Goal: Information Seeking & Learning: Check status

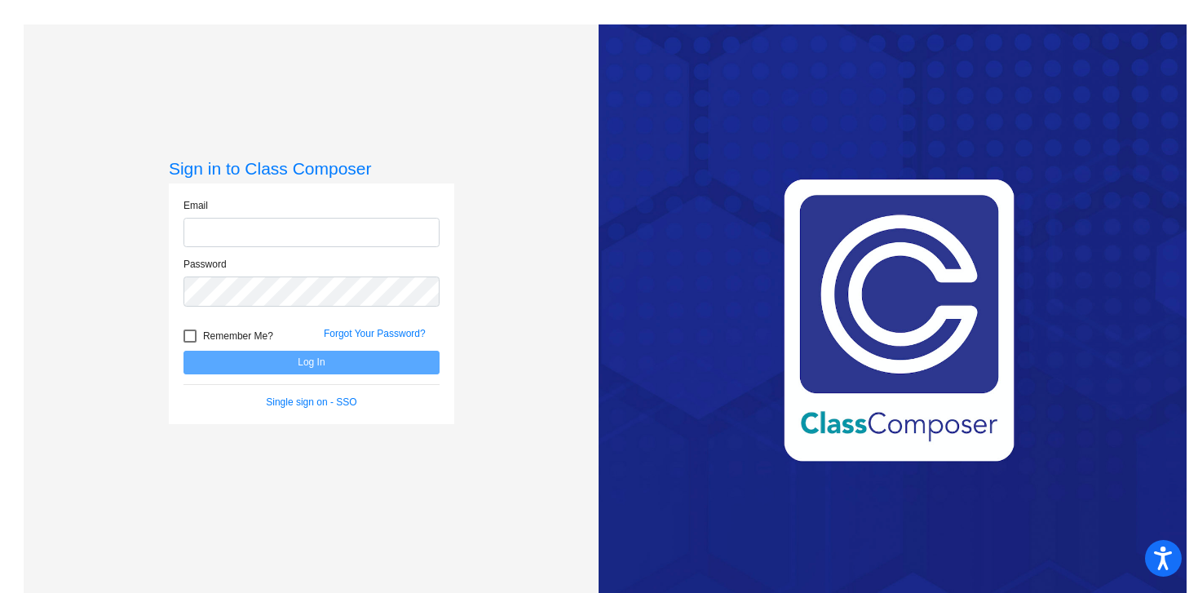
click at [200, 234] on input "email" at bounding box center [312, 233] width 256 height 30
type input "[EMAIL_ADDRESS][DOMAIN_NAME]"
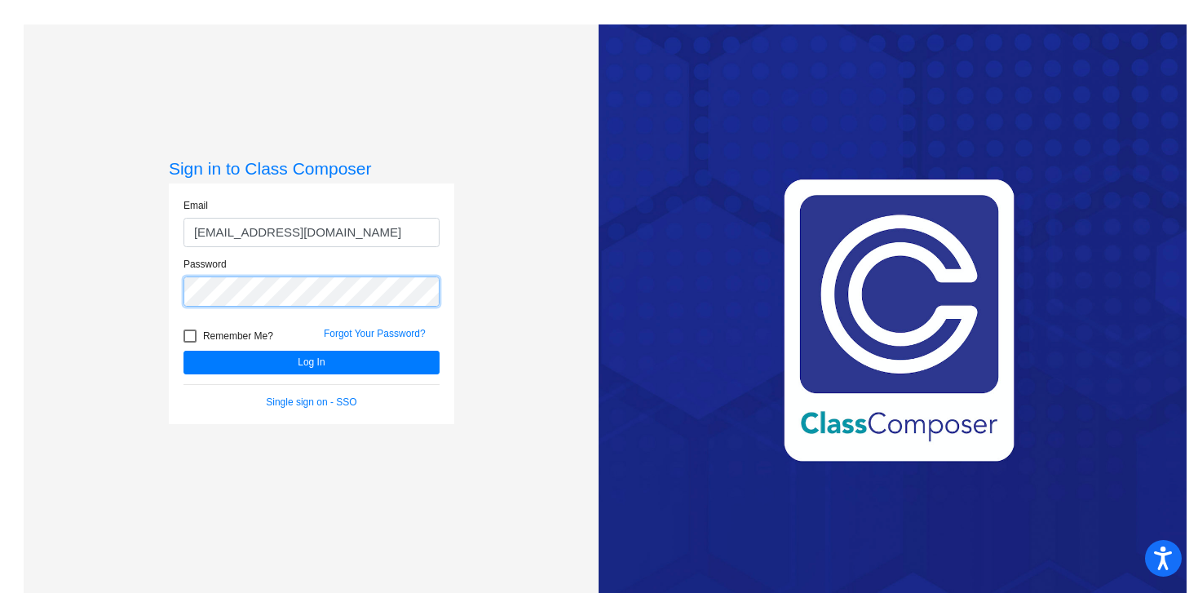
click at [184, 351] on button "Log In" at bounding box center [312, 363] width 256 height 24
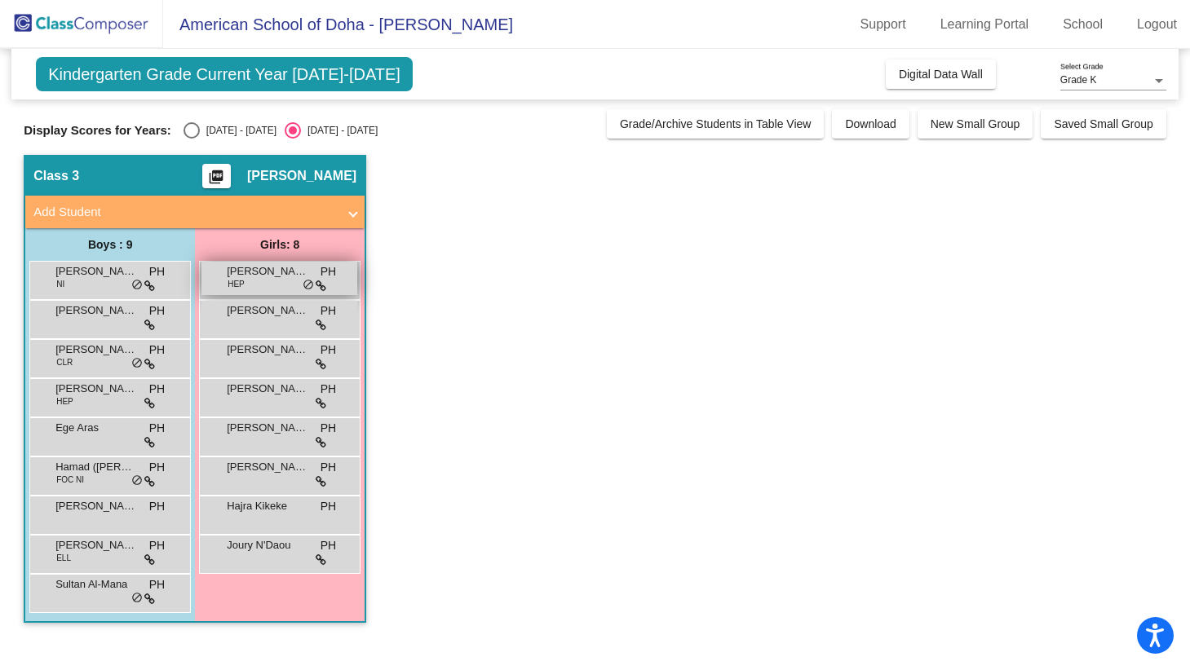
click at [279, 280] on div "[PERSON_NAME] HEP PH lock do_not_disturb_alt" at bounding box center [279, 278] width 156 height 33
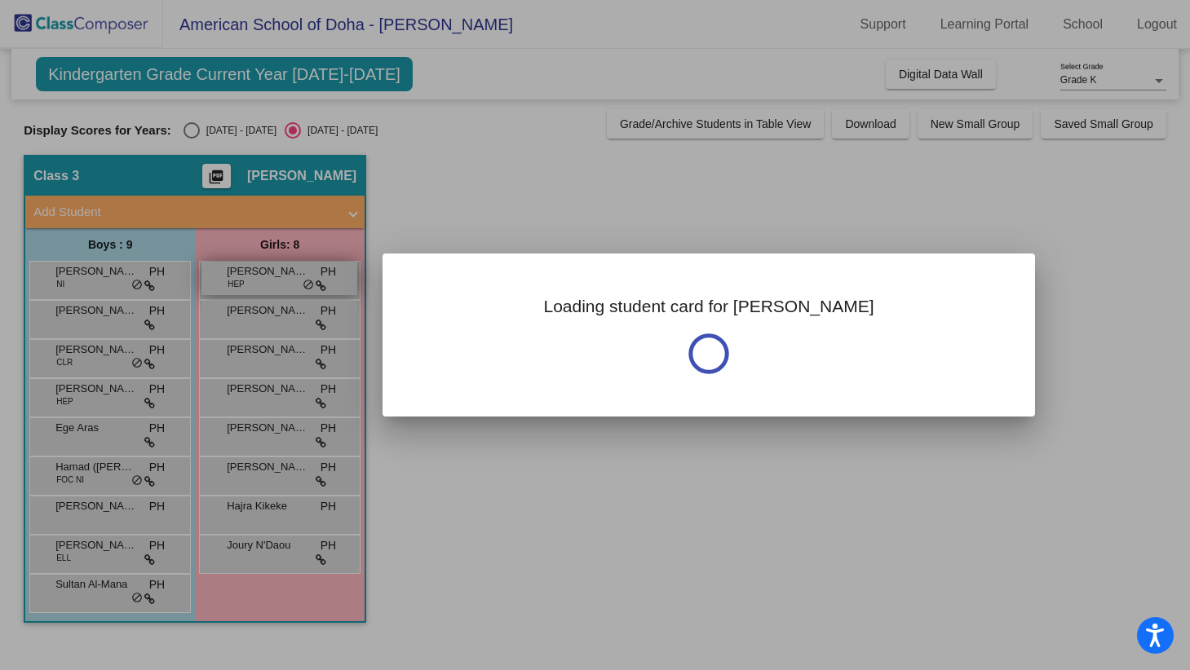
click at [279, 280] on div at bounding box center [595, 335] width 1190 height 670
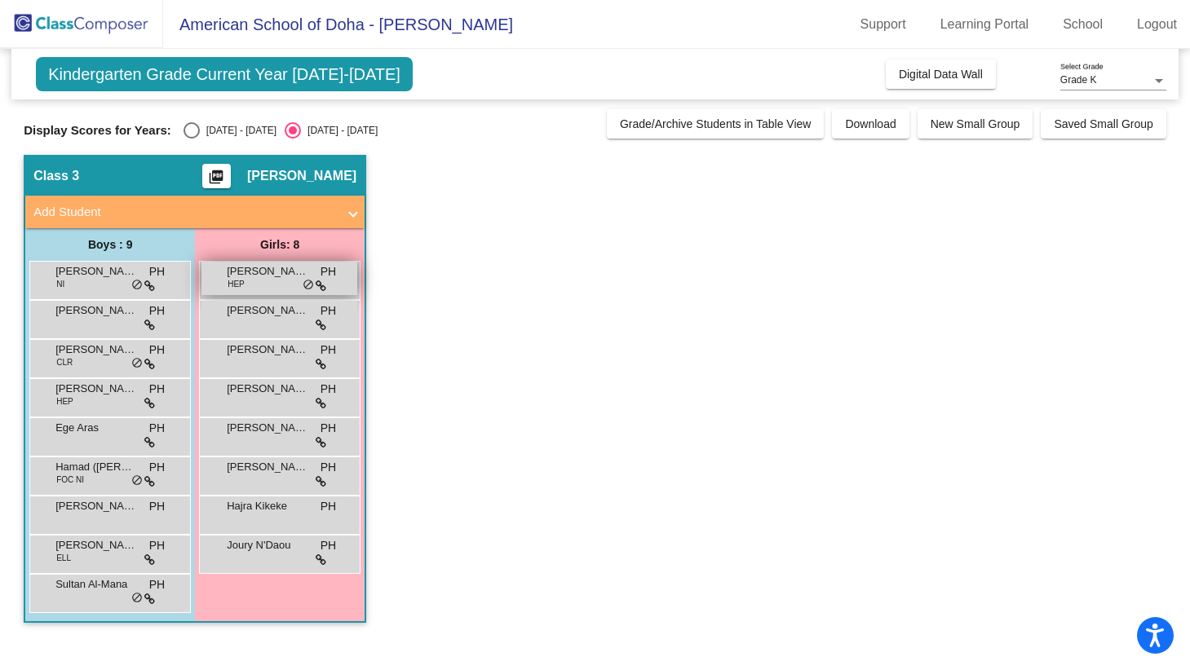
click at [292, 272] on span "[PERSON_NAME]" at bounding box center [268, 271] width 82 height 16
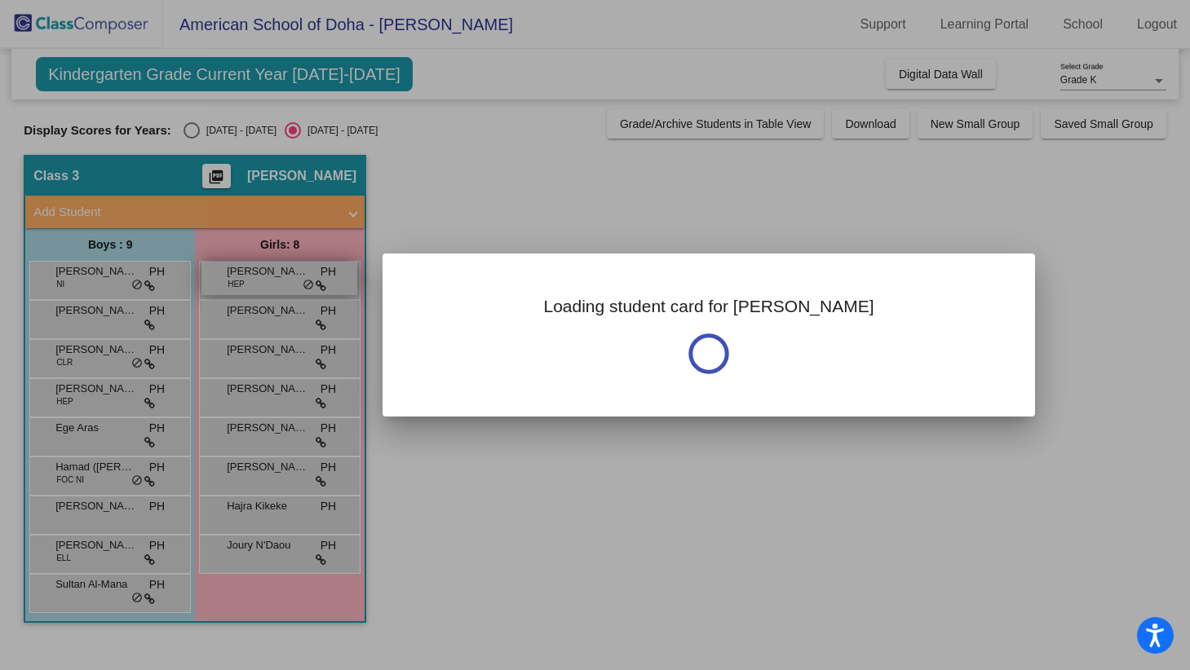
click at [292, 272] on div at bounding box center [595, 335] width 1190 height 670
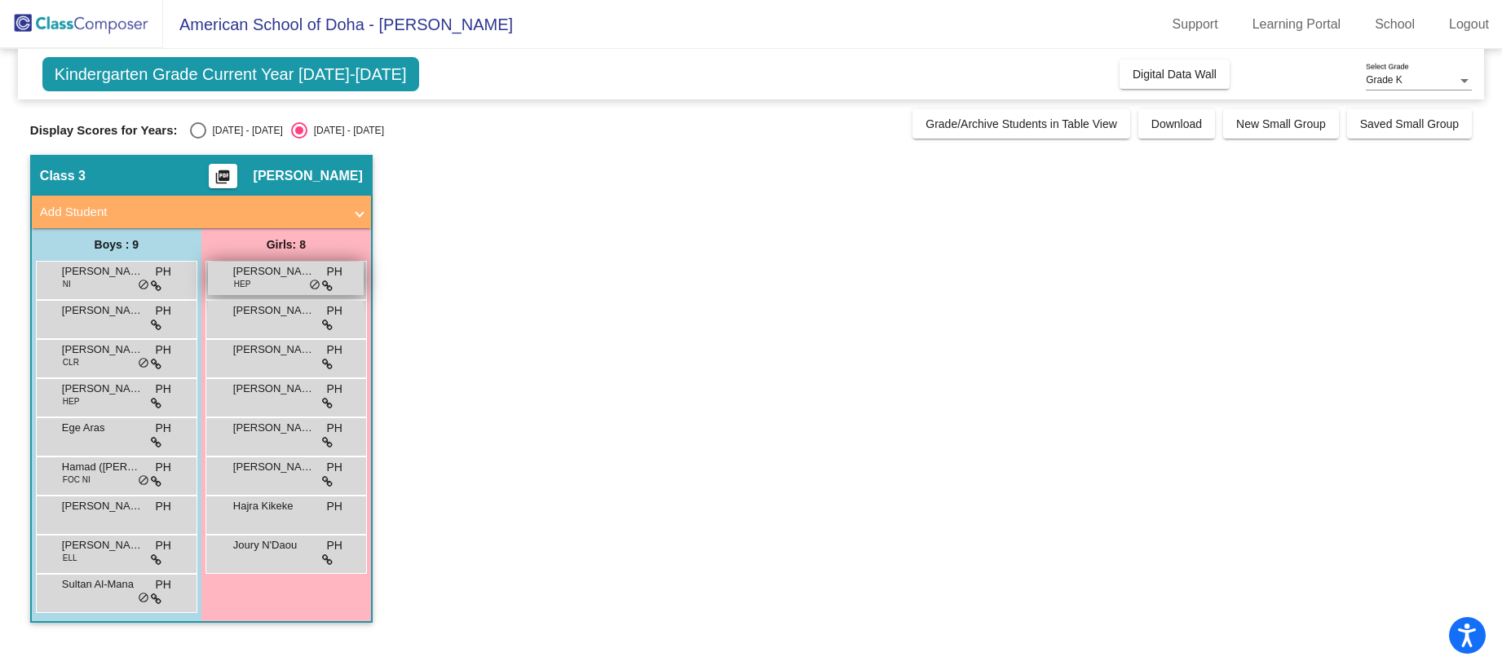
click at [301, 277] on span "[PERSON_NAME]" at bounding box center [274, 271] width 82 height 16
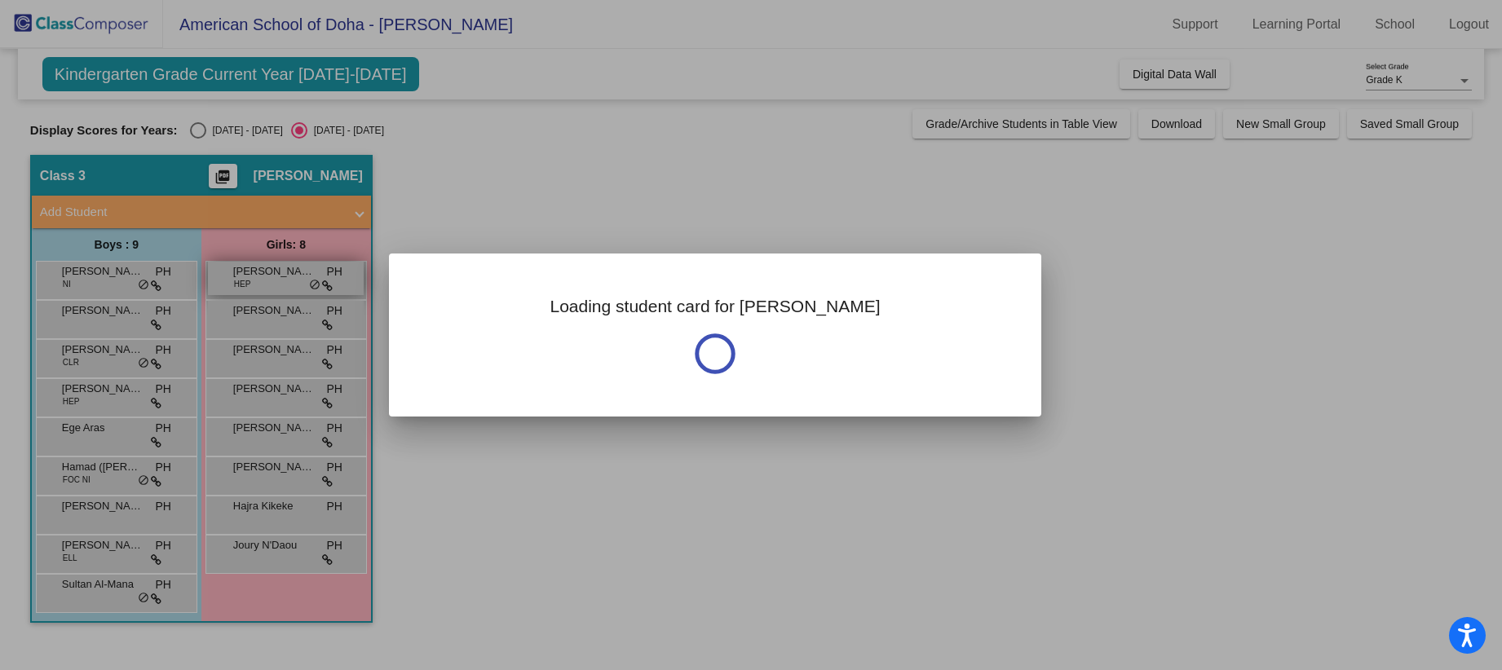
click at [301, 277] on div at bounding box center [751, 335] width 1502 height 670
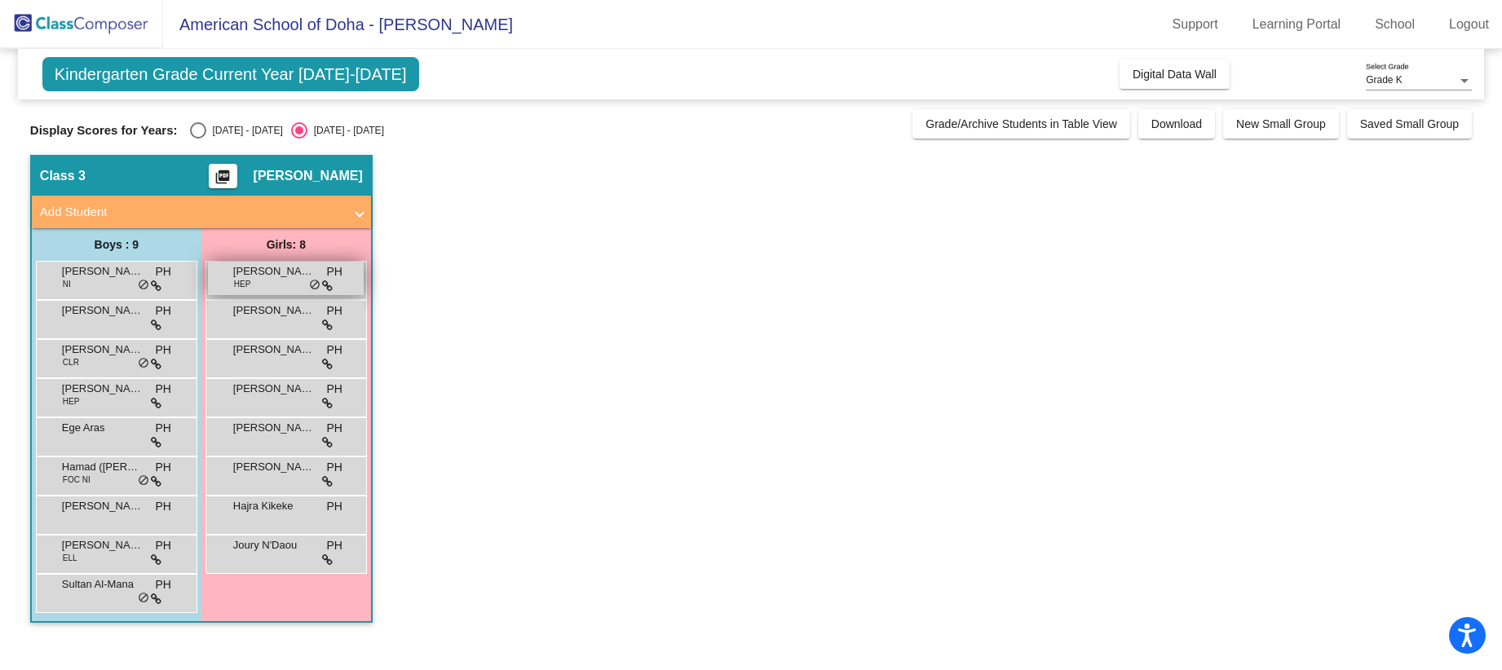
click at [301, 277] on span "[PERSON_NAME]" at bounding box center [274, 271] width 82 height 16
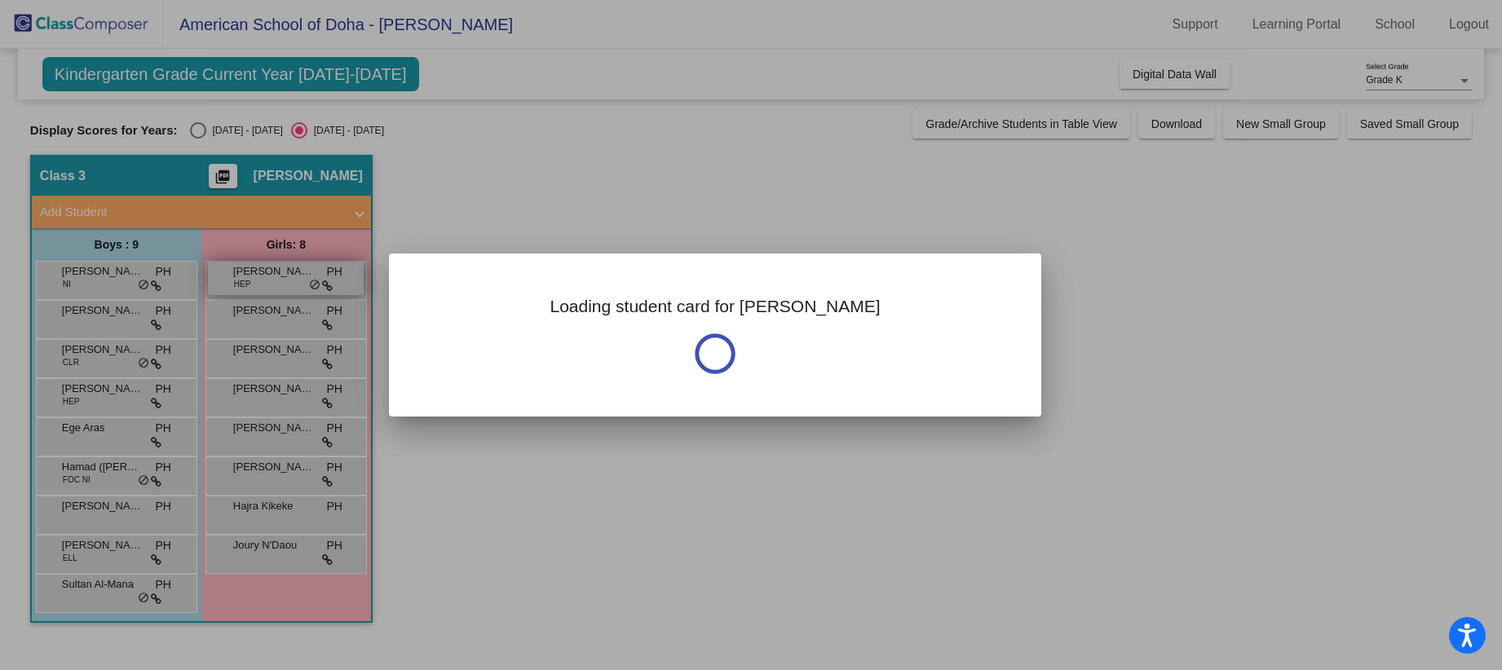
click at [301, 277] on div at bounding box center [751, 335] width 1502 height 670
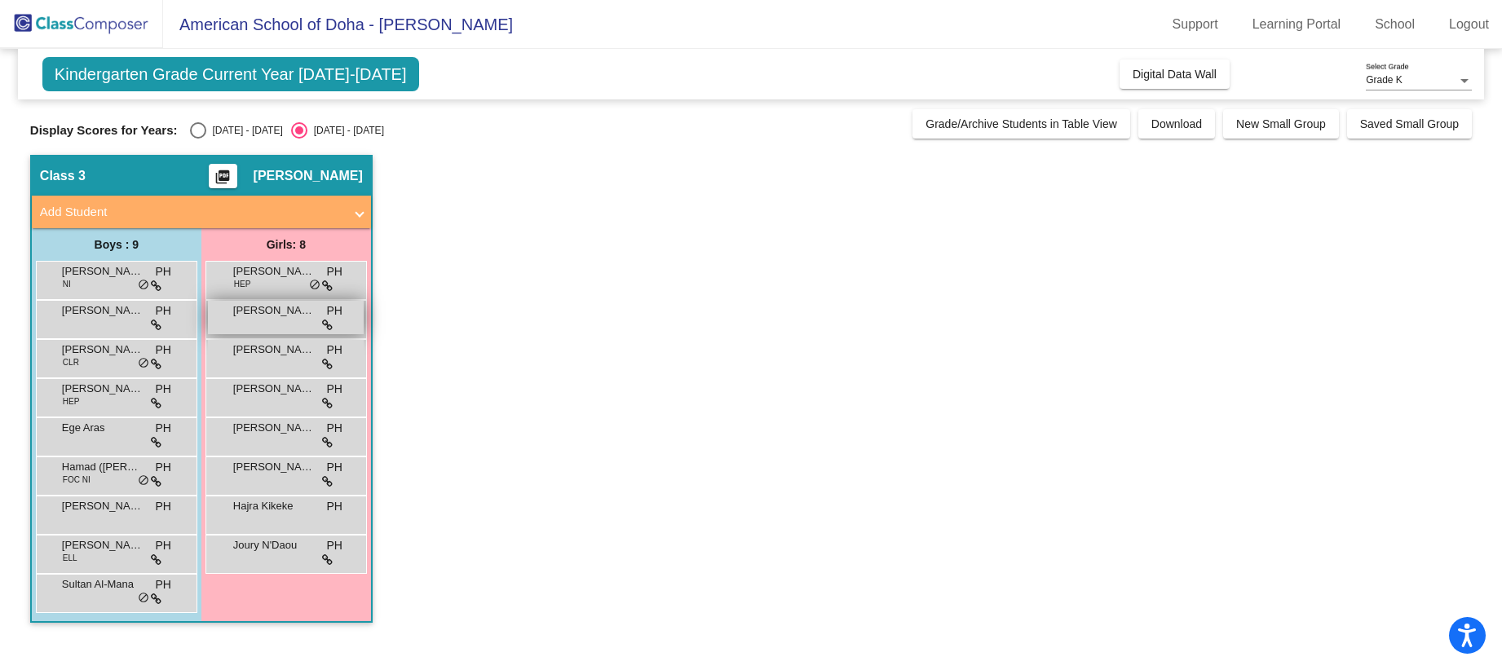
click at [293, 321] on div "[PERSON_NAME] [PERSON_NAME] PH lock do_not_disturb_alt" at bounding box center [286, 317] width 156 height 33
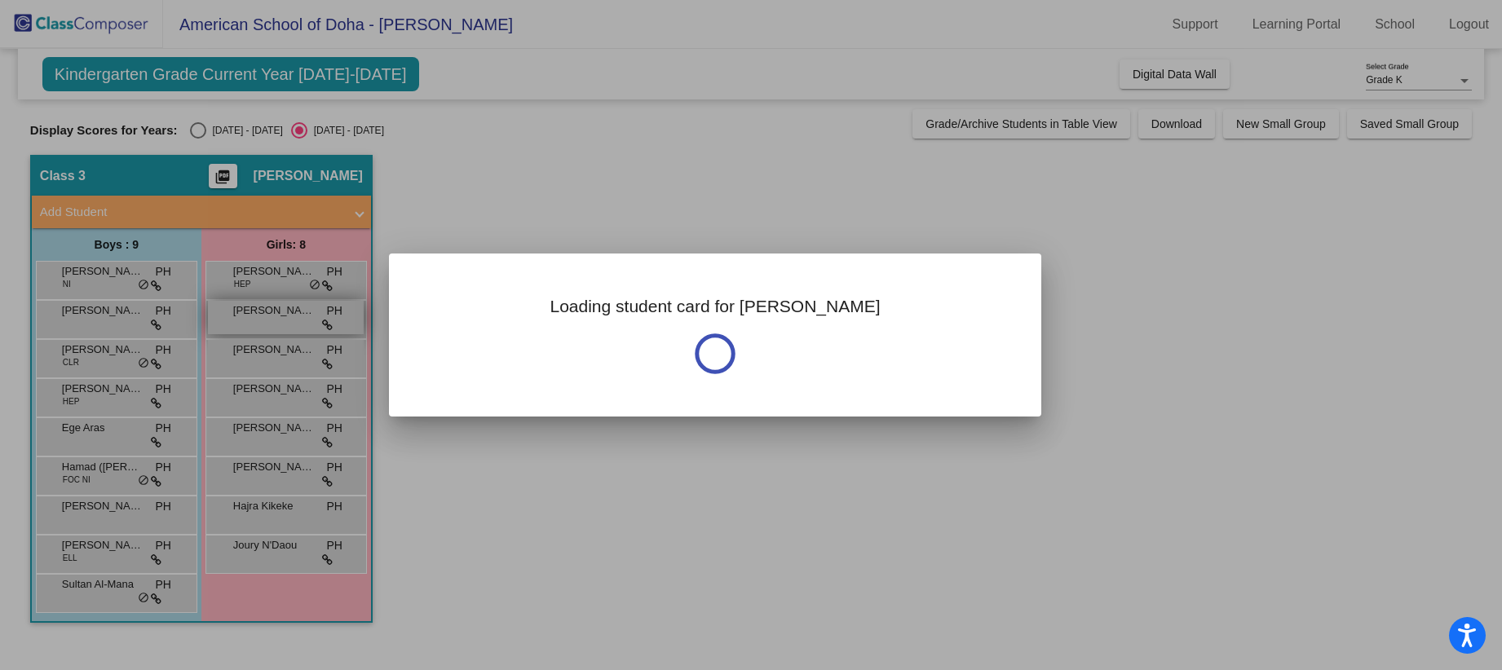
click at [293, 321] on div at bounding box center [751, 335] width 1502 height 670
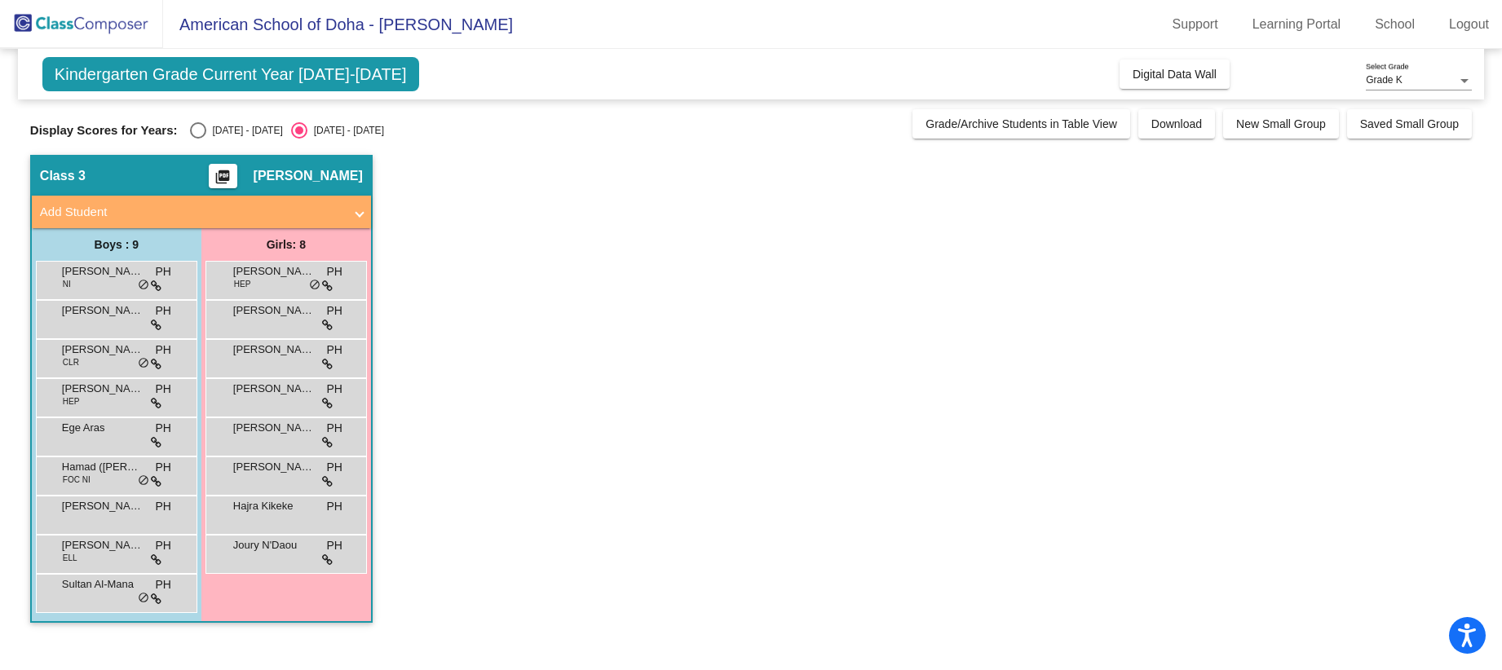
click at [194, 131] on div "Select an option" at bounding box center [198, 130] width 16 height 16
click at [197, 139] on input "[DATE] - [DATE]" at bounding box center [197, 139] width 1 height 1
radio input "true"
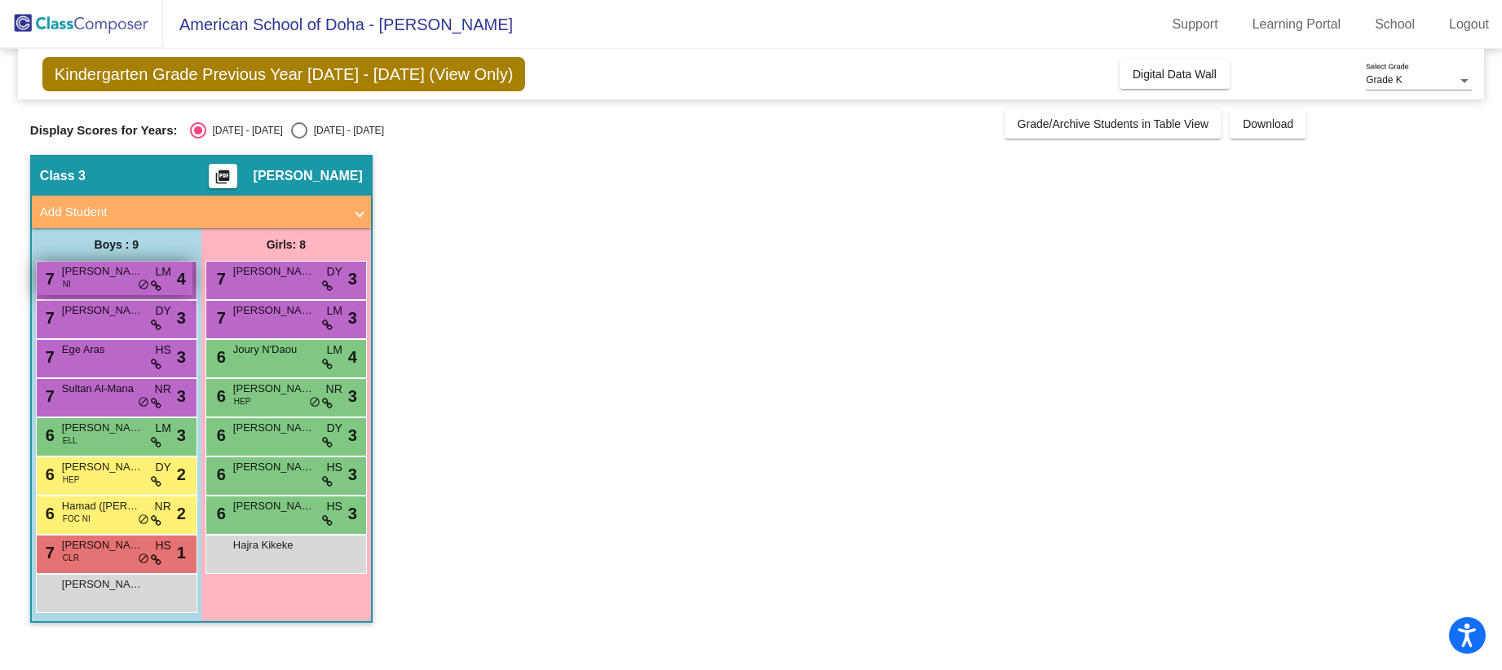
click at [117, 275] on span "[PERSON_NAME]" at bounding box center [103, 271] width 82 height 16
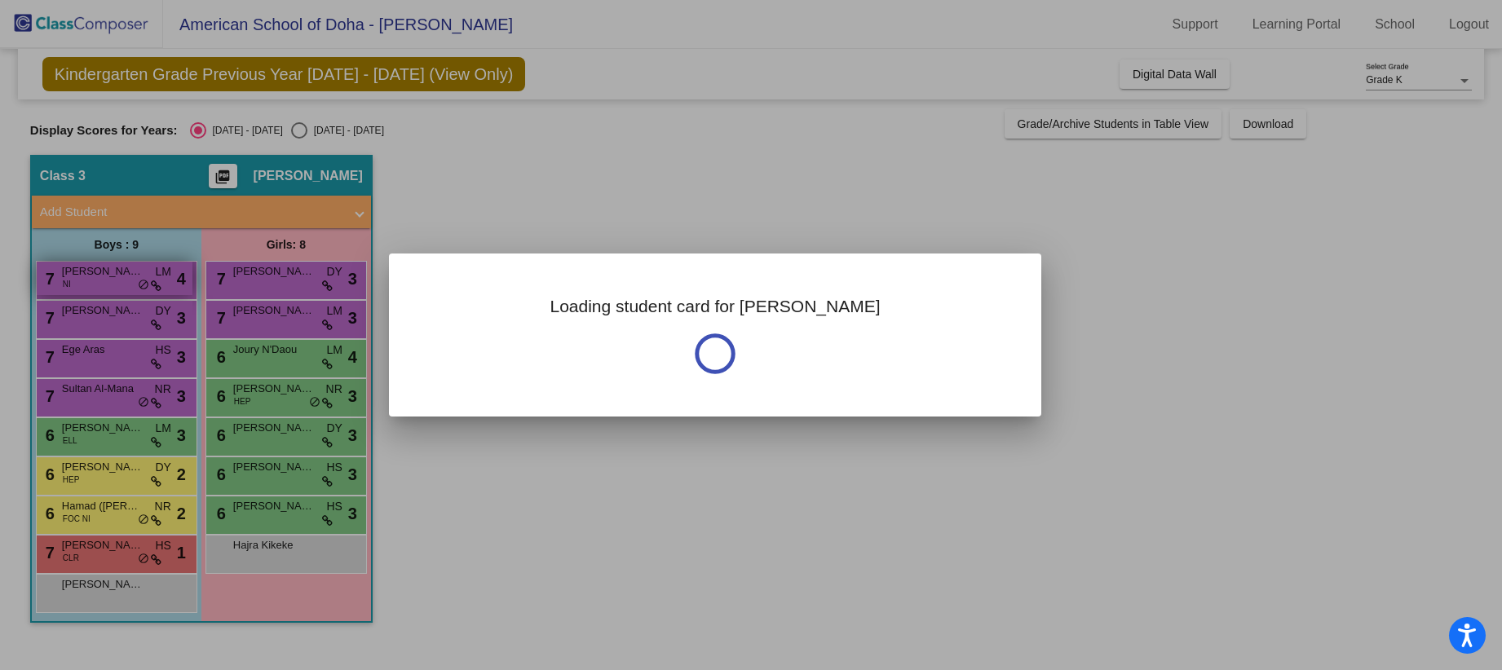
click at [117, 275] on div at bounding box center [751, 335] width 1502 height 670
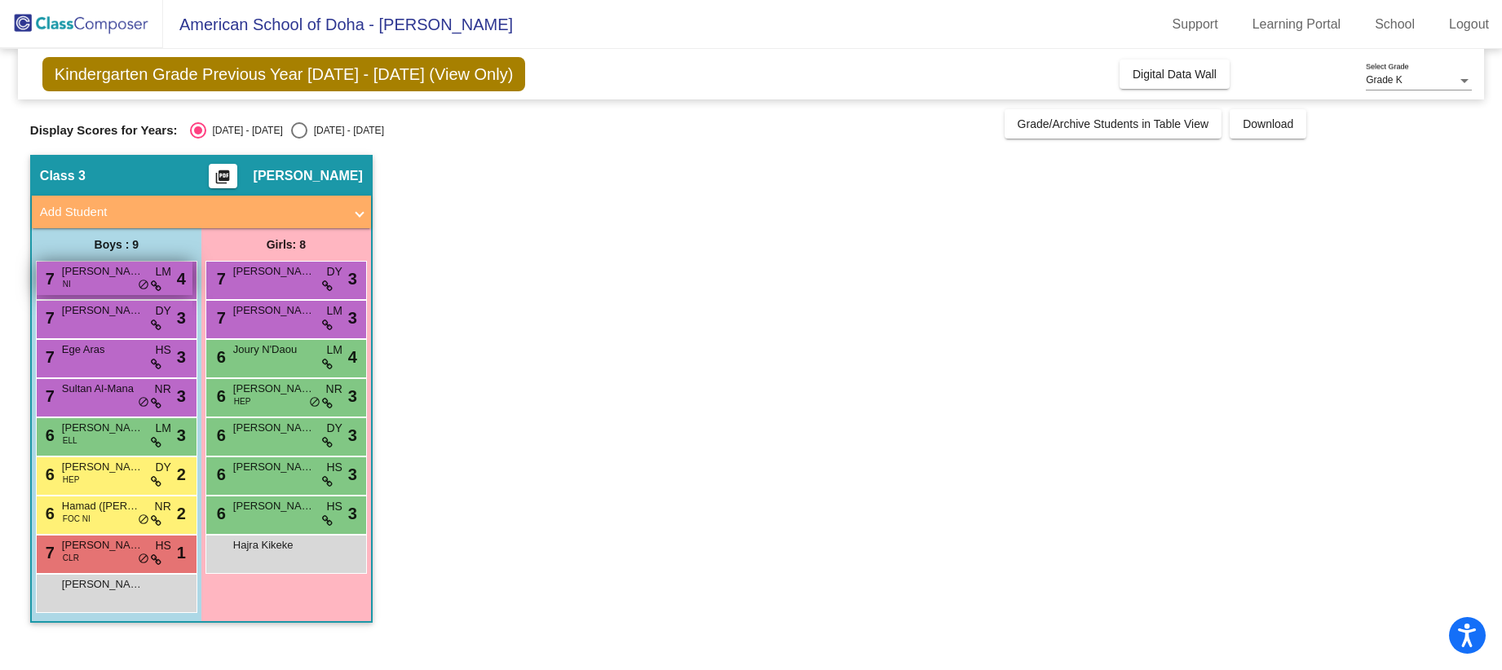
click at [119, 282] on div "7 [PERSON_NAME] NI LM lock do_not_disturb_alt 4" at bounding box center [115, 278] width 156 height 33
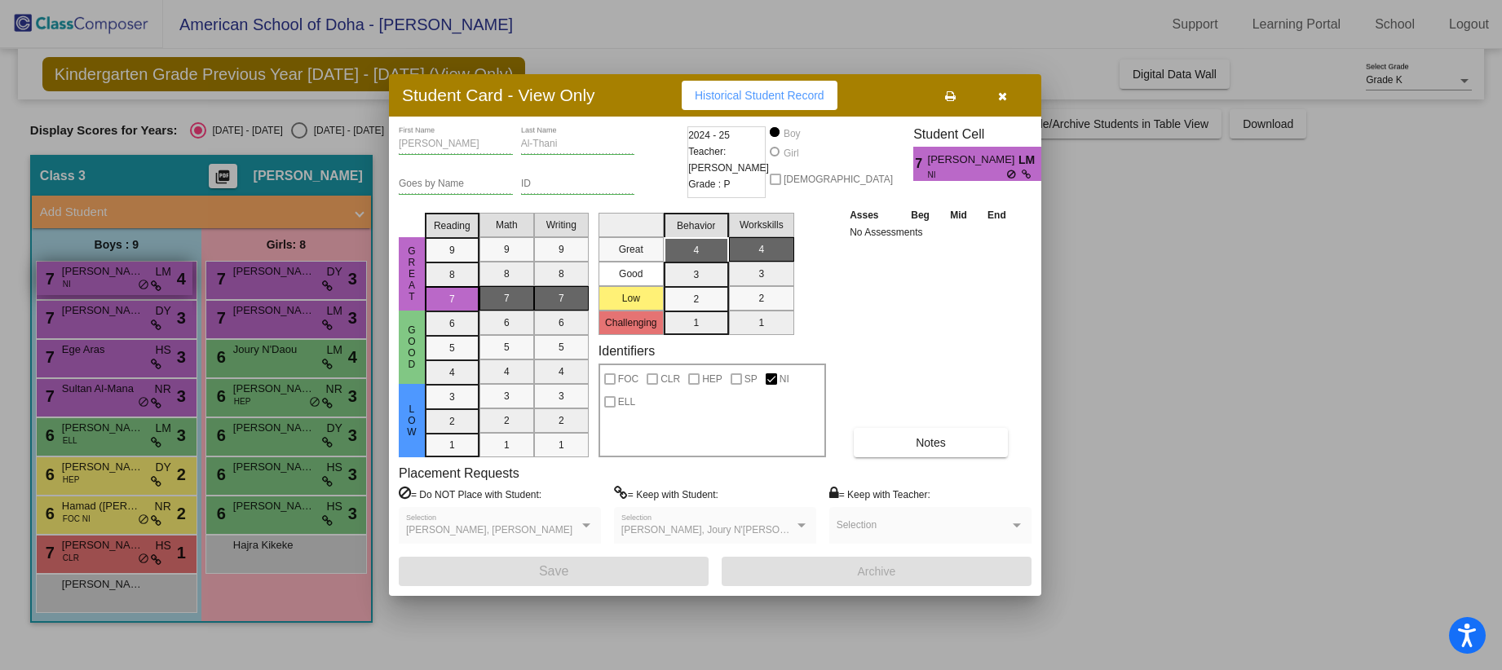
click at [119, 282] on div at bounding box center [751, 335] width 1502 height 670
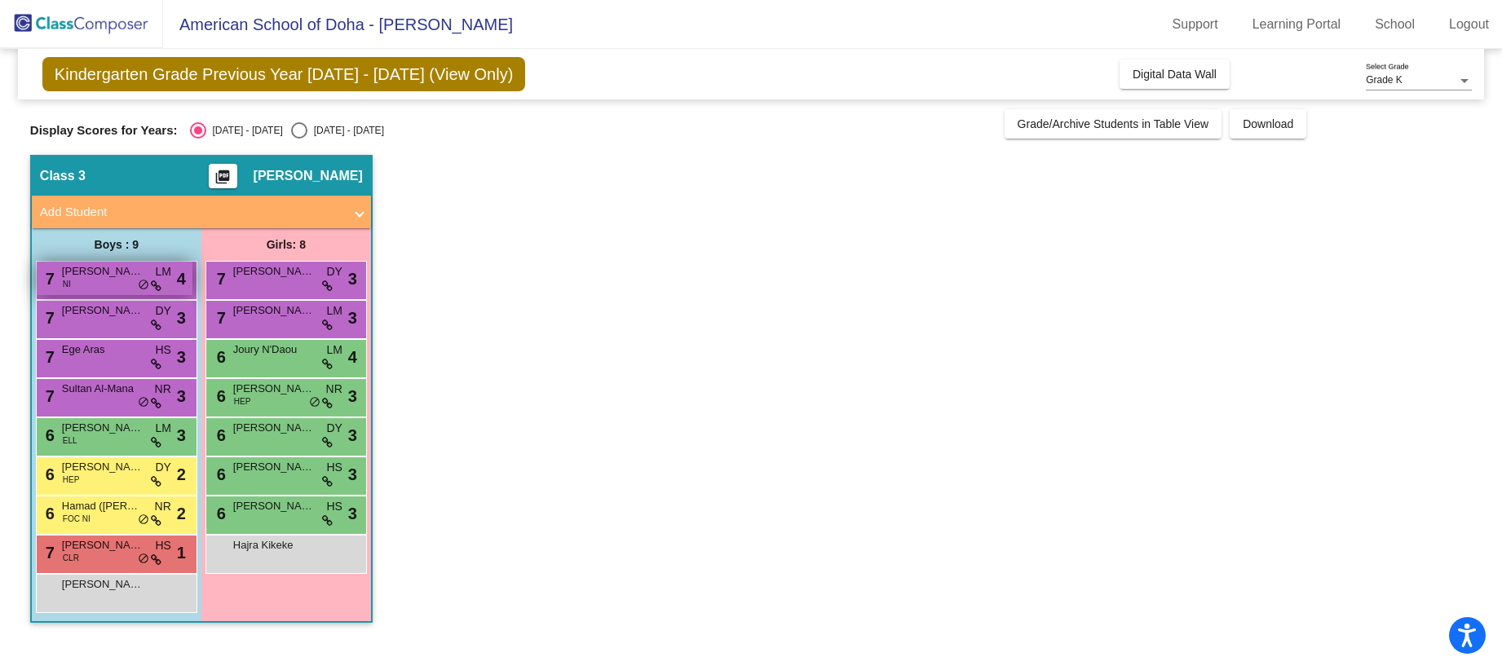
click at [92, 281] on div "7 [PERSON_NAME] NI LM lock do_not_disturb_alt 4" at bounding box center [115, 278] width 156 height 33
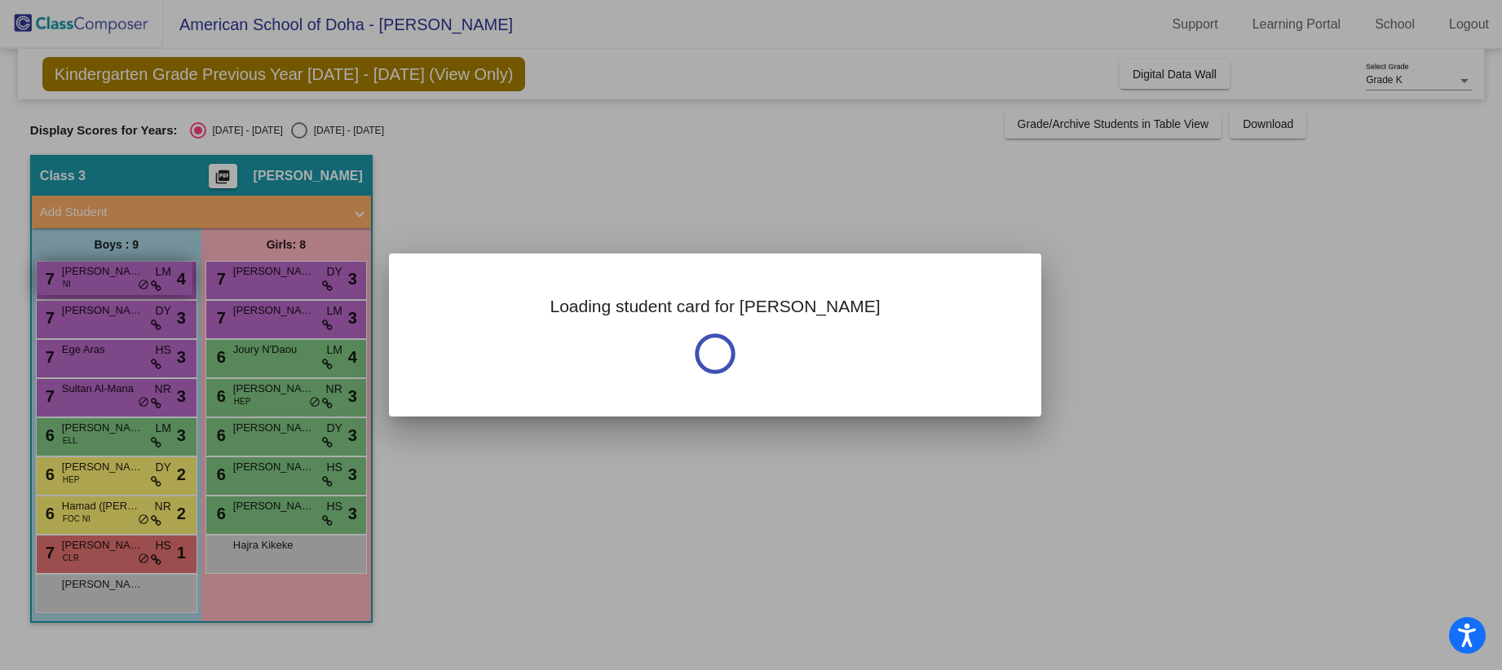
click at [92, 281] on div at bounding box center [751, 335] width 1502 height 670
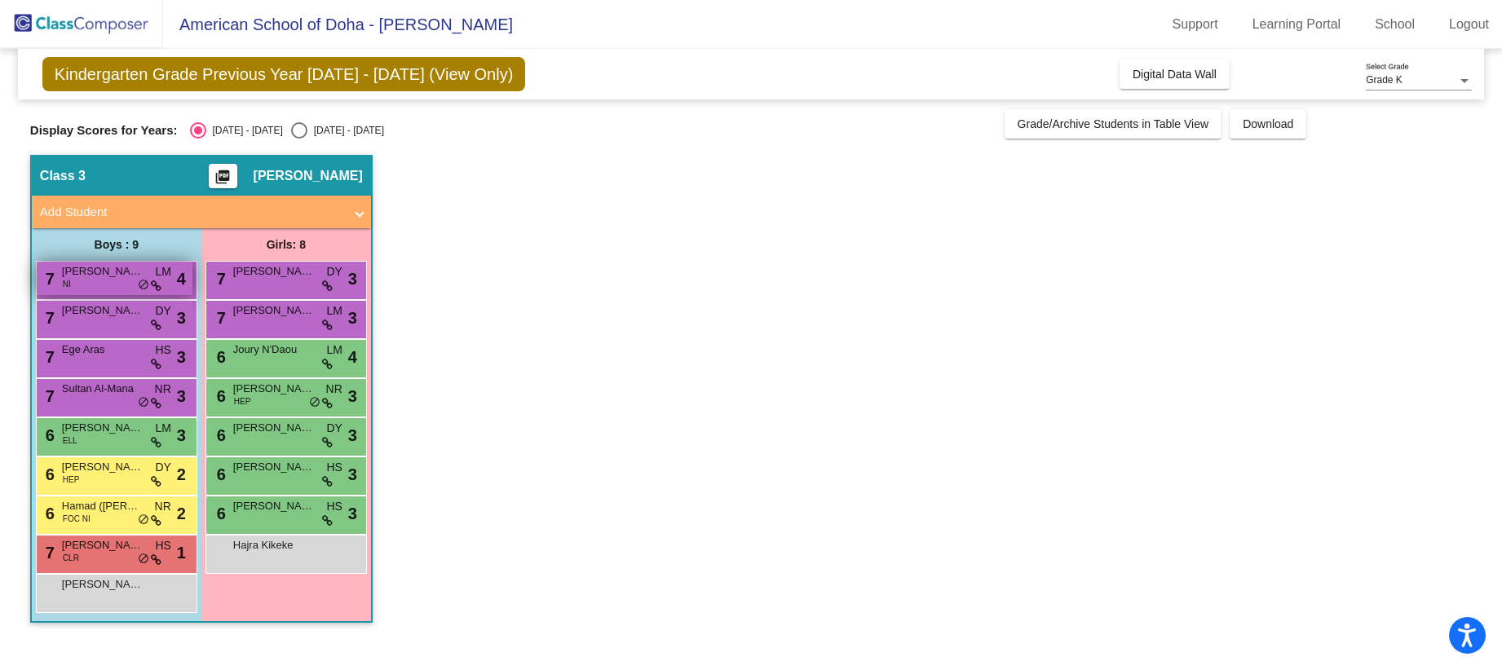
click at [101, 280] on div "7 [PERSON_NAME] NI LM lock do_not_disturb_alt 4" at bounding box center [115, 278] width 156 height 33
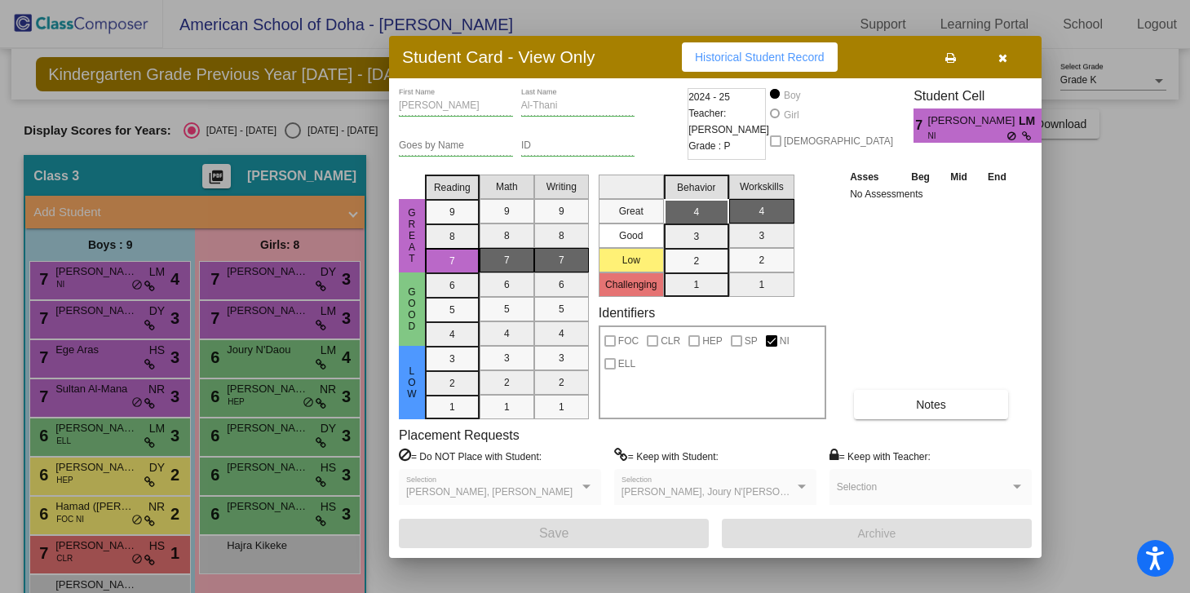
click at [767, 59] on span "Historical Student Record" at bounding box center [760, 57] width 130 height 13
click at [1004, 58] on icon "button" at bounding box center [1002, 57] width 9 height 11
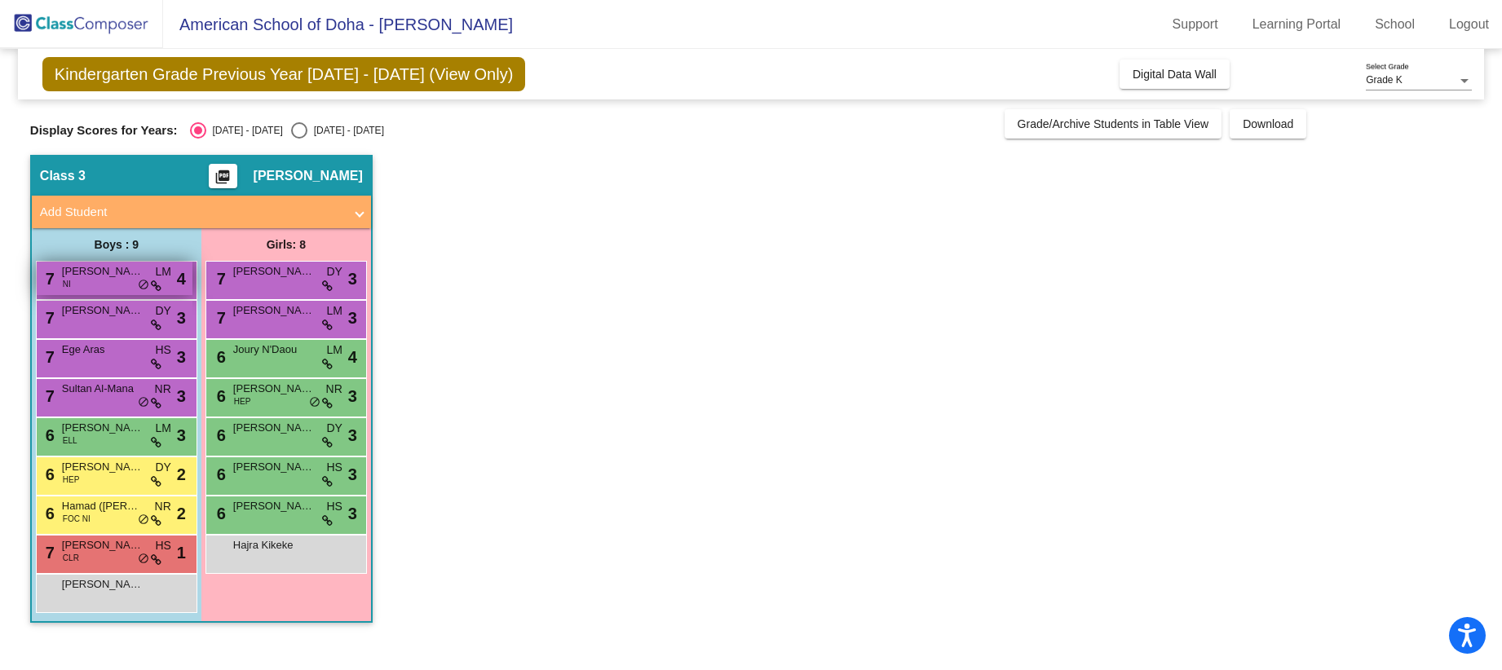
click at [101, 277] on span "[PERSON_NAME]" at bounding box center [103, 271] width 82 height 16
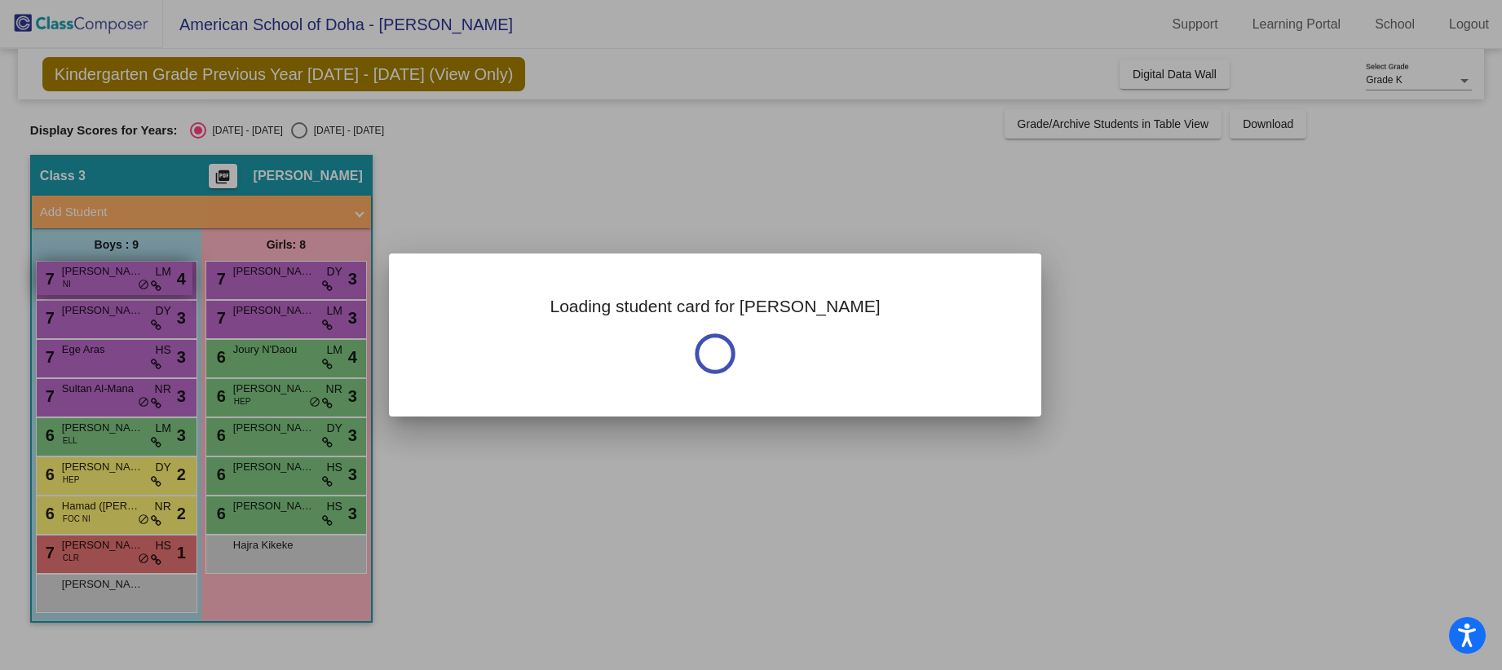
click at [101, 277] on div at bounding box center [751, 335] width 1502 height 670
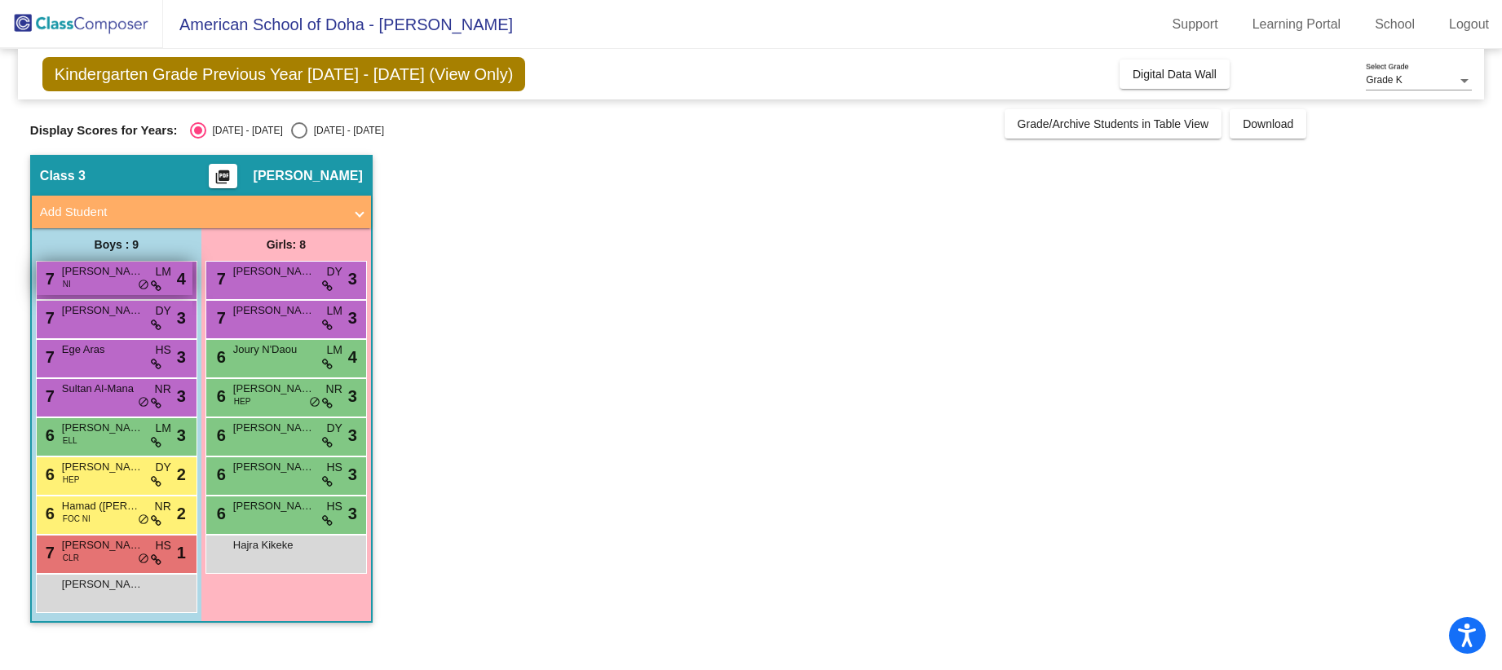
click at [114, 278] on span "[PERSON_NAME]" at bounding box center [103, 271] width 82 height 16
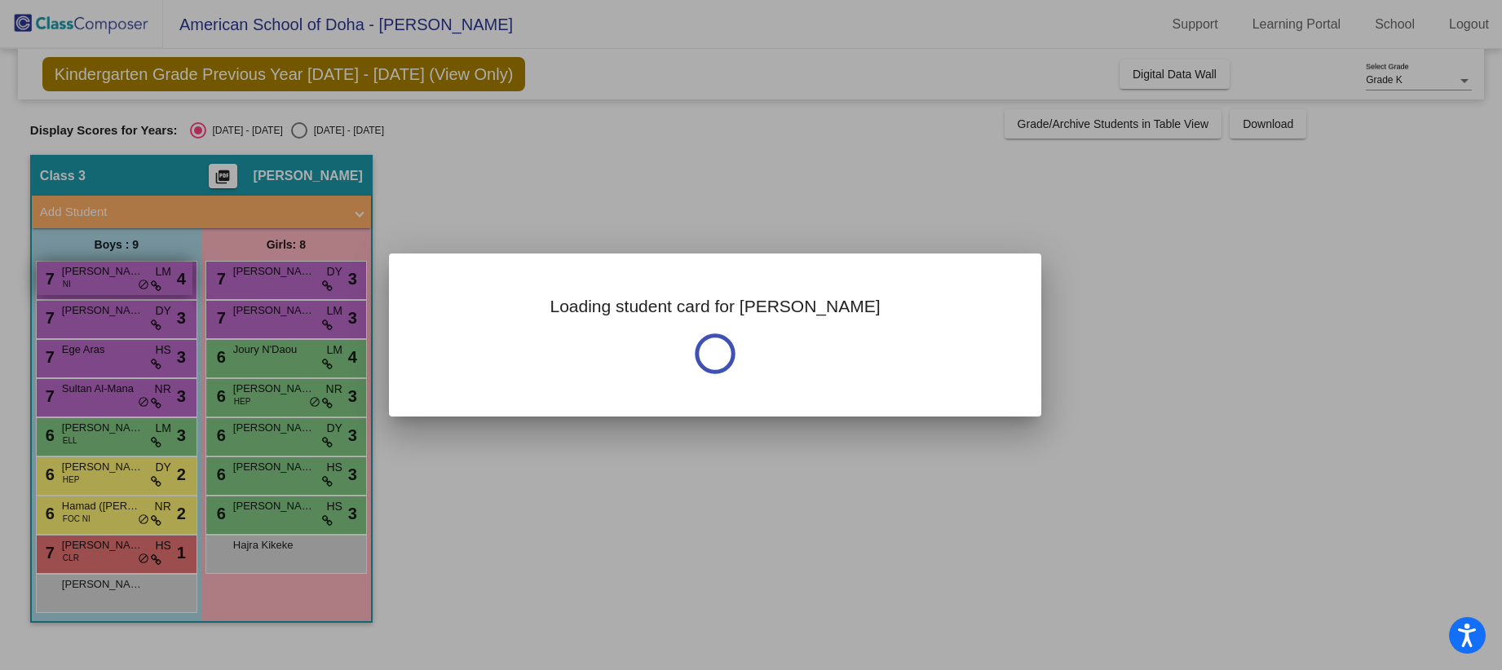
click at [114, 278] on div at bounding box center [751, 335] width 1502 height 670
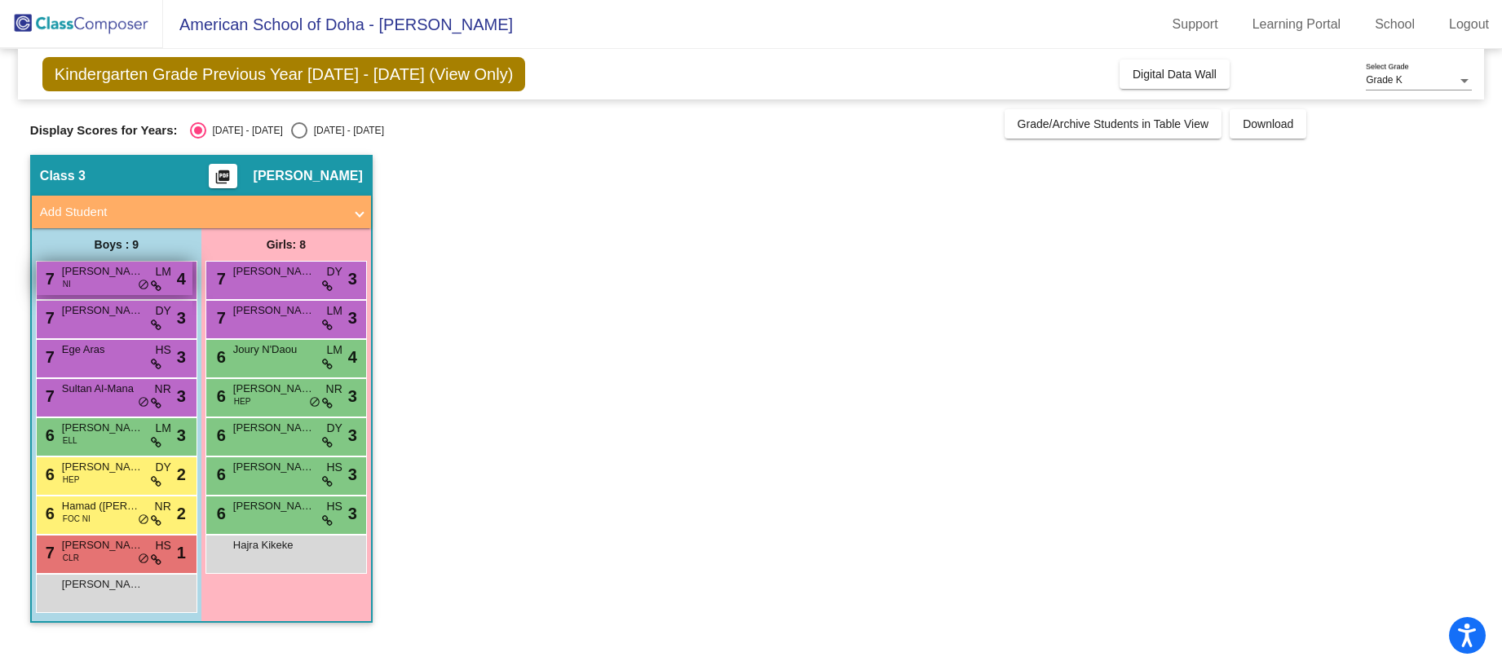
click at [137, 281] on div "7 [PERSON_NAME] NI LM lock do_not_disturb_alt 4" at bounding box center [115, 278] width 156 height 33
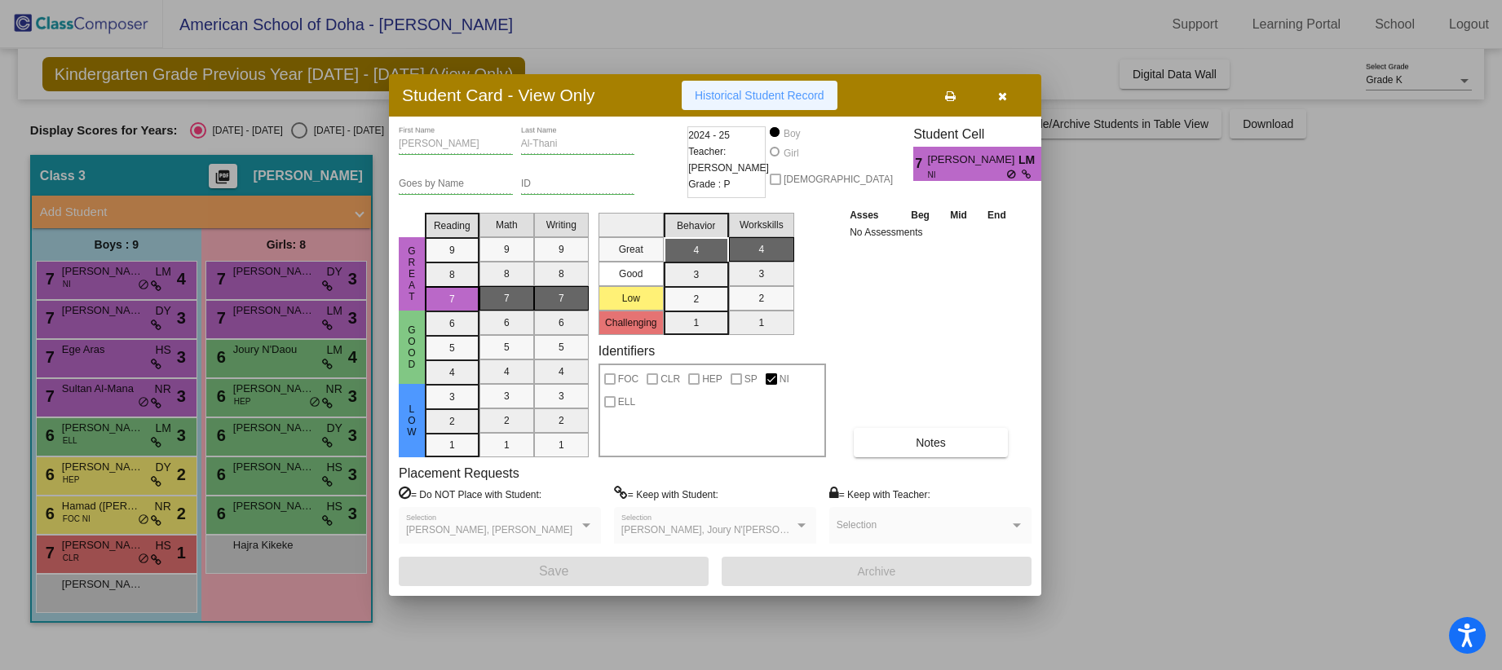
click at [770, 93] on span "Historical Student Record" at bounding box center [760, 95] width 130 height 13
click at [1002, 95] on icon "button" at bounding box center [1002, 96] width 9 height 11
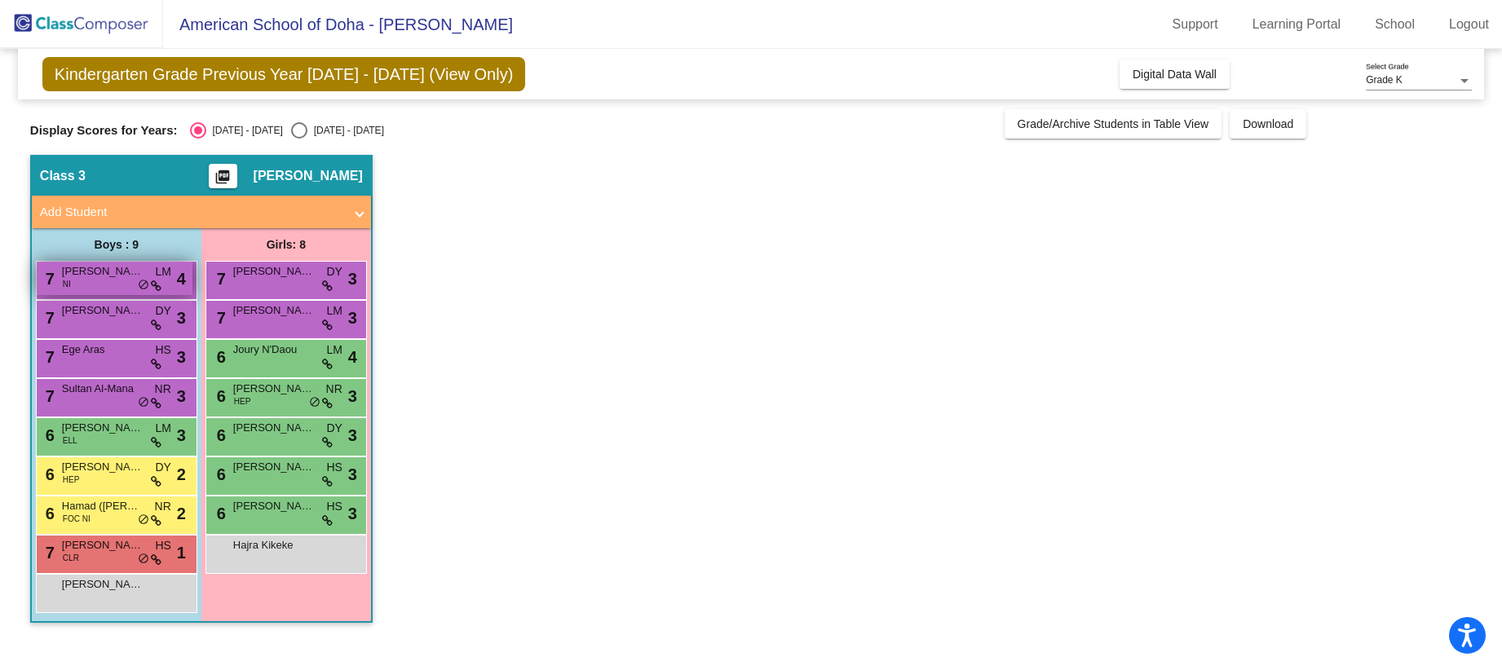
click at [121, 273] on span "[PERSON_NAME]" at bounding box center [103, 271] width 82 height 16
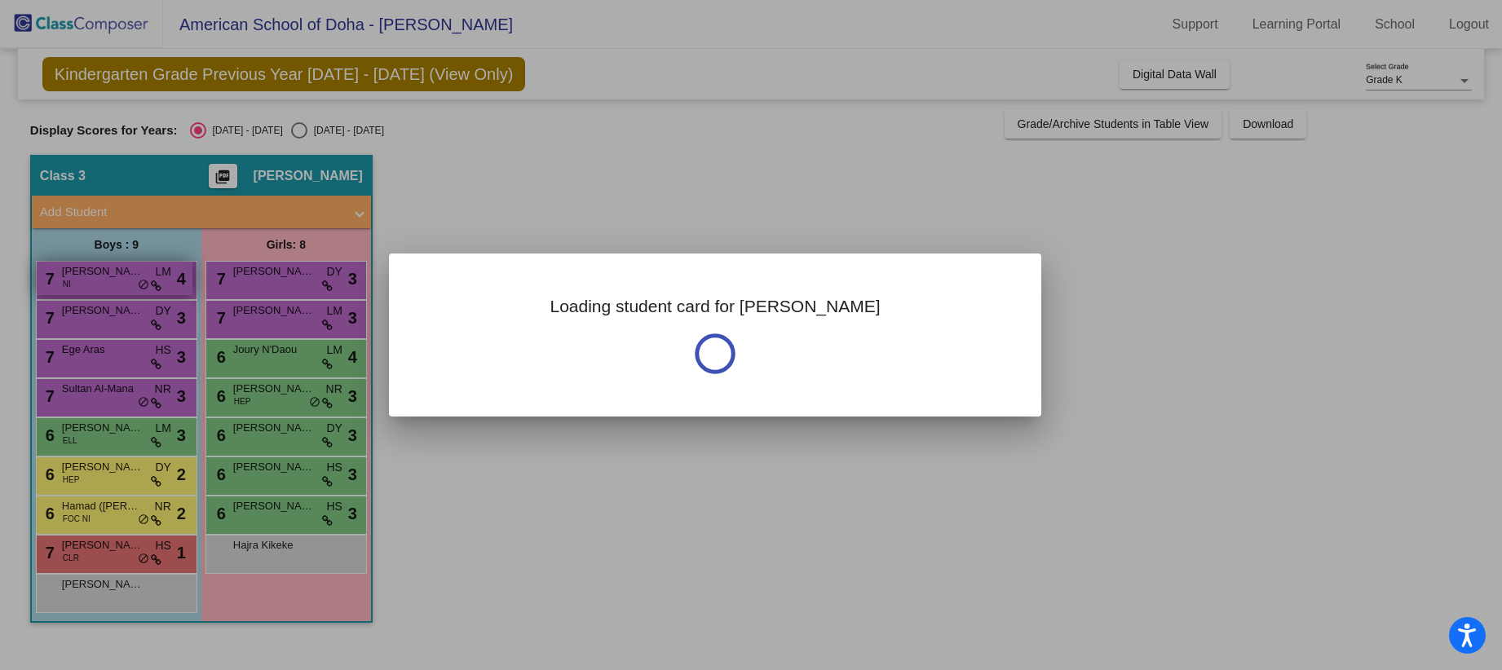
click at [121, 273] on div at bounding box center [751, 335] width 1502 height 670
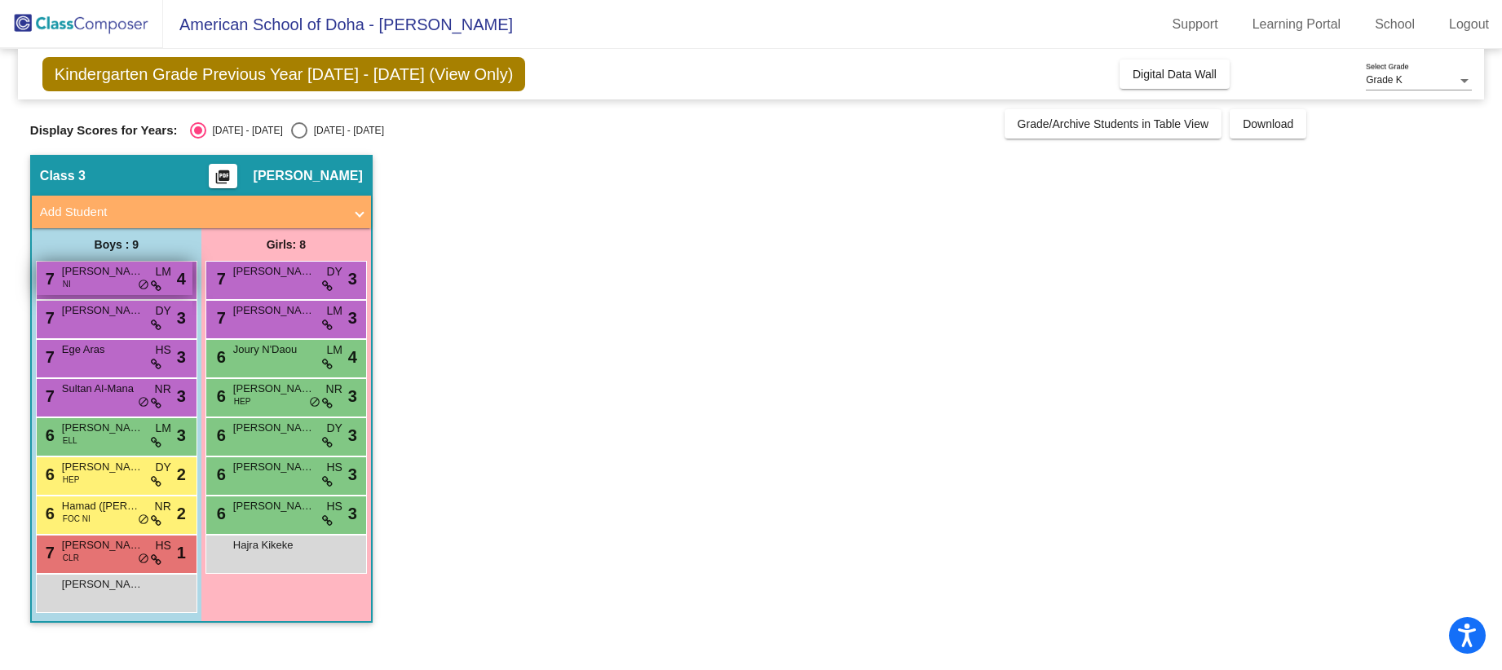
click at [121, 273] on span "[PERSON_NAME]" at bounding box center [103, 271] width 82 height 16
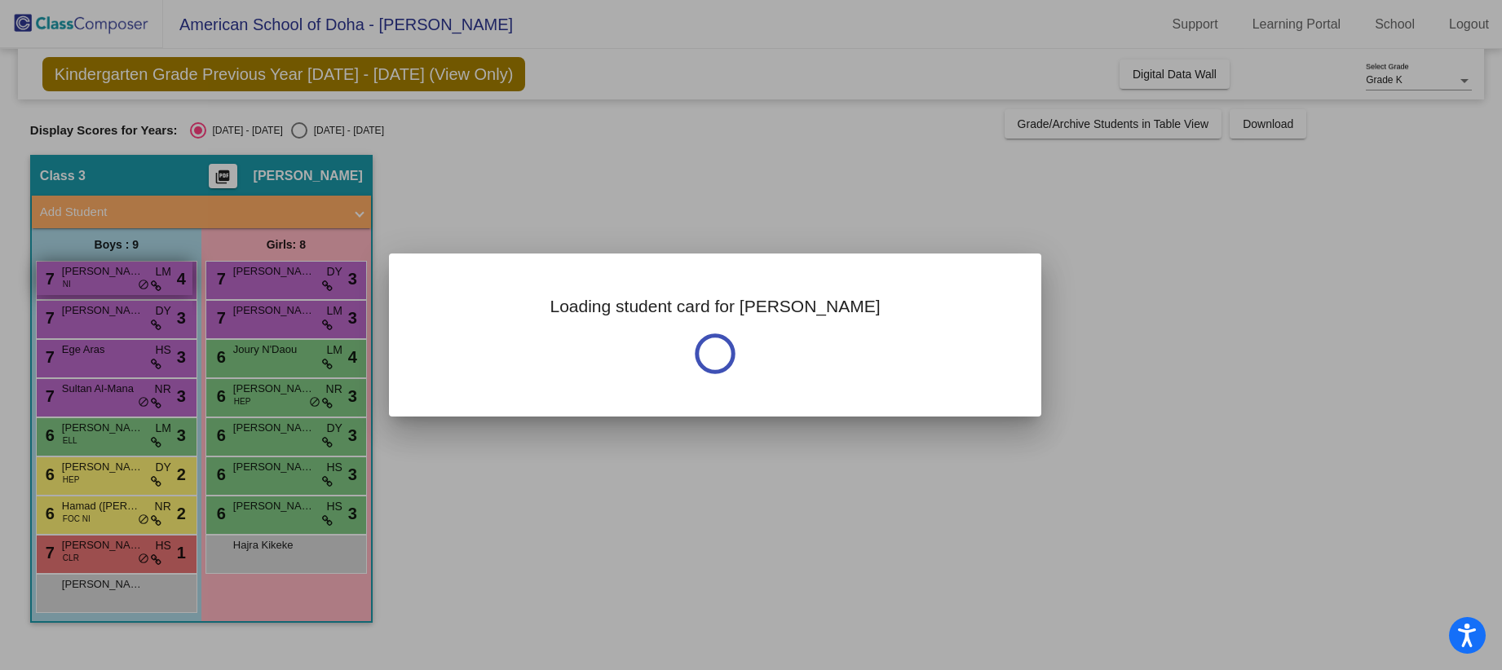
click at [121, 273] on div at bounding box center [751, 335] width 1502 height 670
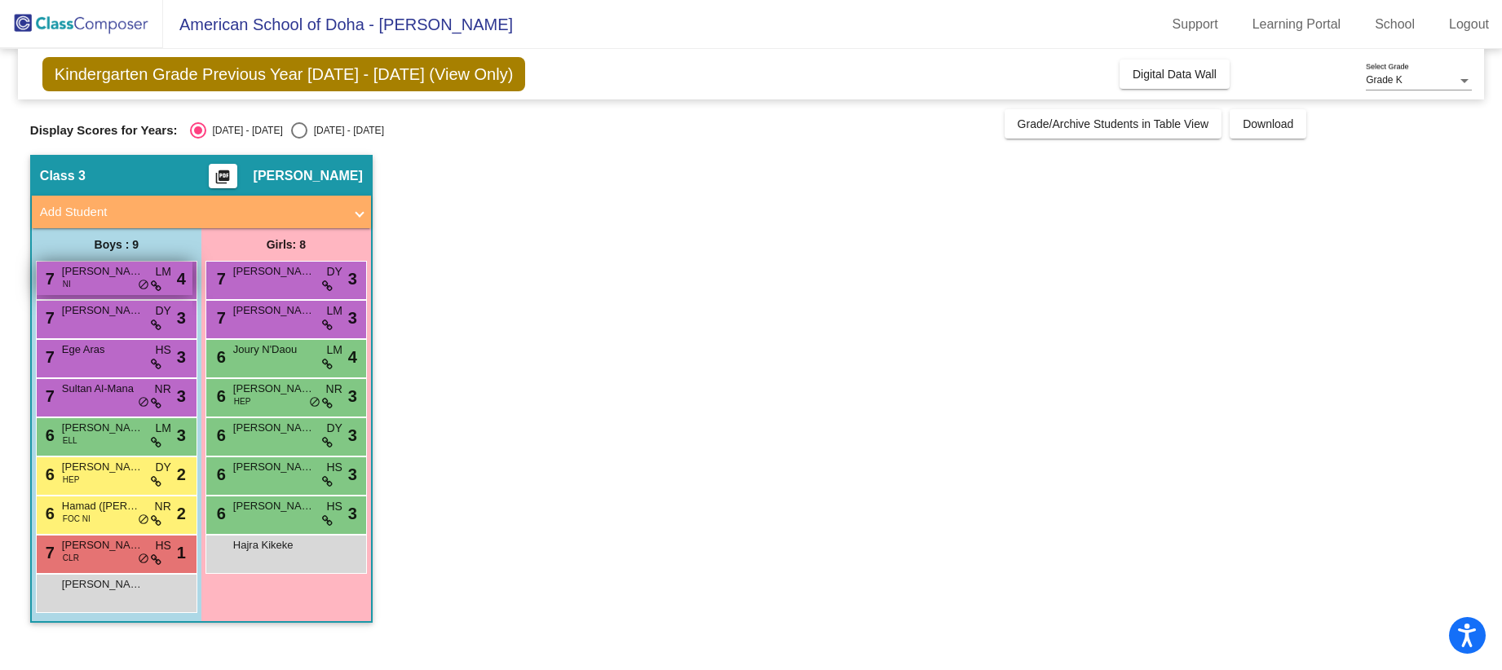
click at [122, 277] on span "[PERSON_NAME]" at bounding box center [103, 271] width 82 height 16
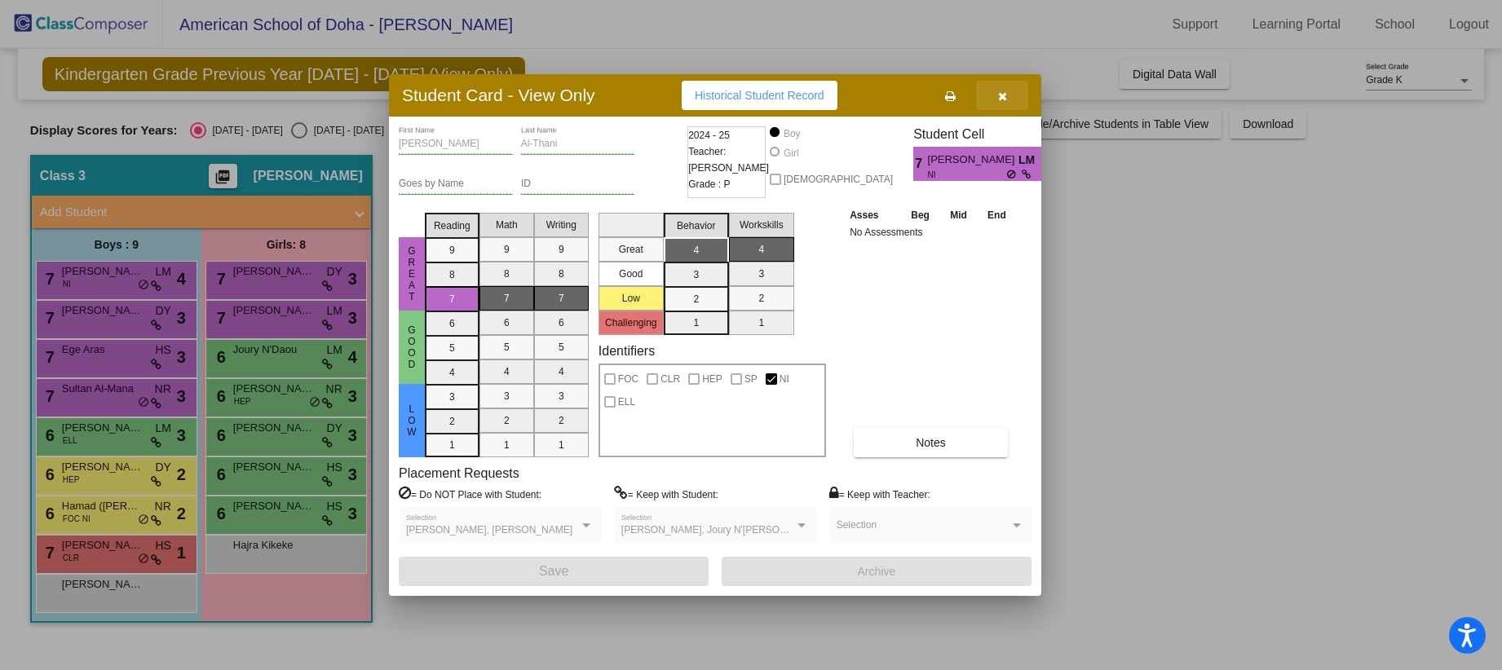
click at [999, 95] on icon "button" at bounding box center [1002, 96] width 9 height 11
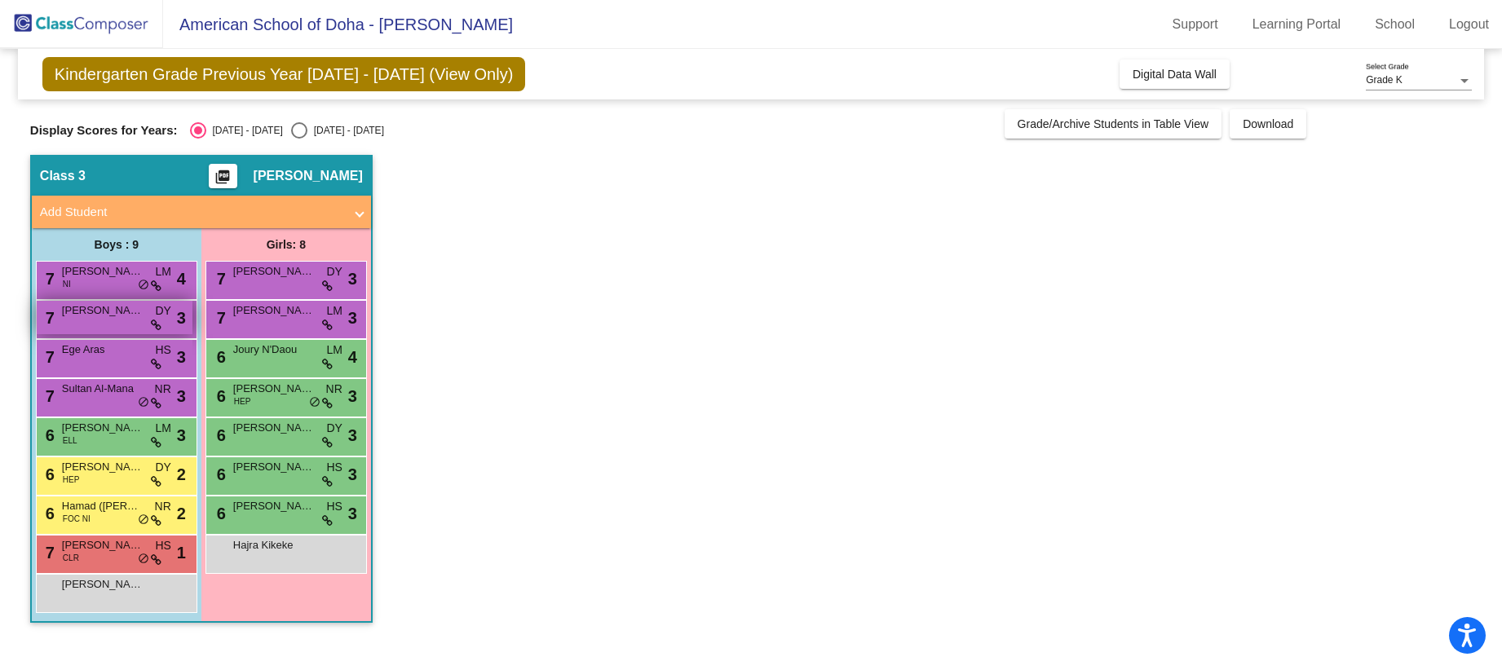
click at [104, 320] on div "7 [PERSON_NAME] DY lock do_not_disturb_alt 3" at bounding box center [115, 317] width 156 height 33
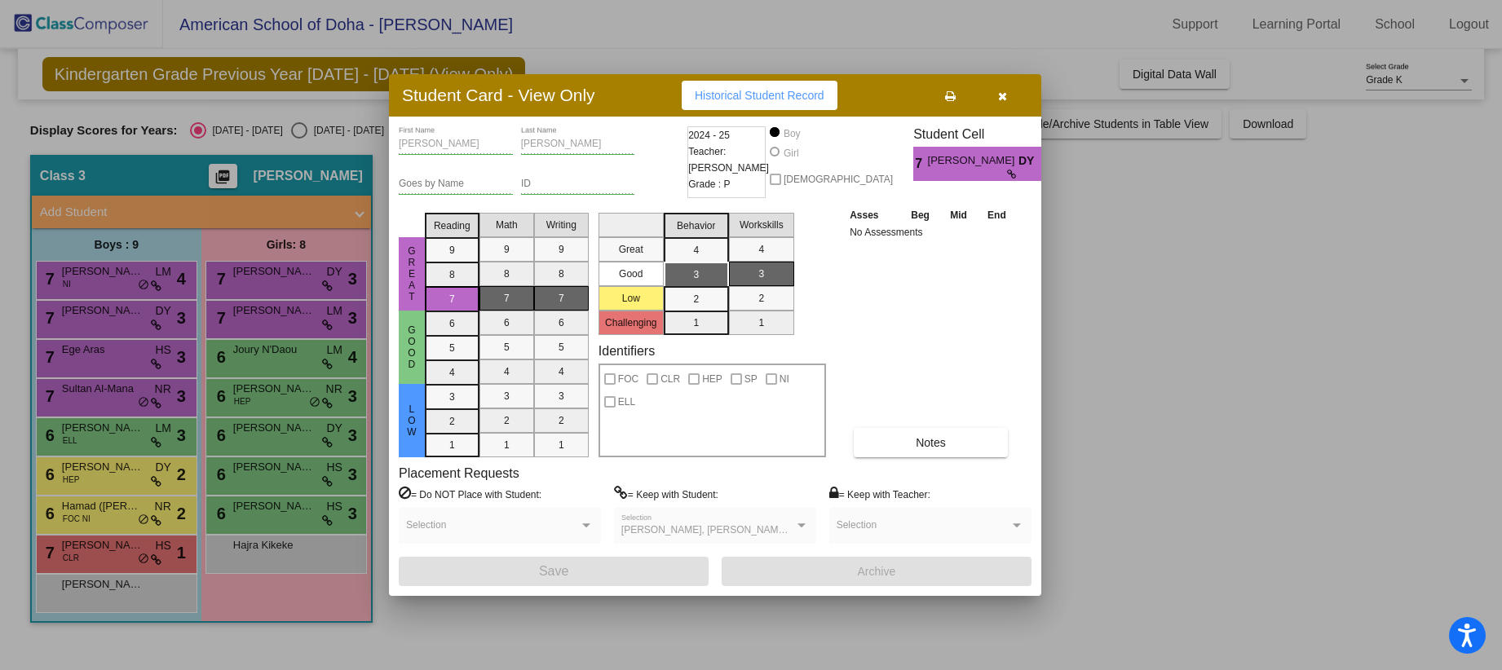
click at [1003, 95] on icon "button" at bounding box center [1002, 96] width 9 height 11
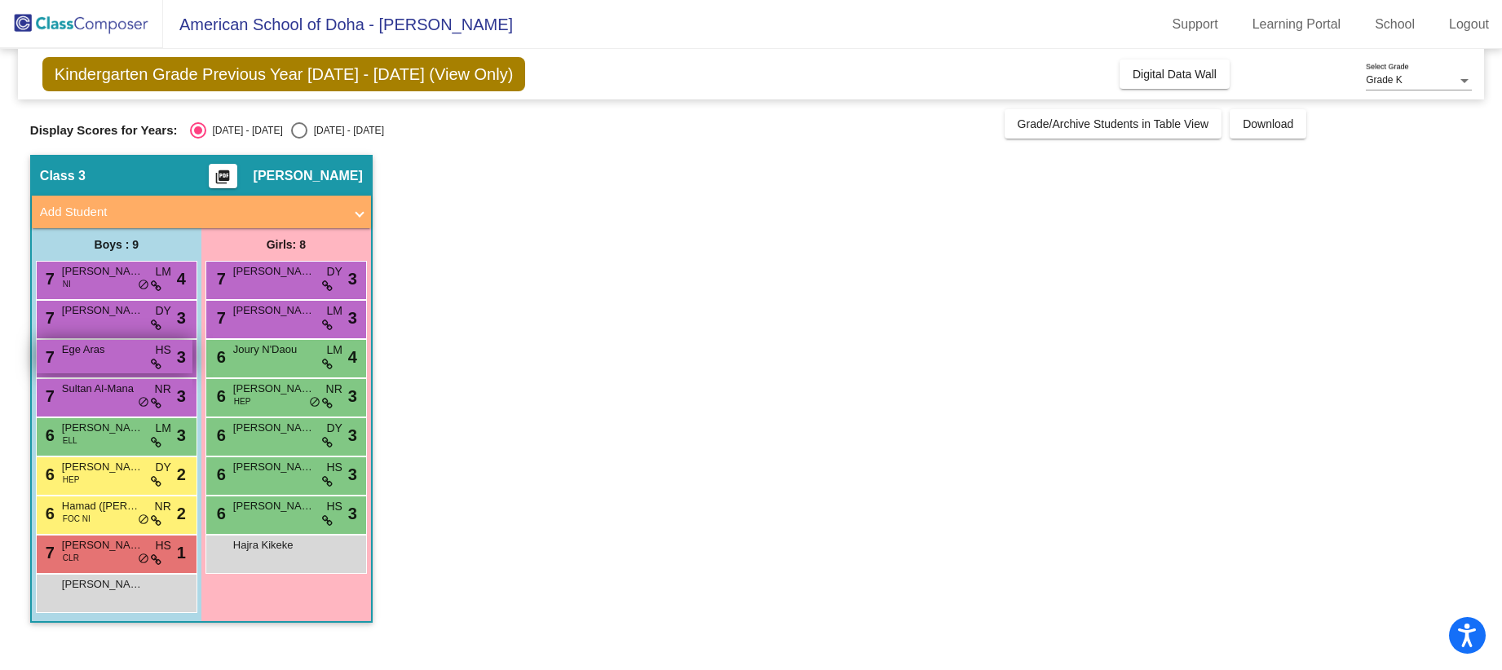
click at [111, 358] on div "7 Ege Aras HS lock do_not_disturb_alt 3" at bounding box center [115, 356] width 156 height 33
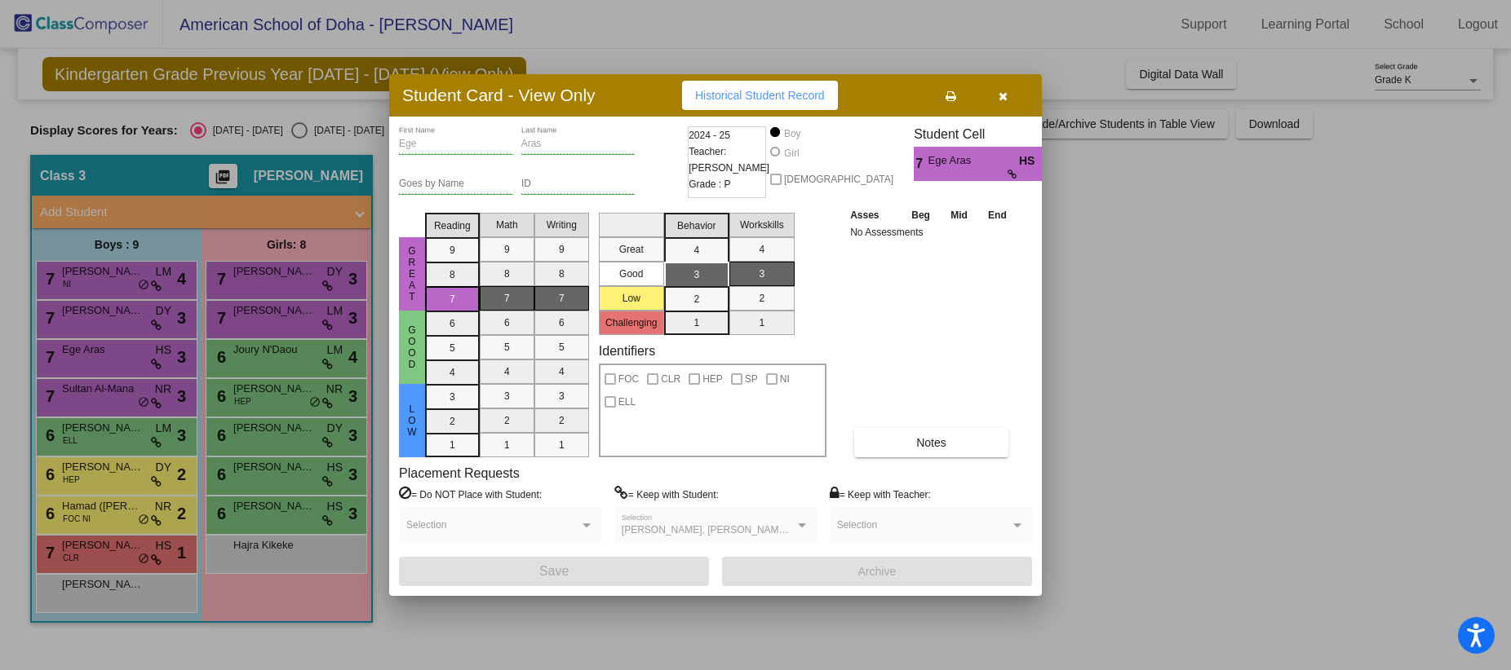
click at [995, 96] on button "button" at bounding box center [1002, 95] width 52 height 29
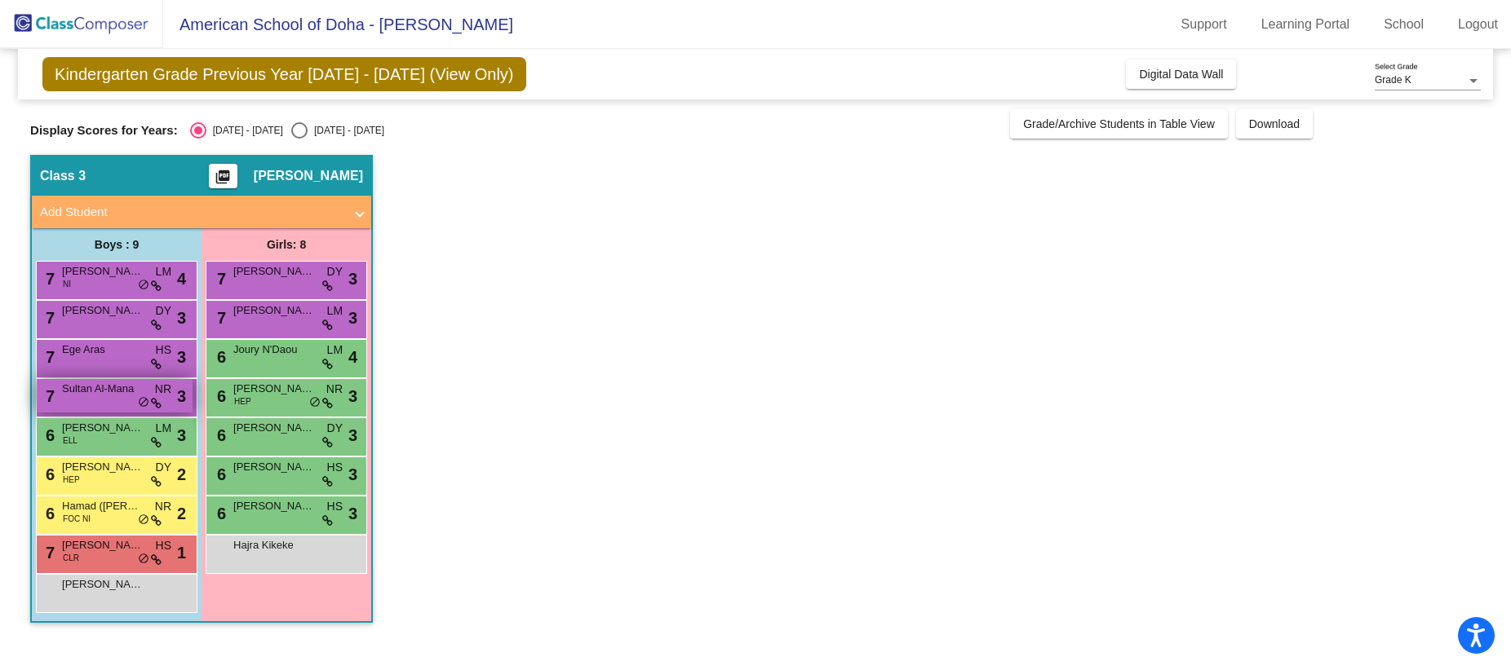
click at [122, 394] on span "Sultan Al-Mana" at bounding box center [103, 389] width 82 height 16
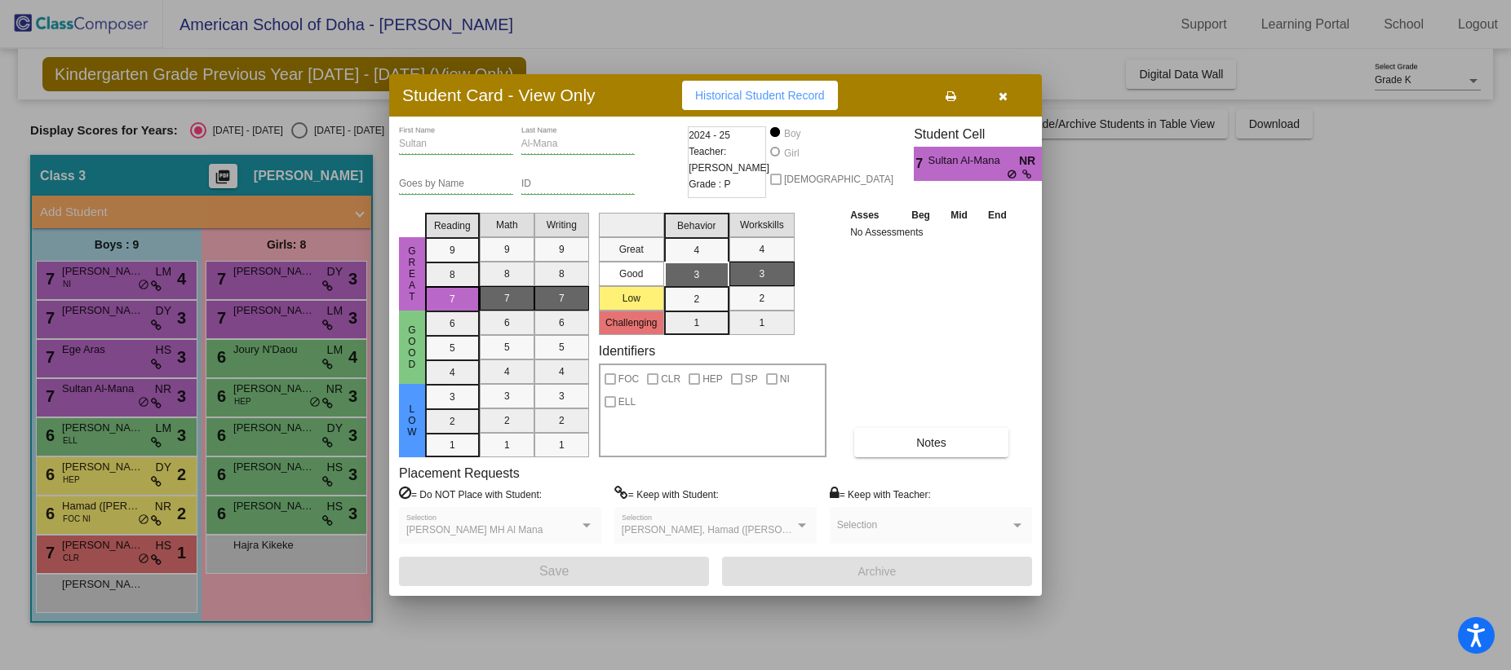
click at [1007, 94] on button "button" at bounding box center [1002, 95] width 52 height 29
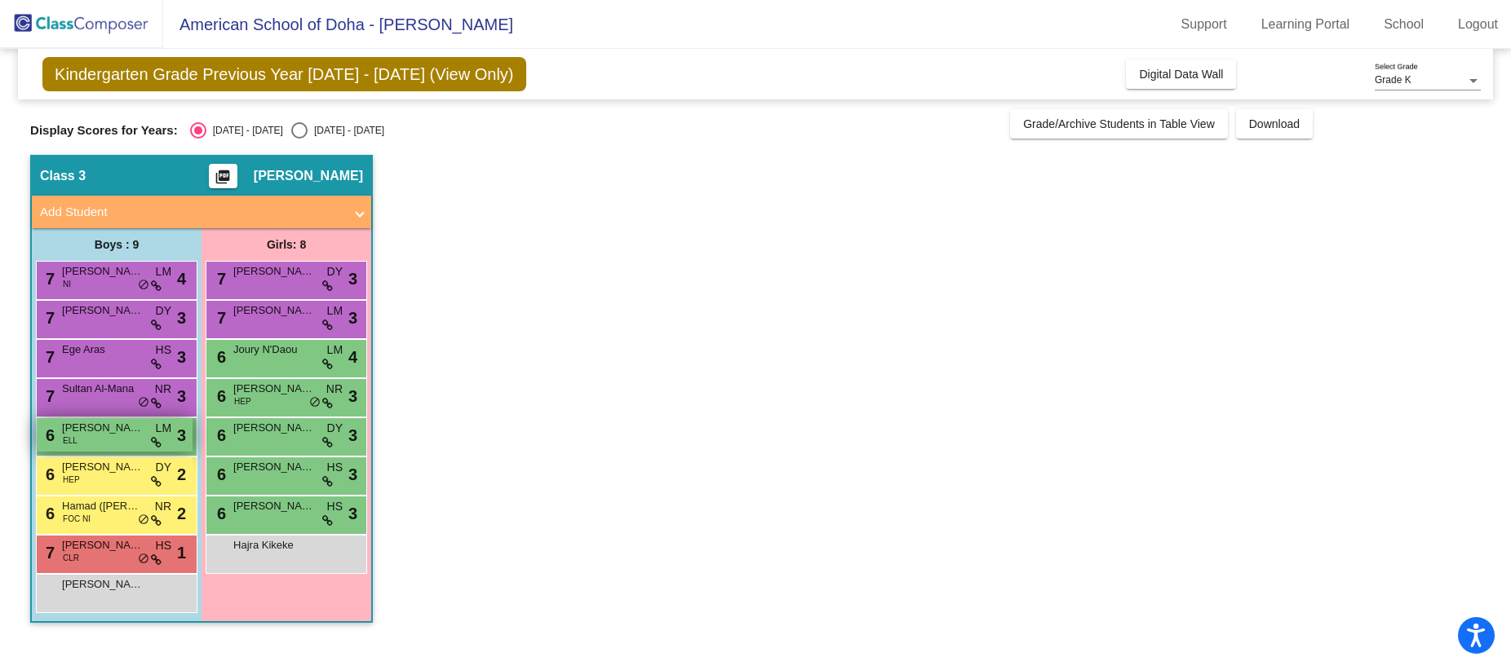
click at [122, 438] on div "6 [PERSON_NAME] [PERSON_NAME] [PERSON_NAME] lock do_not_disturb_alt 3" at bounding box center [115, 434] width 156 height 33
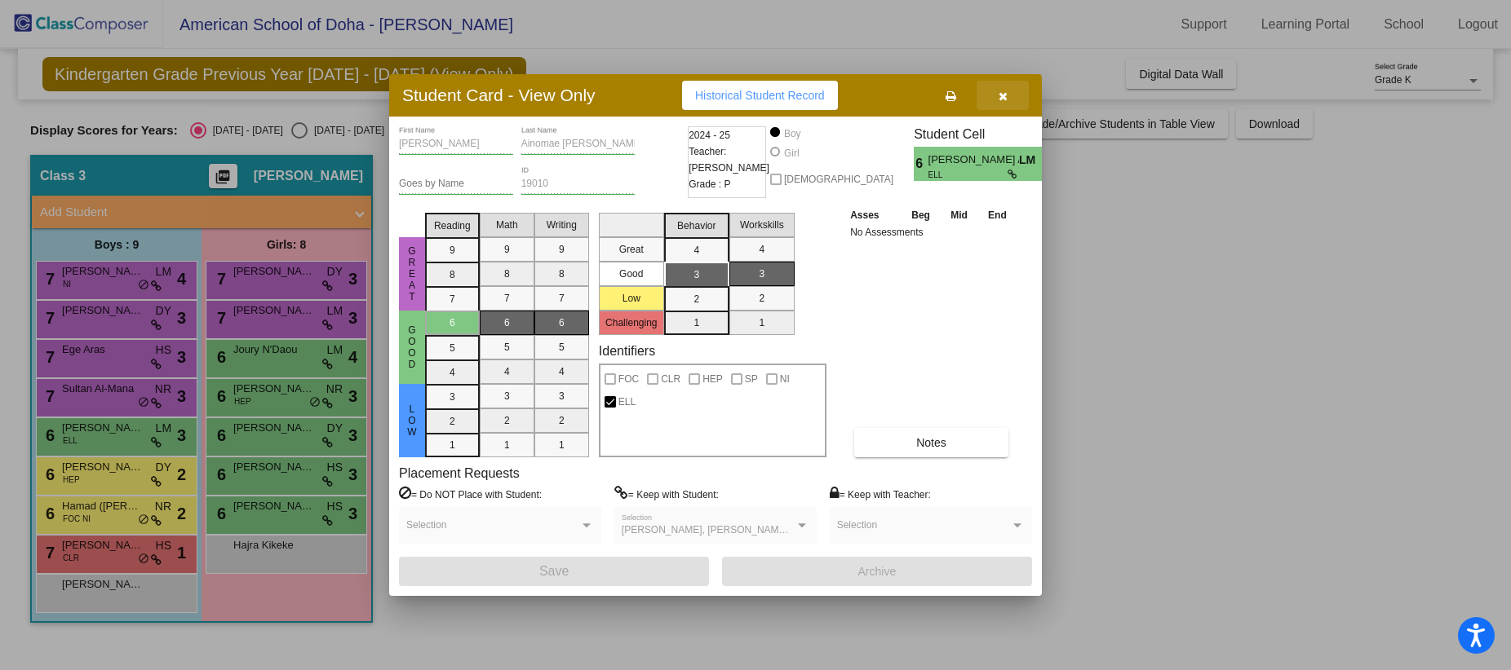
click at [1005, 95] on icon "button" at bounding box center [1002, 96] width 9 height 11
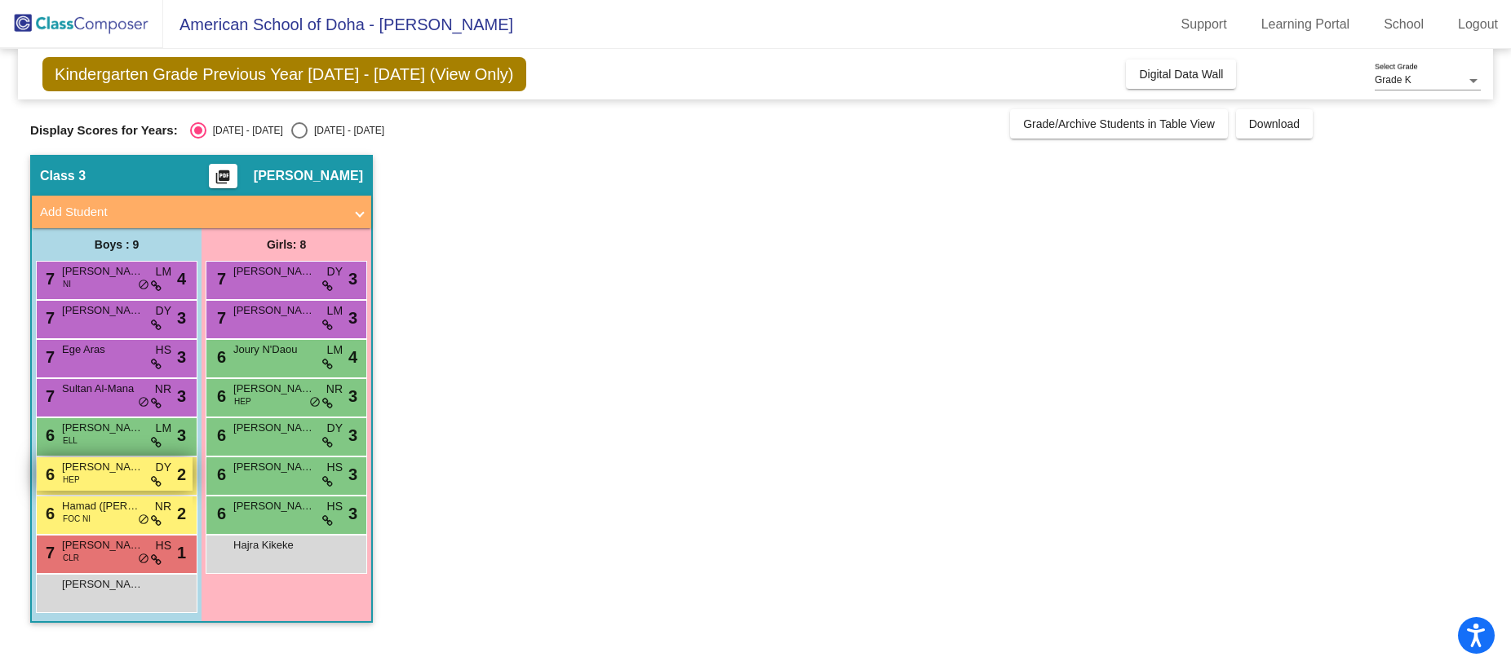
click at [120, 479] on div "6 [PERSON_NAME] HEP DY lock do_not_disturb_alt 2" at bounding box center [115, 474] width 156 height 33
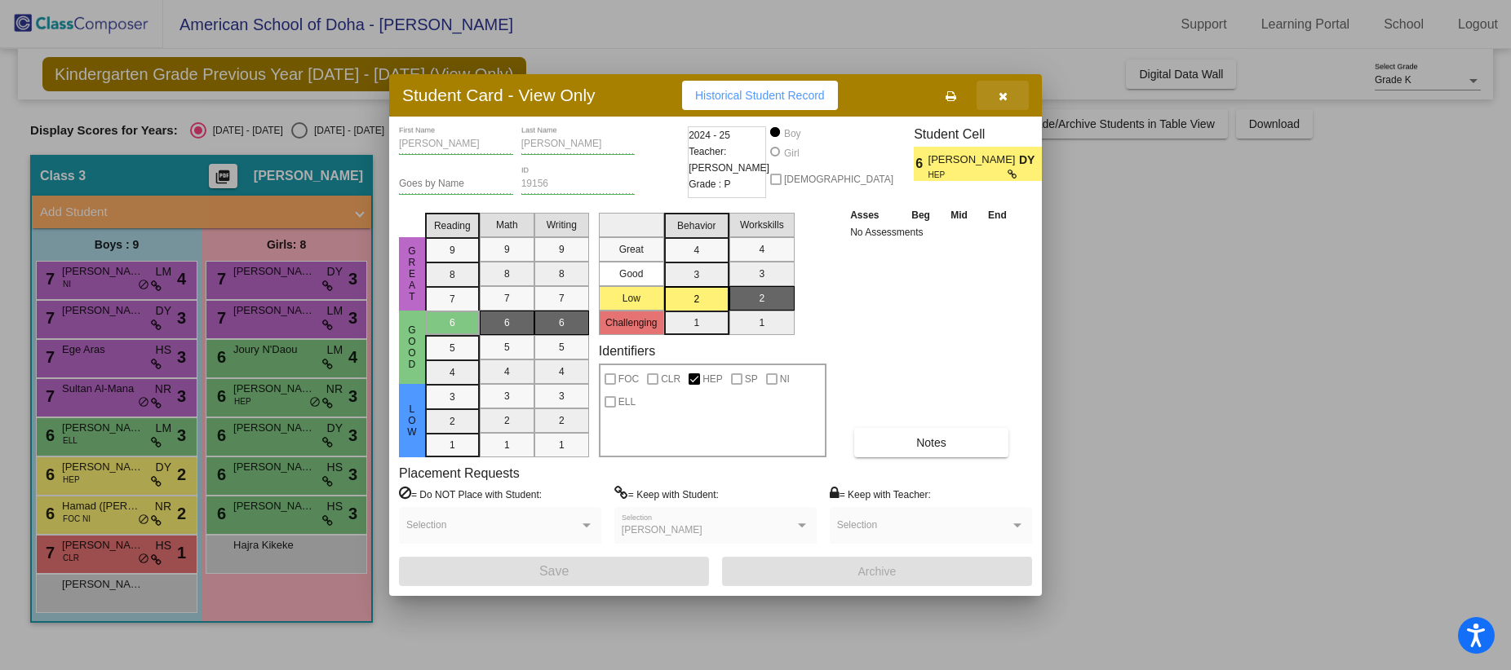
click at [1003, 93] on icon "button" at bounding box center [1002, 96] width 9 height 11
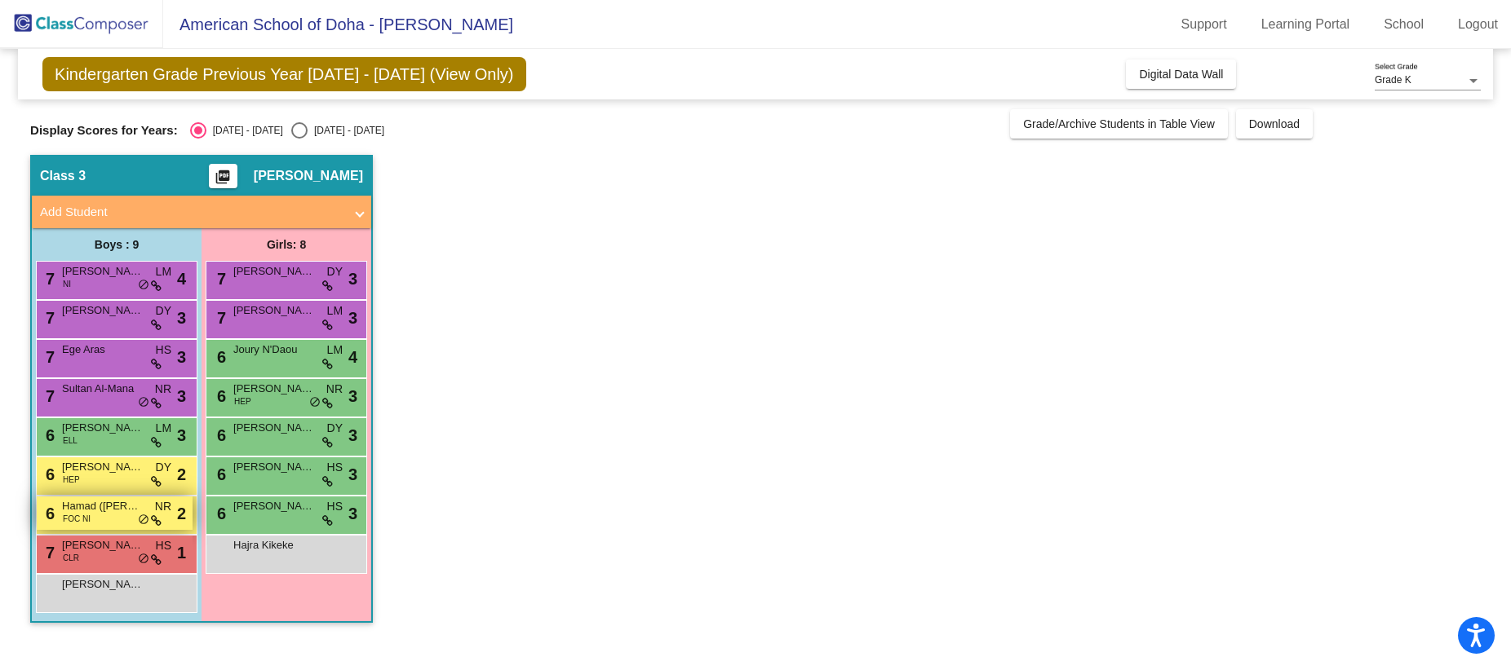
click at [126, 511] on span "Hamad ([PERSON_NAME]) Al Salaiti" at bounding box center [103, 506] width 82 height 16
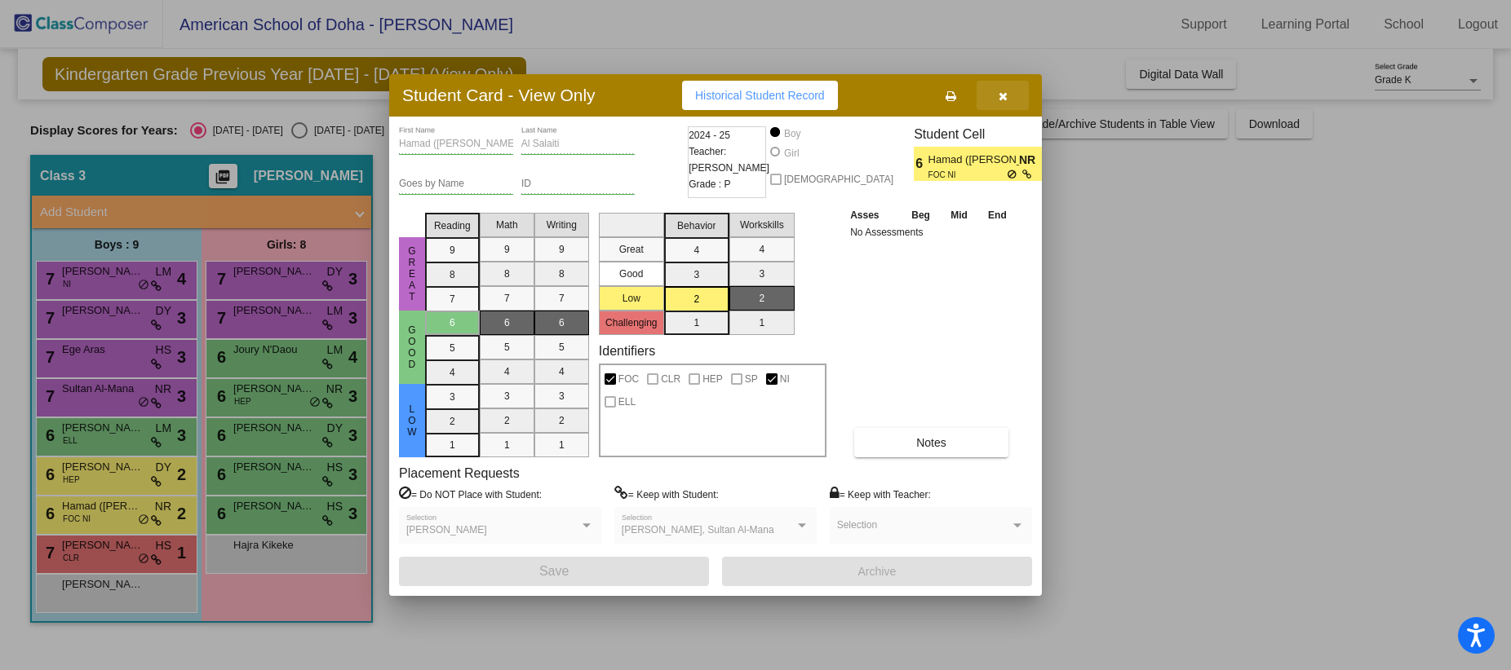
click at [1005, 92] on icon "button" at bounding box center [1002, 96] width 9 height 11
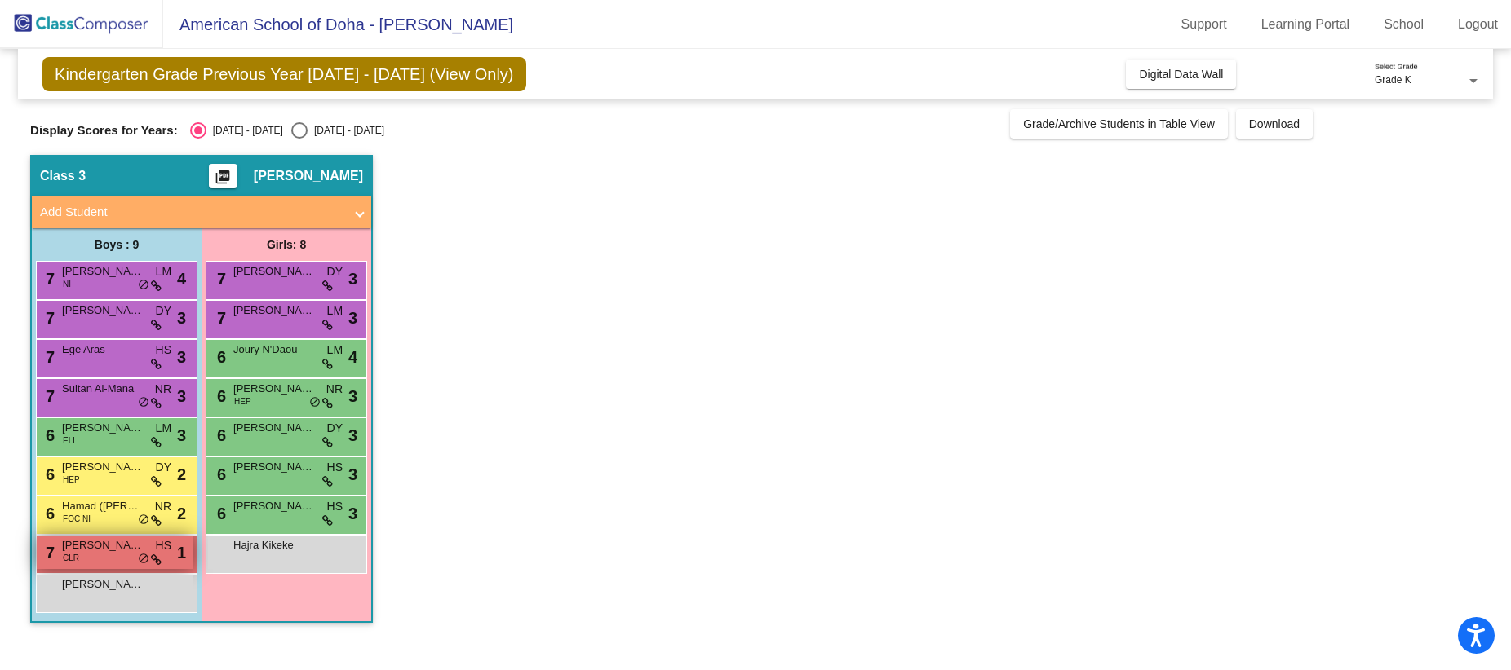
click at [95, 558] on div "7 [PERSON_NAME] CLR HS lock do_not_disturb_alt 1" at bounding box center [115, 552] width 156 height 33
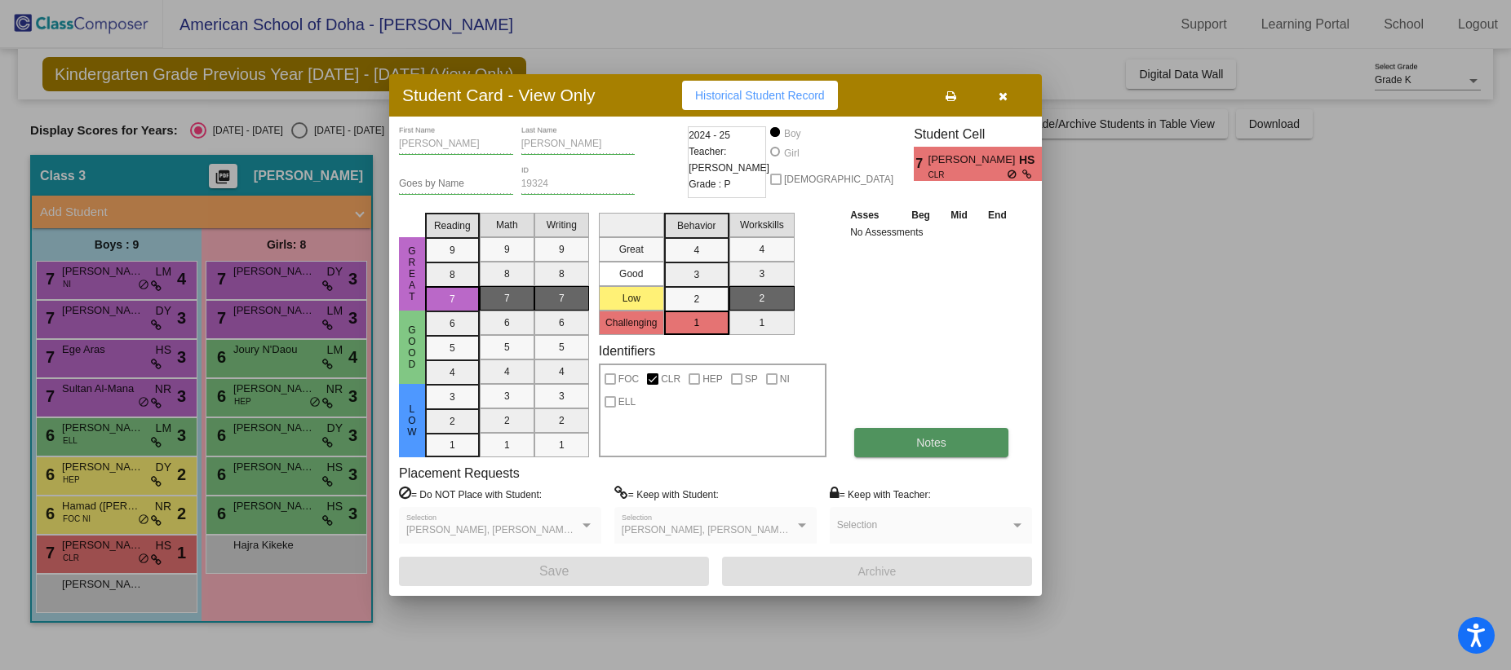
click at [940, 441] on span "Notes" at bounding box center [931, 442] width 30 height 13
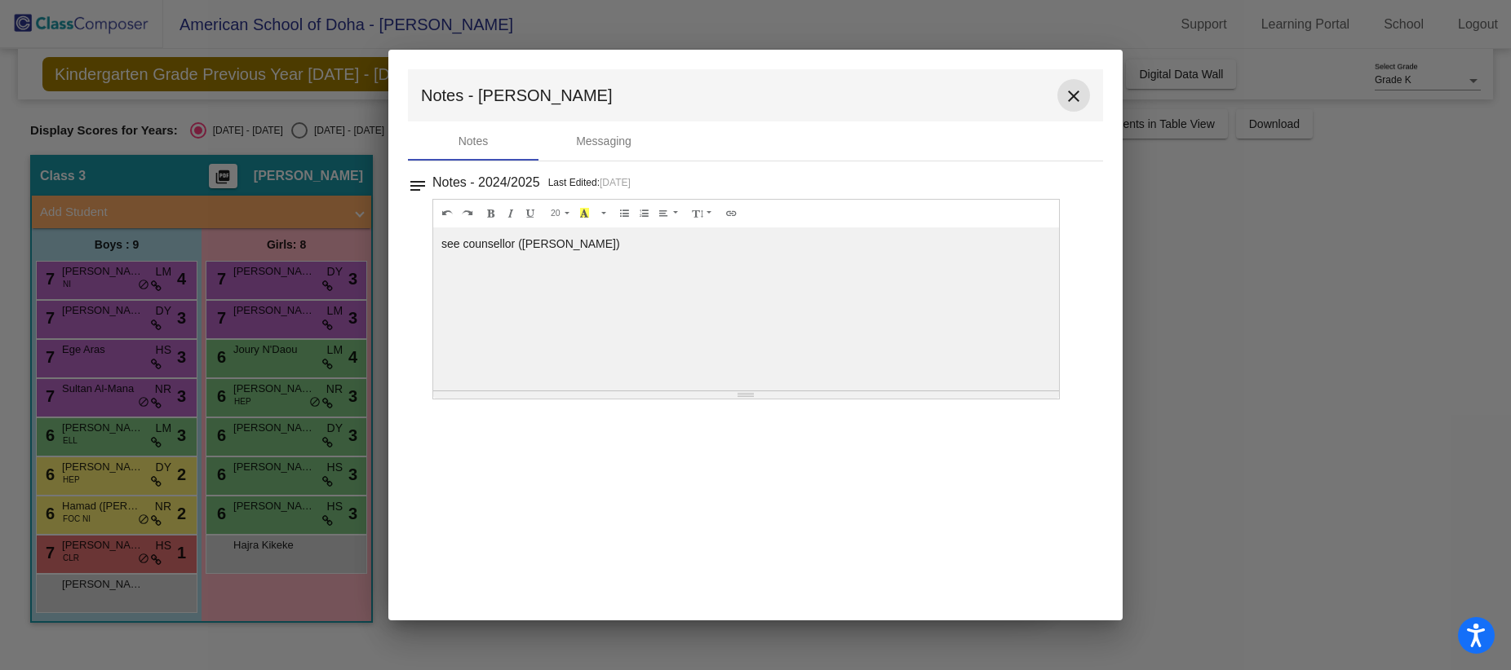
click at [1075, 94] on mat-icon "close" at bounding box center [1074, 96] width 20 height 20
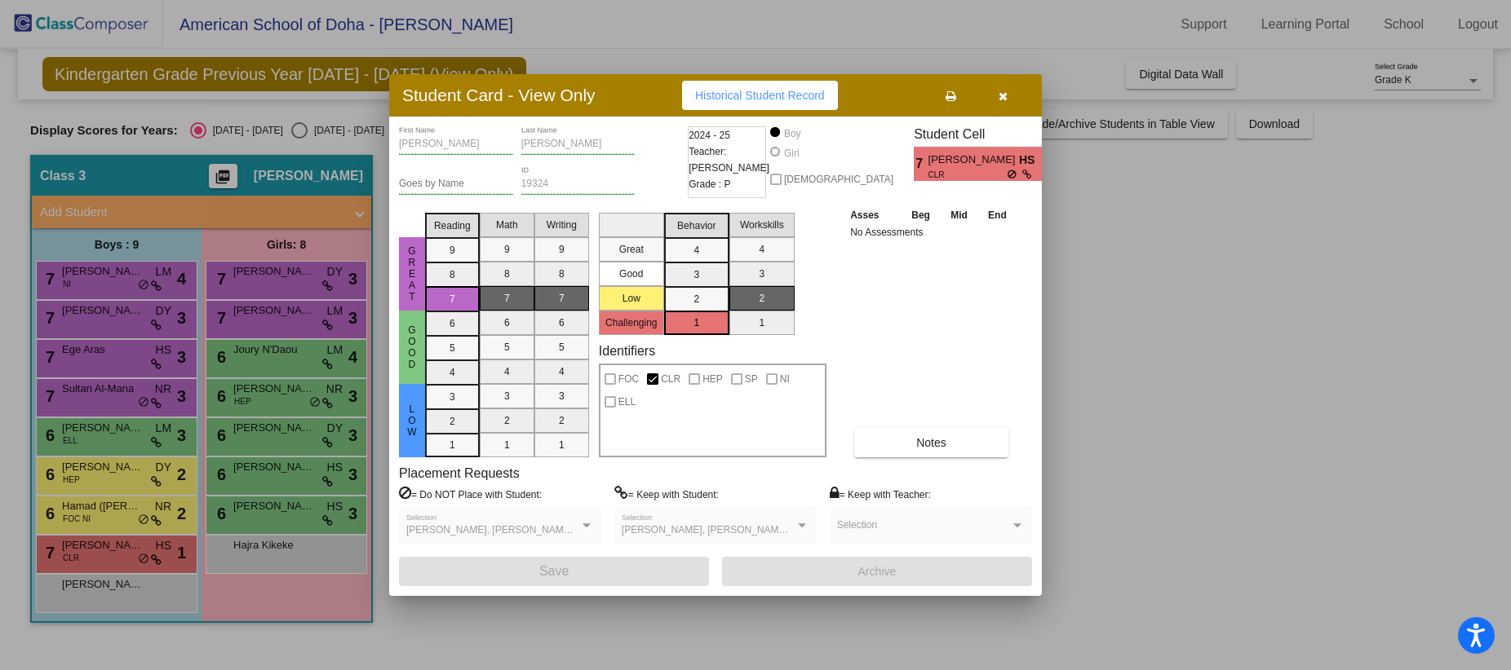
click at [1003, 92] on icon "button" at bounding box center [1002, 96] width 9 height 11
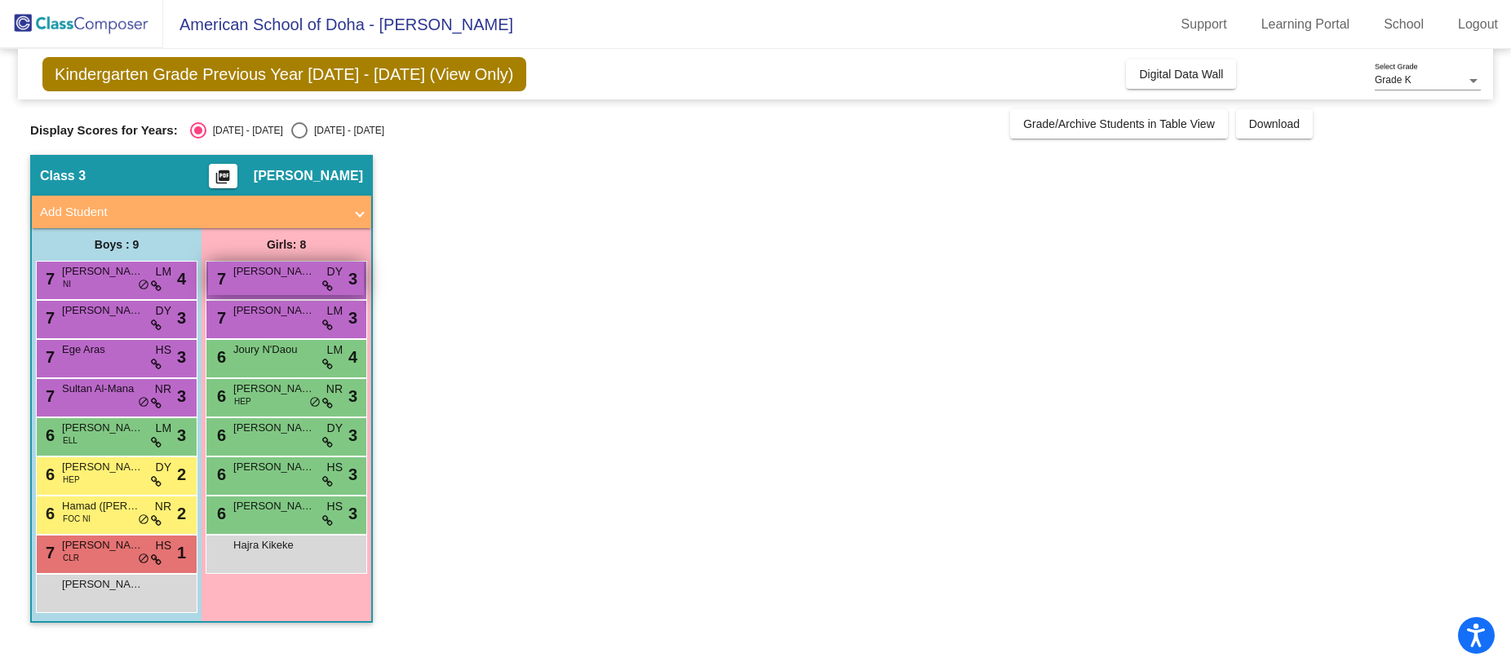
click at [307, 273] on span "[PERSON_NAME]" at bounding box center [274, 271] width 82 height 16
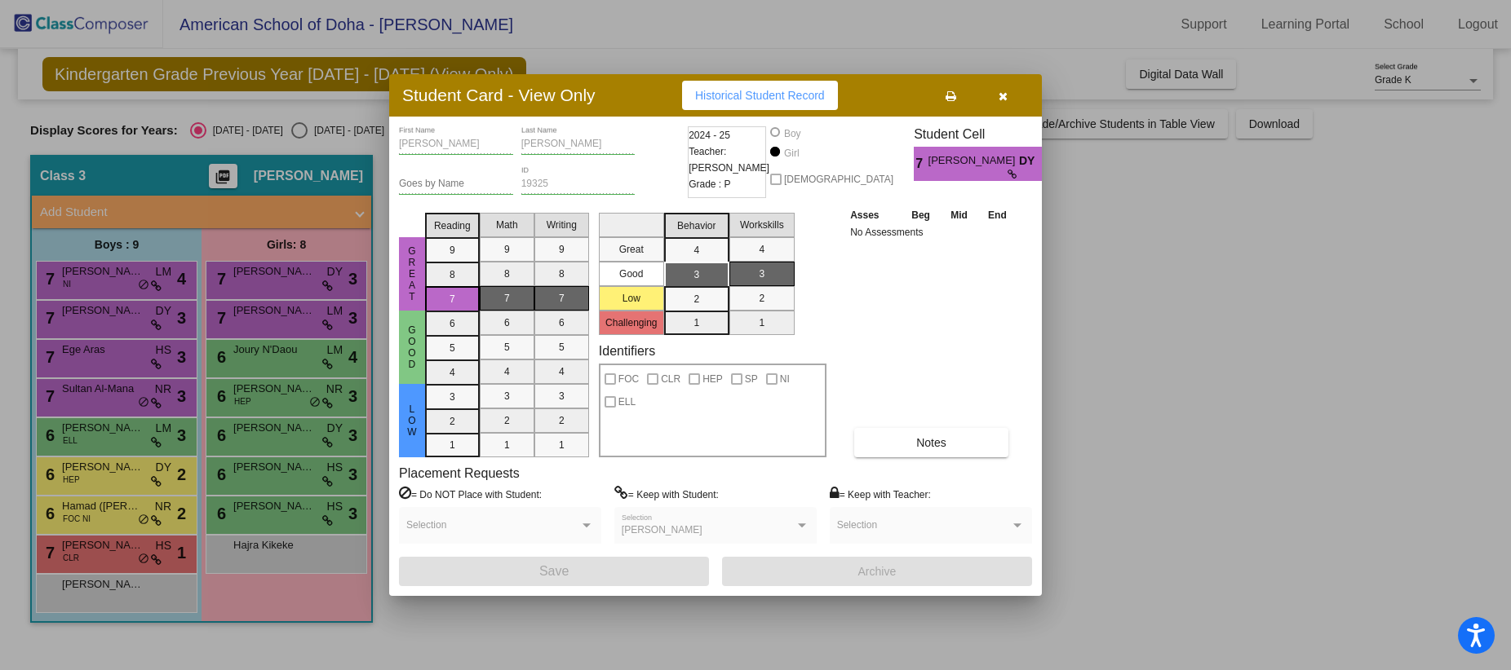
click at [1005, 89] on span "button" at bounding box center [1002, 95] width 9 height 13
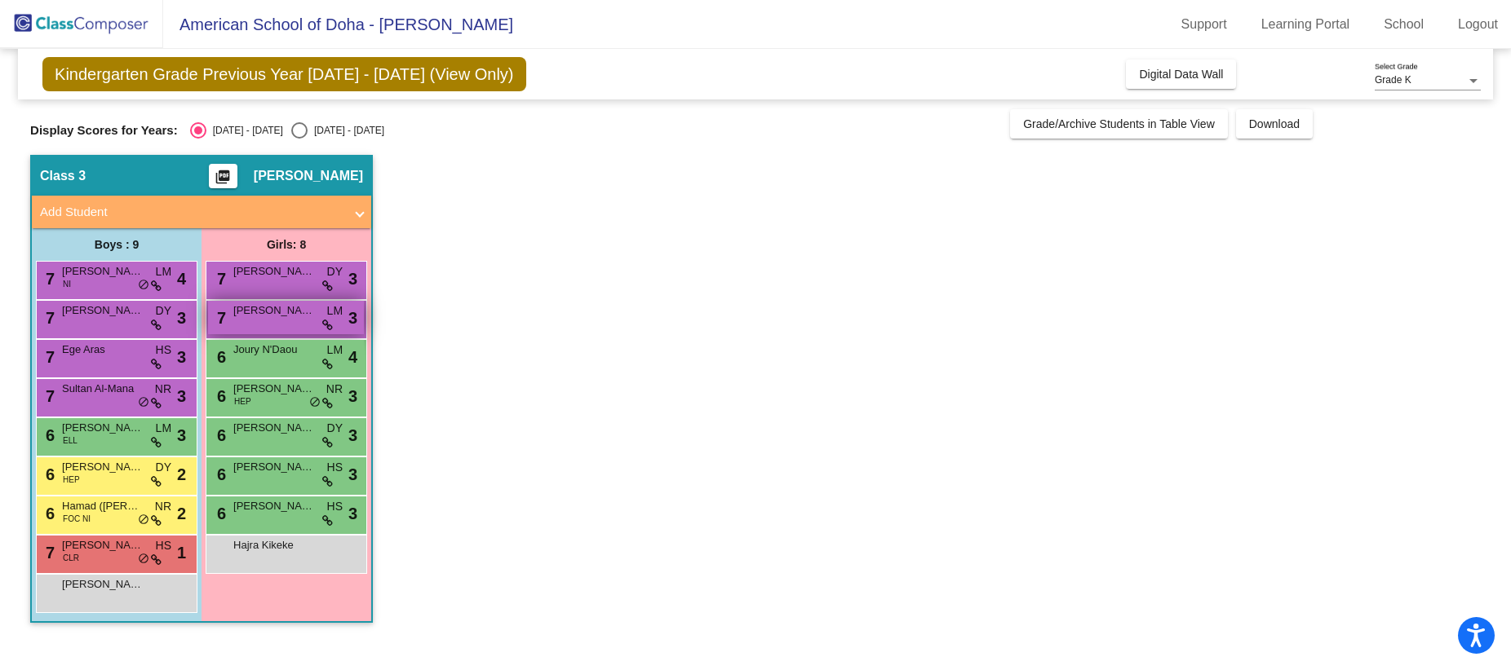
click at [355, 316] on span "3" at bounding box center [352, 318] width 9 height 24
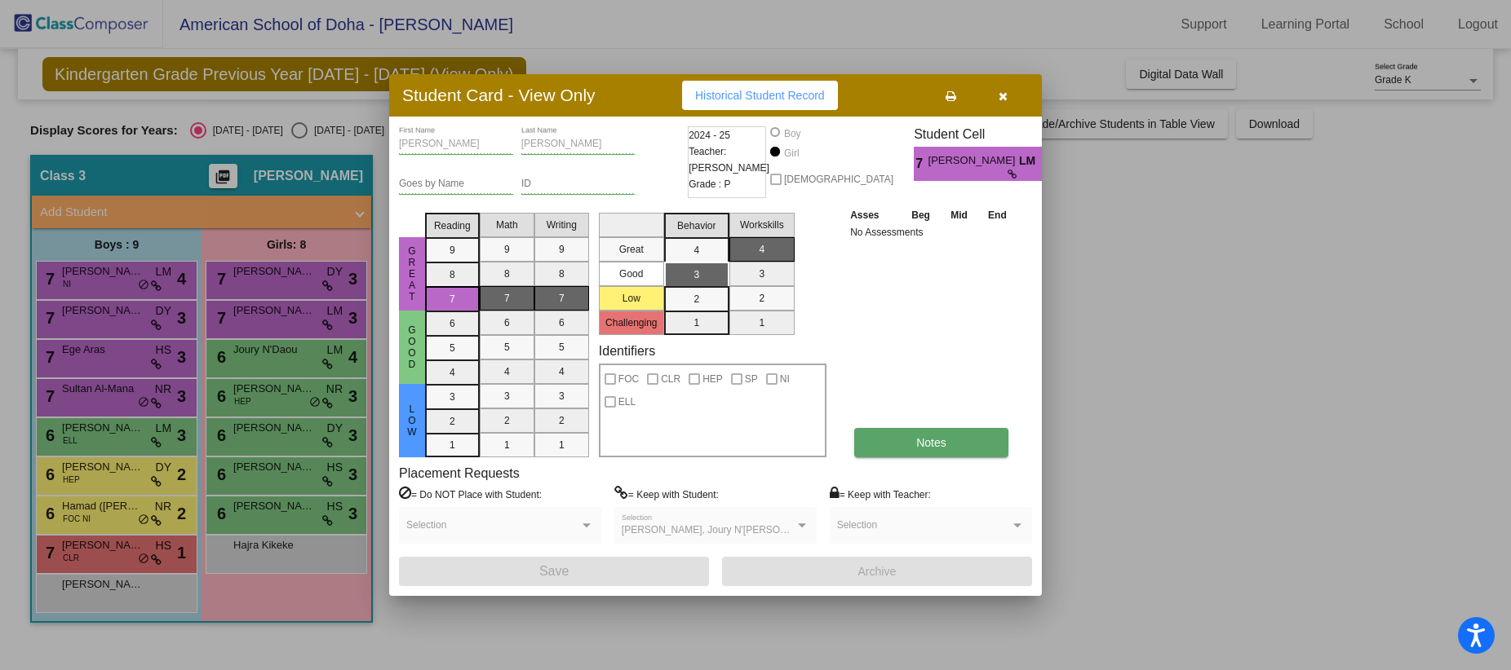
click at [942, 437] on span "Notes" at bounding box center [931, 442] width 30 height 13
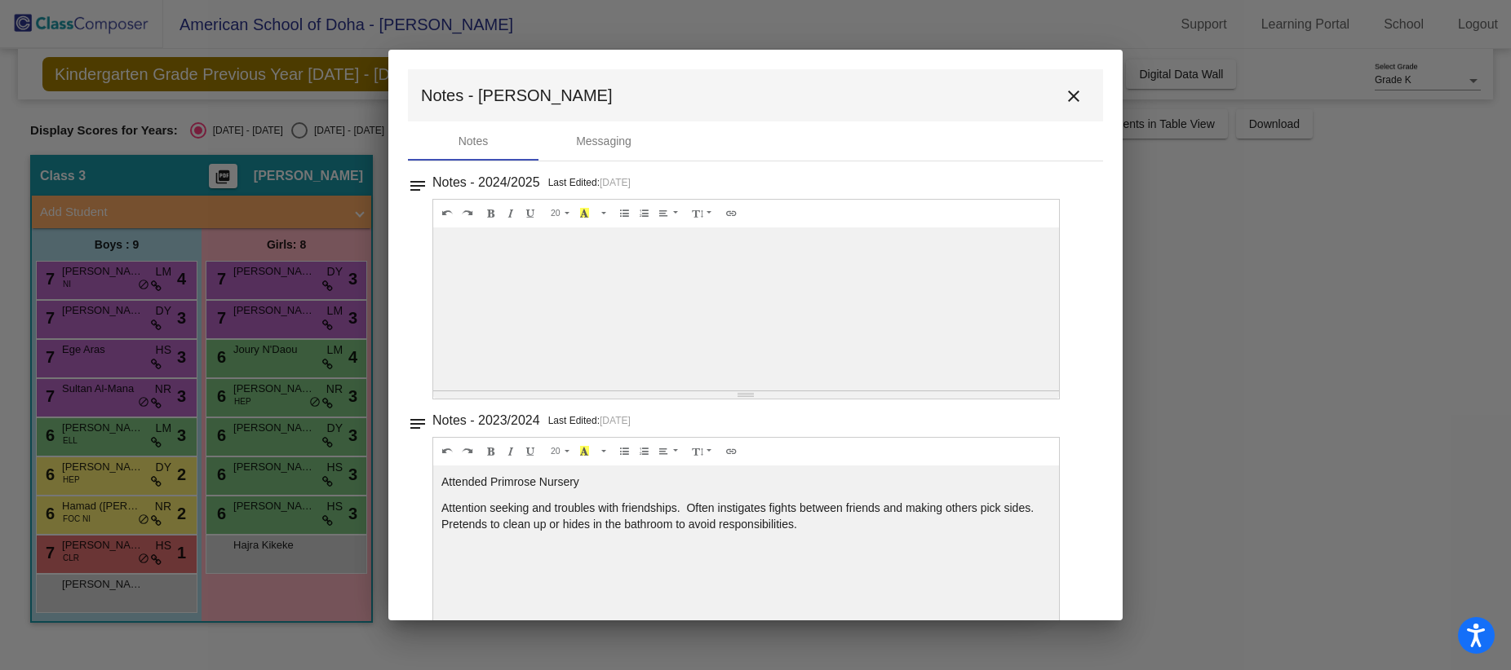
click at [1067, 93] on mat-icon "close" at bounding box center [1074, 96] width 20 height 20
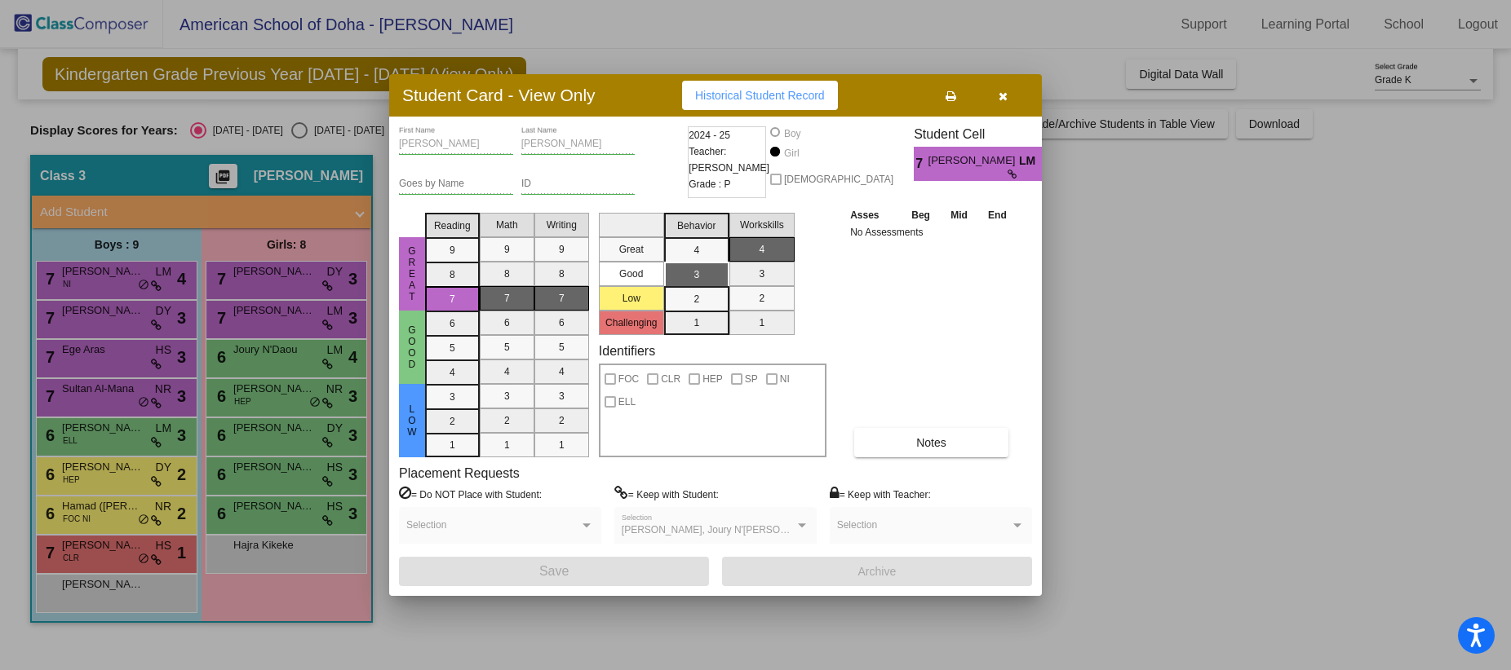
click at [298, 354] on div at bounding box center [755, 335] width 1511 height 670
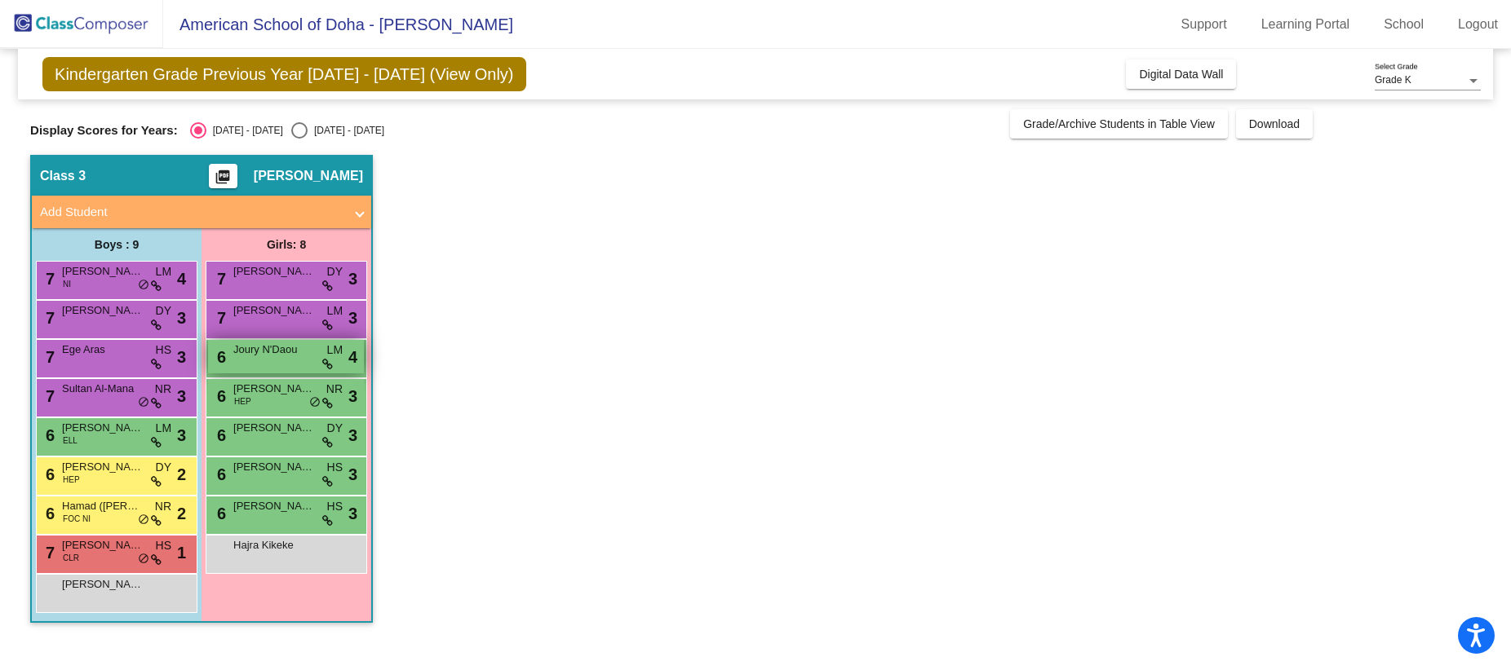
click at [298, 356] on span "Joury N'Daou" at bounding box center [274, 350] width 82 height 16
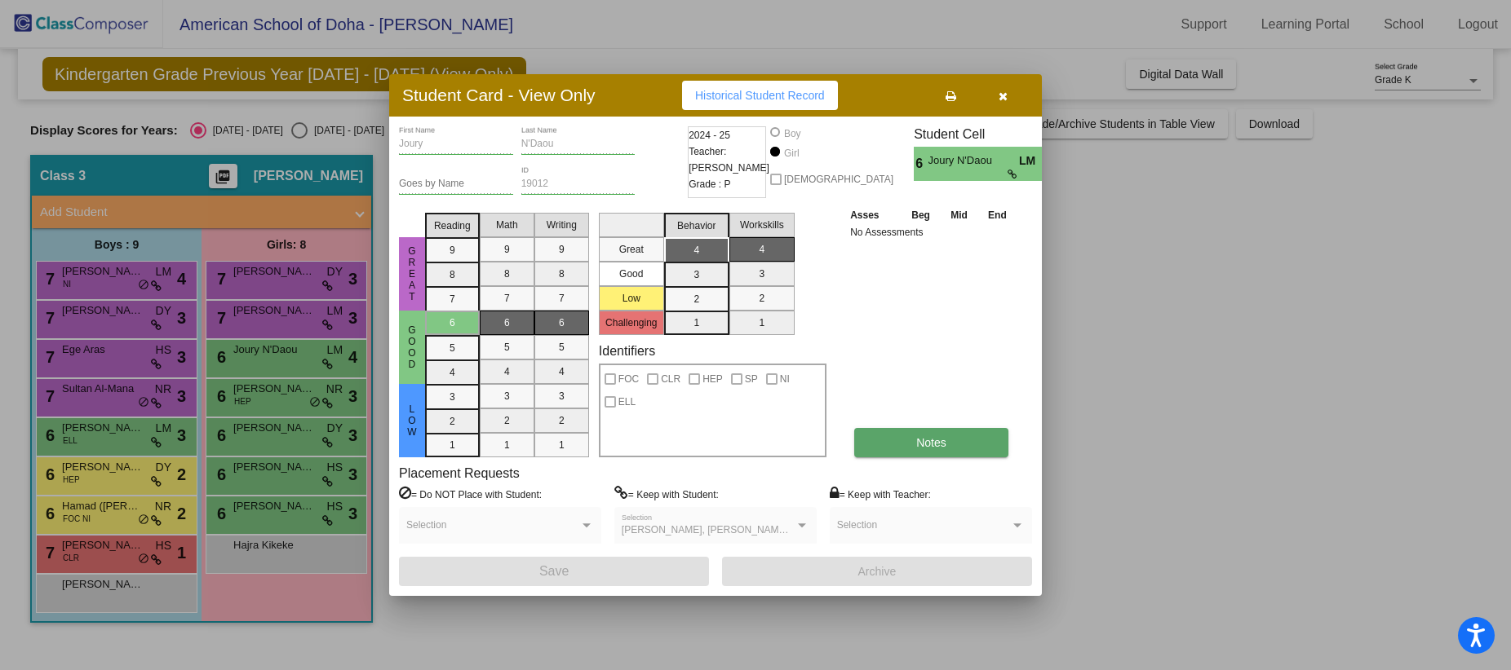
click at [959, 438] on button "Notes" at bounding box center [931, 442] width 154 height 29
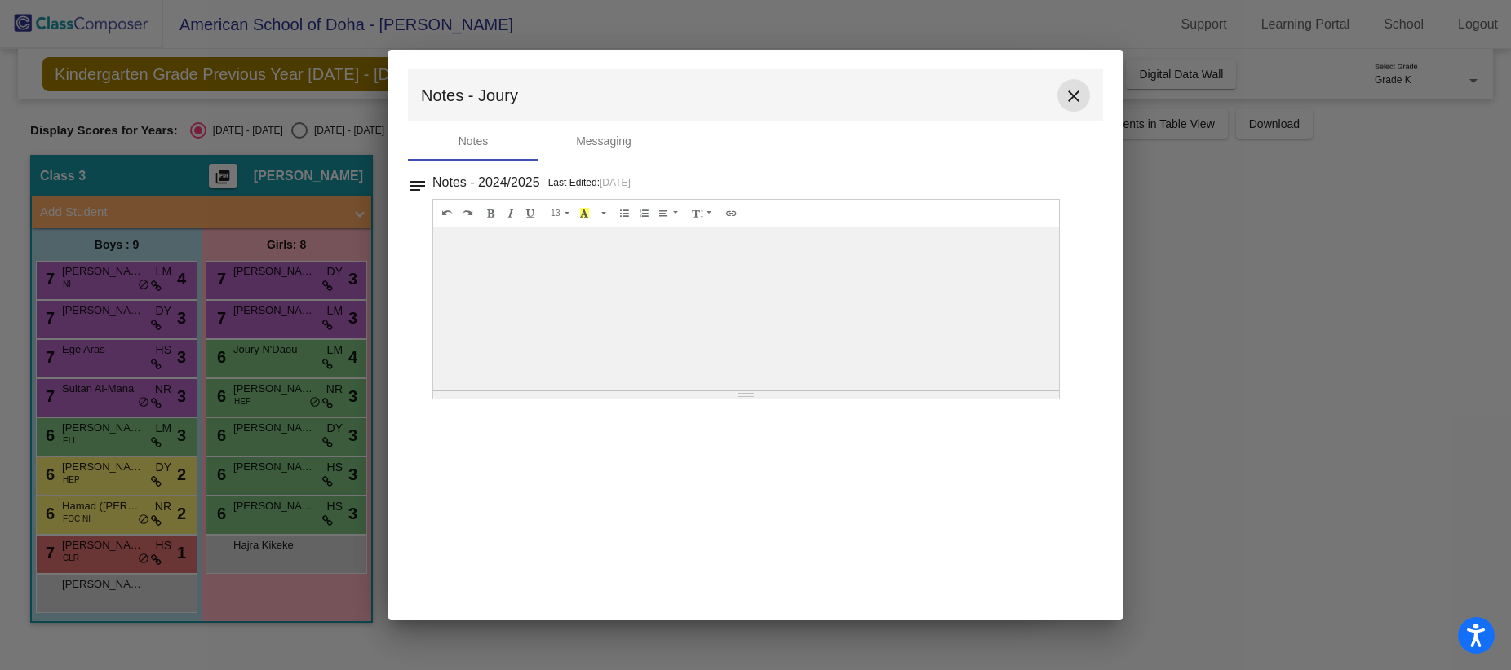
click at [1073, 93] on mat-icon "close" at bounding box center [1074, 96] width 20 height 20
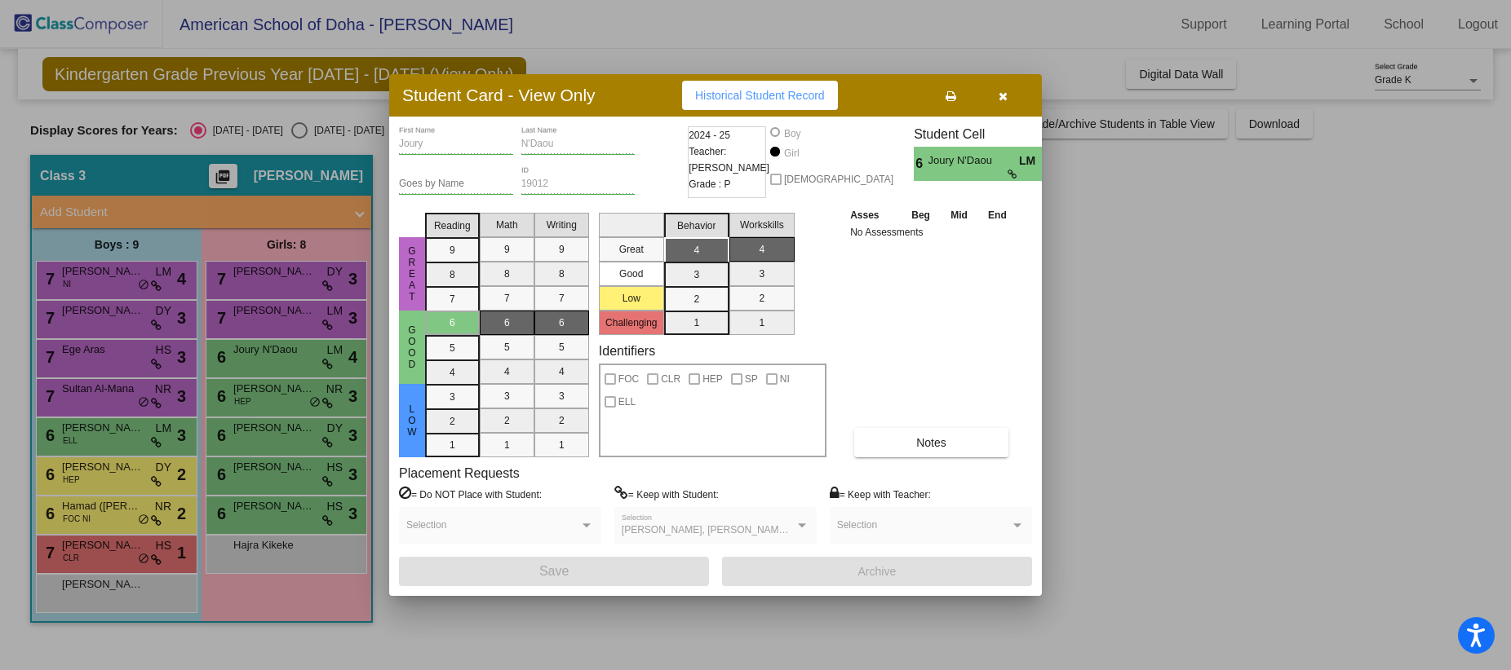
click at [1000, 91] on icon "button" at bounding box center [1002, 96] width 9 height 11
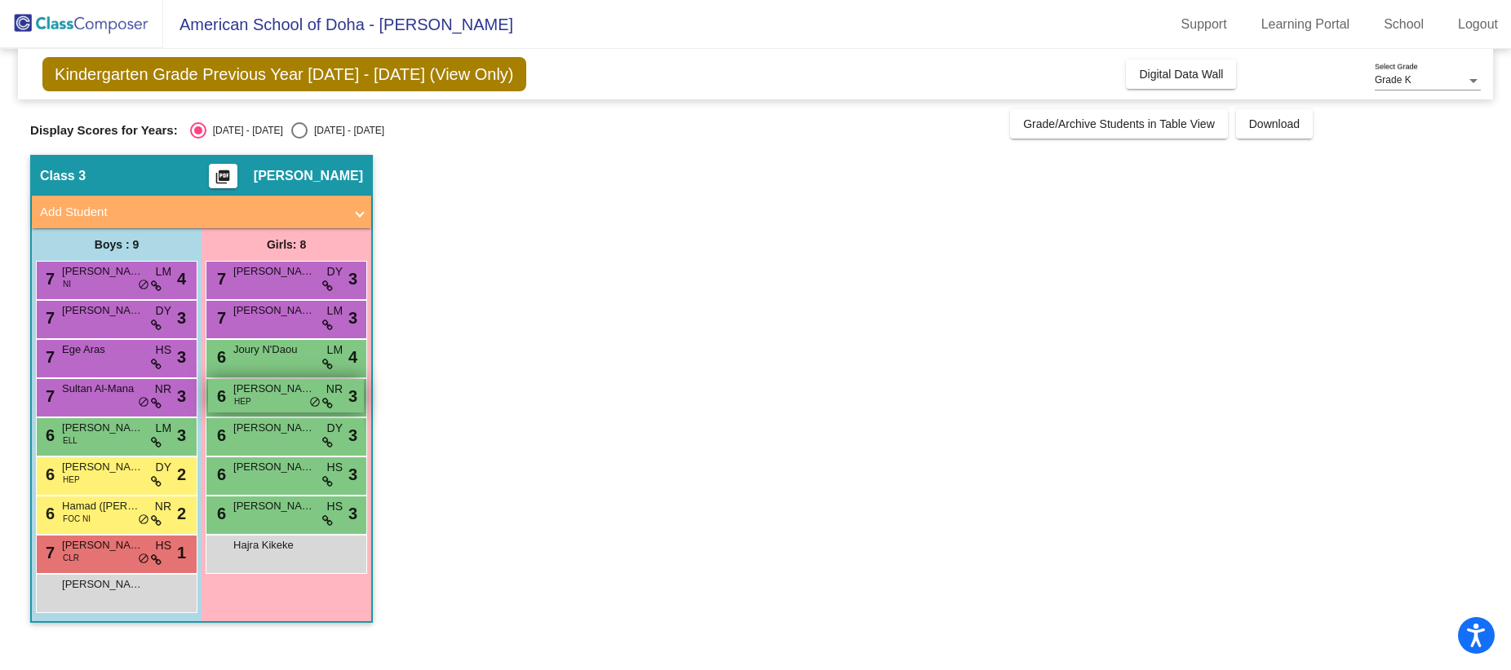
click at [291, 387] on span "[PERSON_NAME]" at bounding box center [274, 389] width 82 height 16
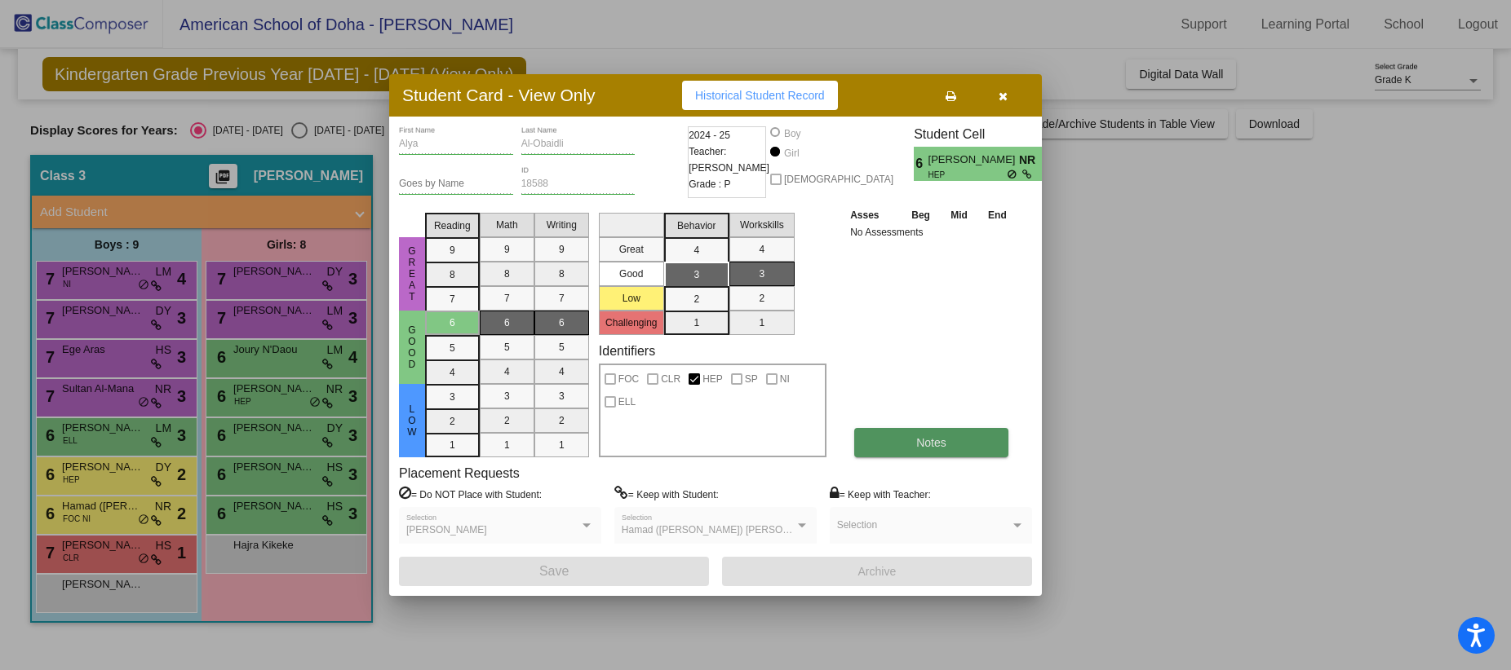
click at [933, 447] on span "Notes" at bounding box center [931, 442] width 30 height 13
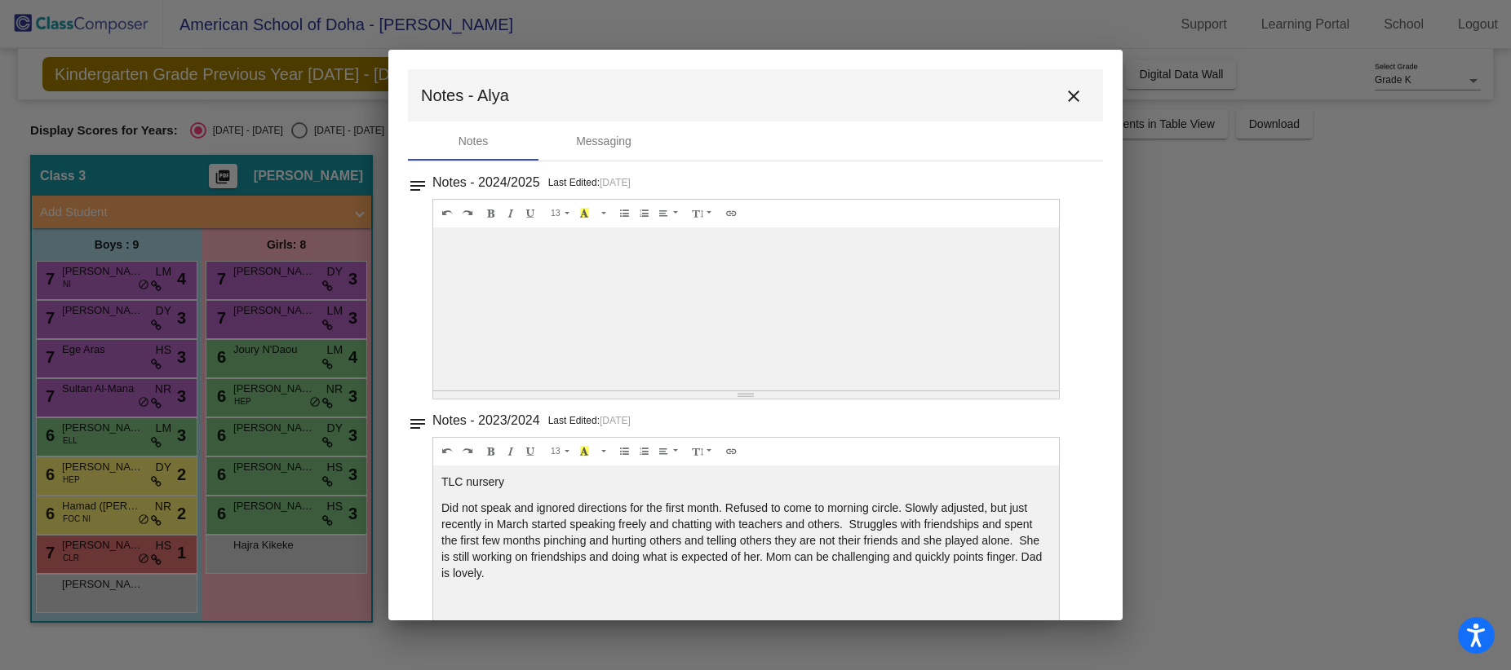
click at [1064, 97] on mat-icon "close" at bounding box center [1074, 96] width 20 height 20
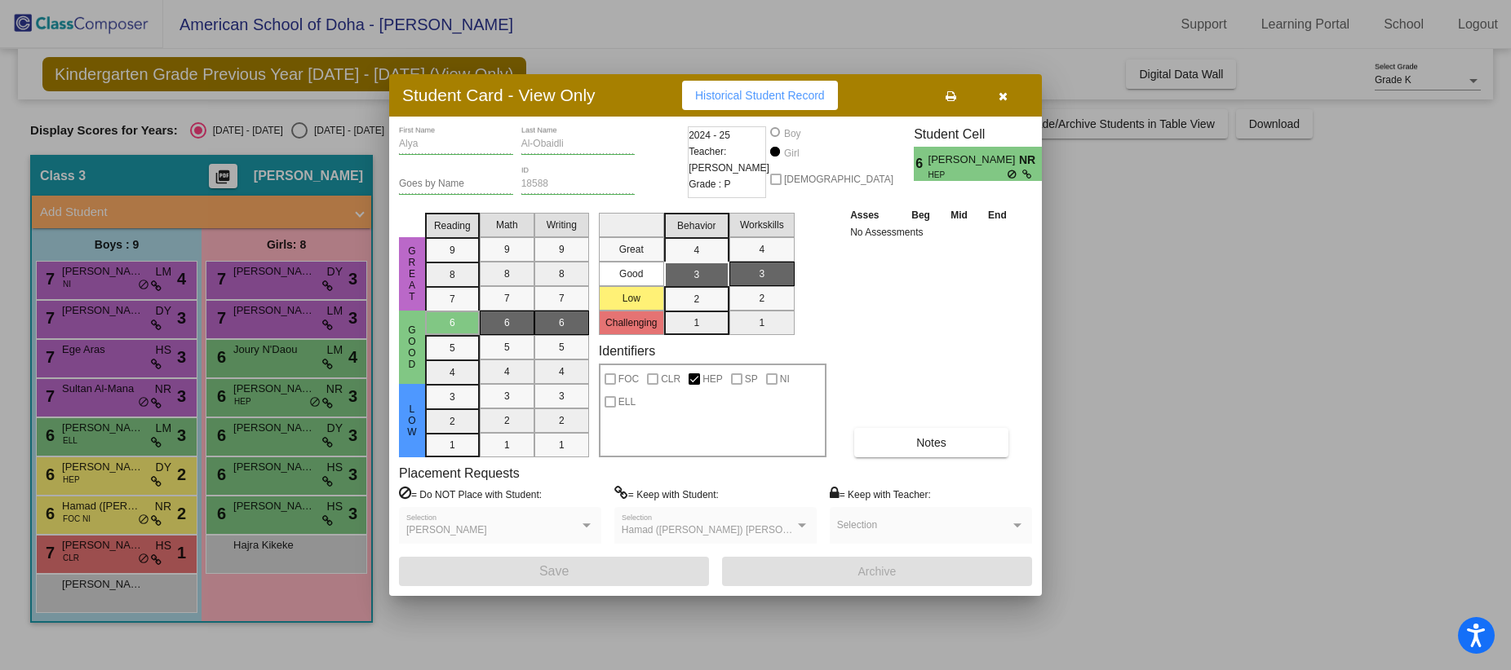
click at [1006, 91] on icon "button" at bounding box center [1002, 96] width 9 height 11
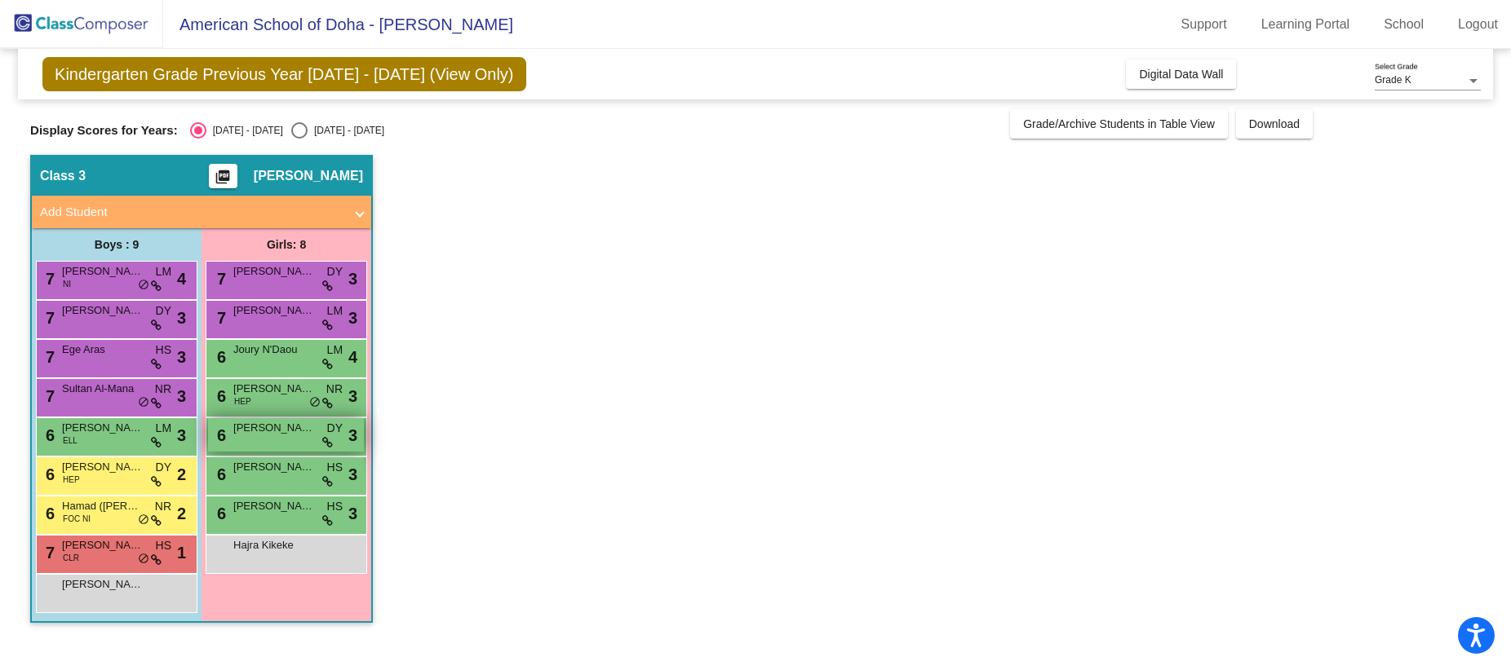
click at [283, 428] on span "[PERSON_NAME] [PERSON_NAME]" at bounding box center [274, 428] width 82 height 16
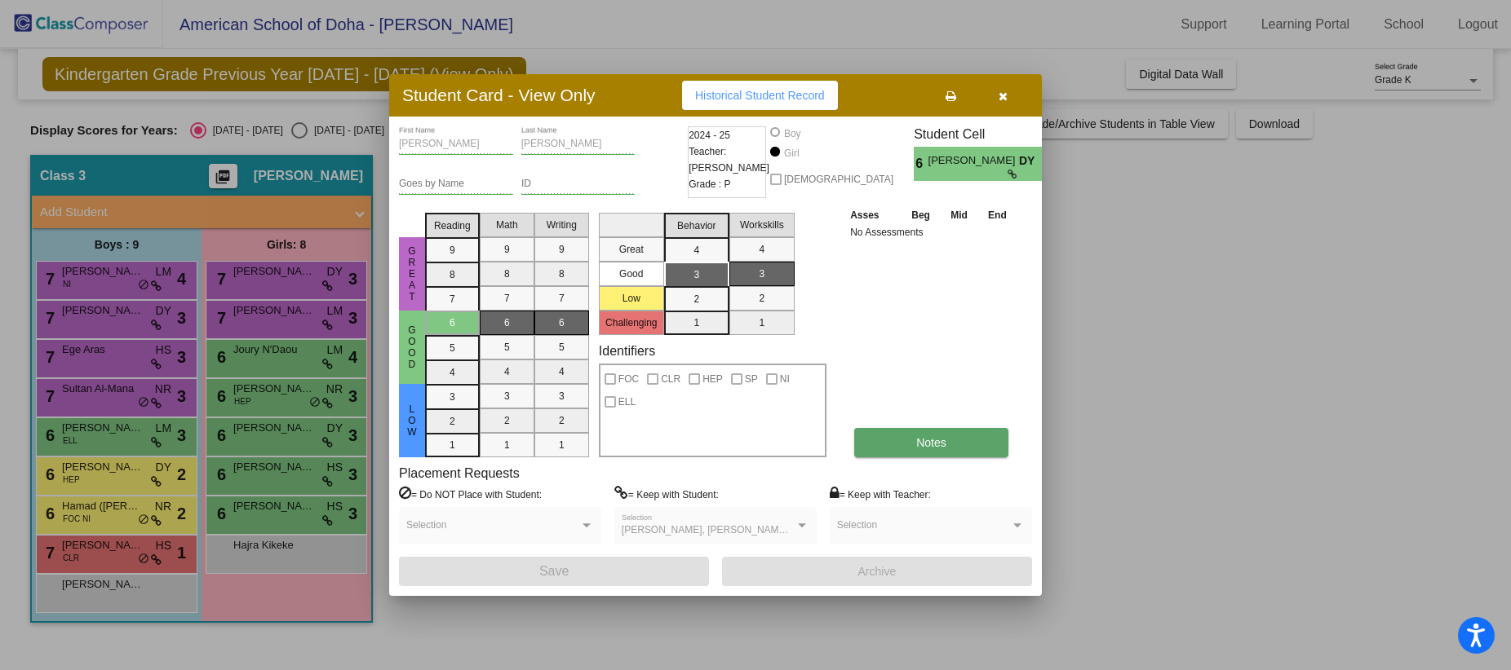
click at [949, 450] on button "Notes" at bounding box center [931, 442] width 154 height 29
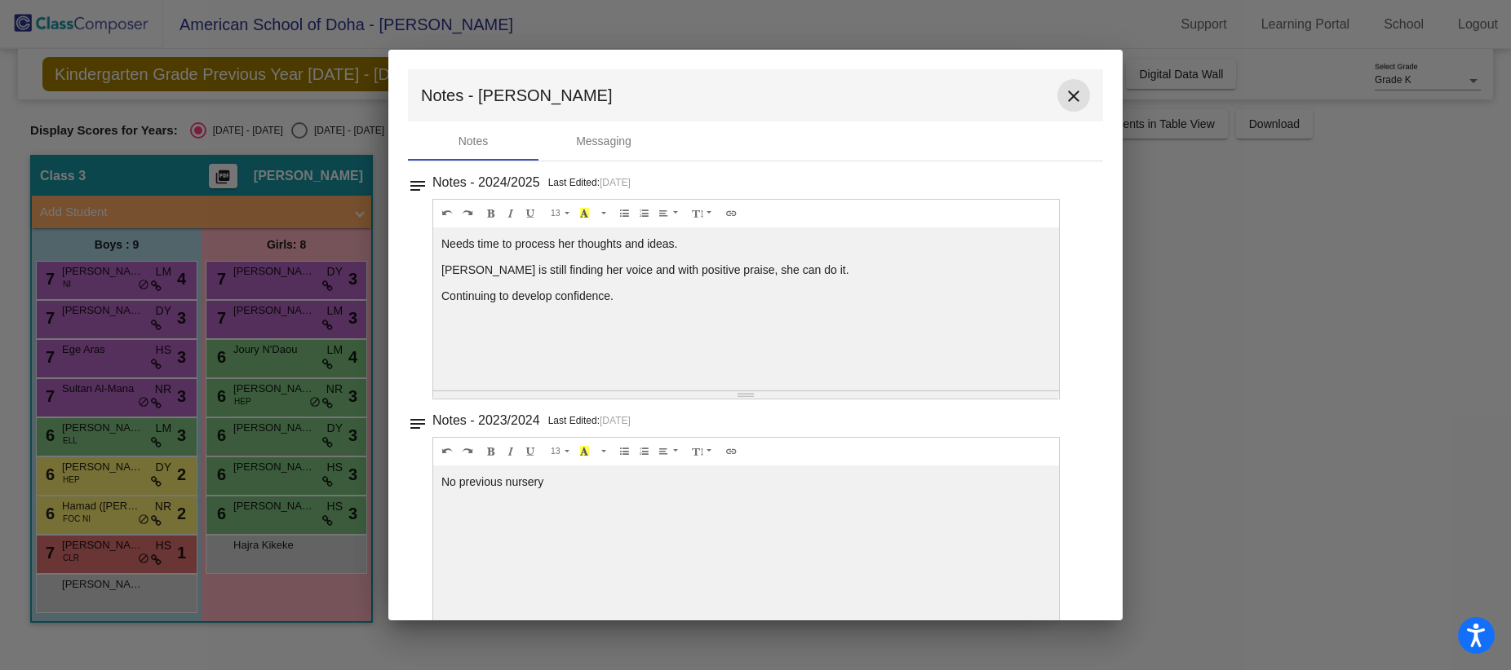
click at [1069, 88] on mat-icon "close" at bounding box center [1074, 96] width 20 height 20
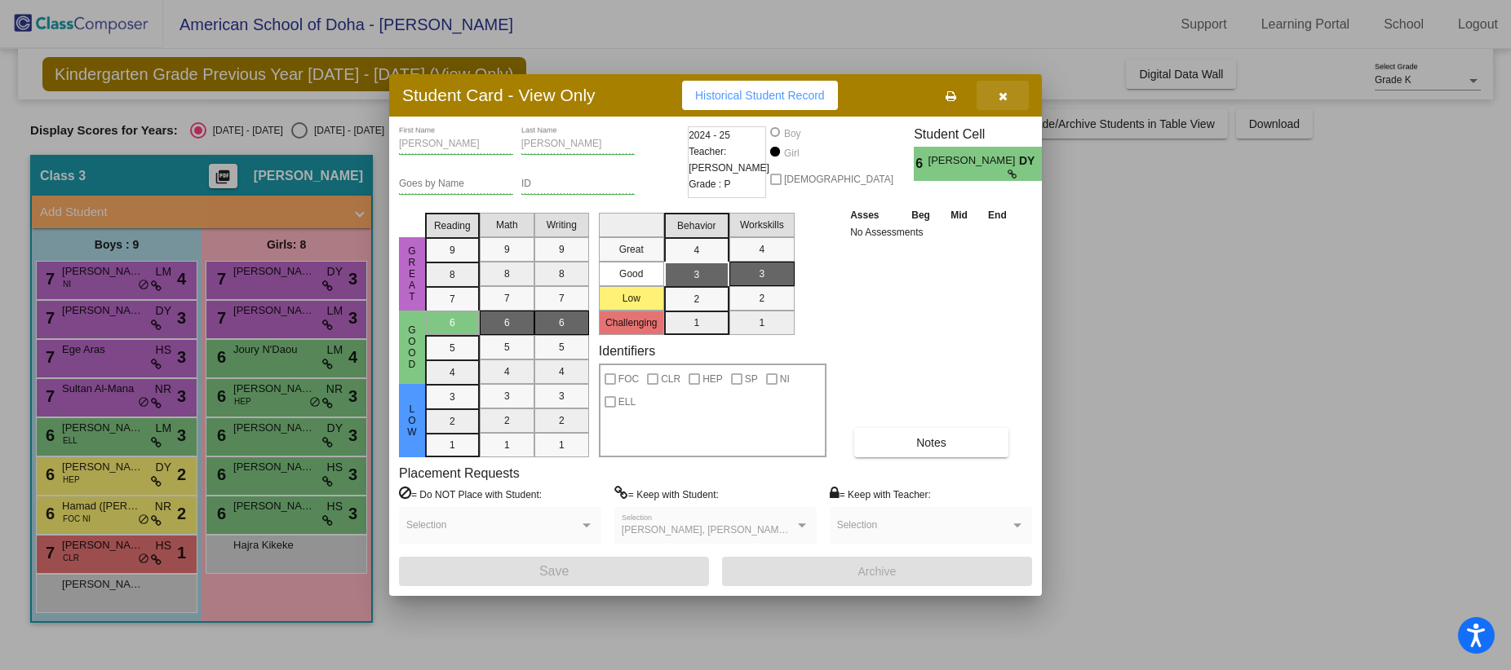
click at [1004, 94] on icon "button" at bounding box center [1002, 96] width 9 height 11
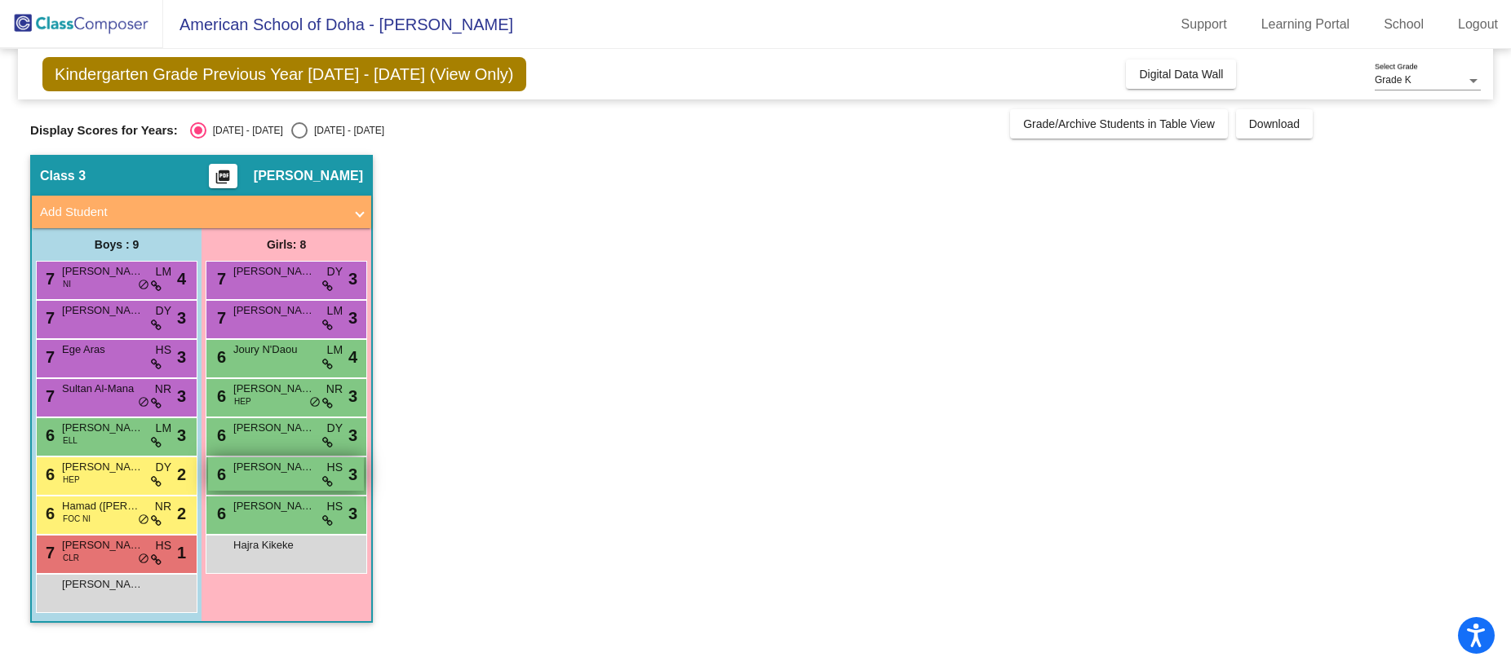
click at [270, 477] on div "6 [PERSON_NAME] HS lock do_not_disturb_alt 3" at bounding box center [286, 474] width 156 height 33
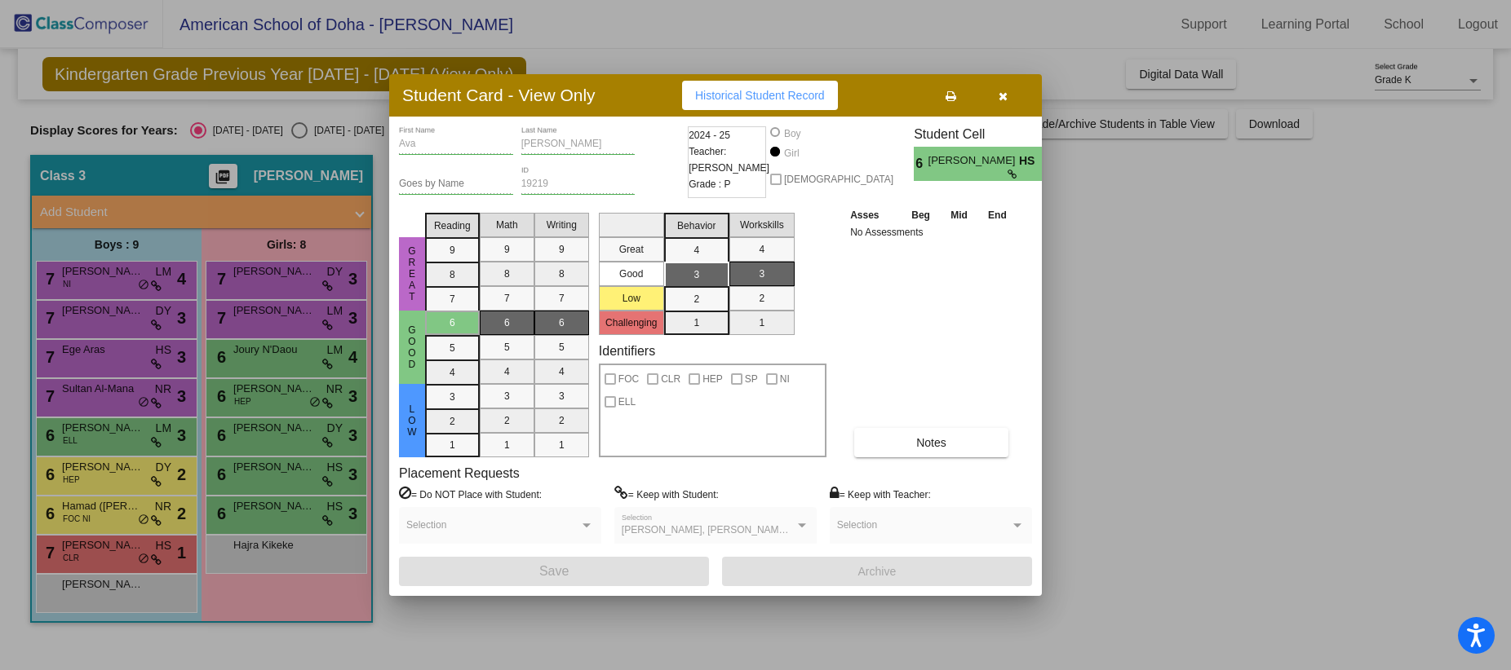
click at [944, 462] on div "[PERSON_NAME] First Name [PERSON_NAME] Last Name Goes by Name 19219 ID 2024 - 2…" at bounding box center [715, 356] width 633 height 460
click at [935, 444] on span "Notes" at bounding box center [931, 442] width 30 height 13
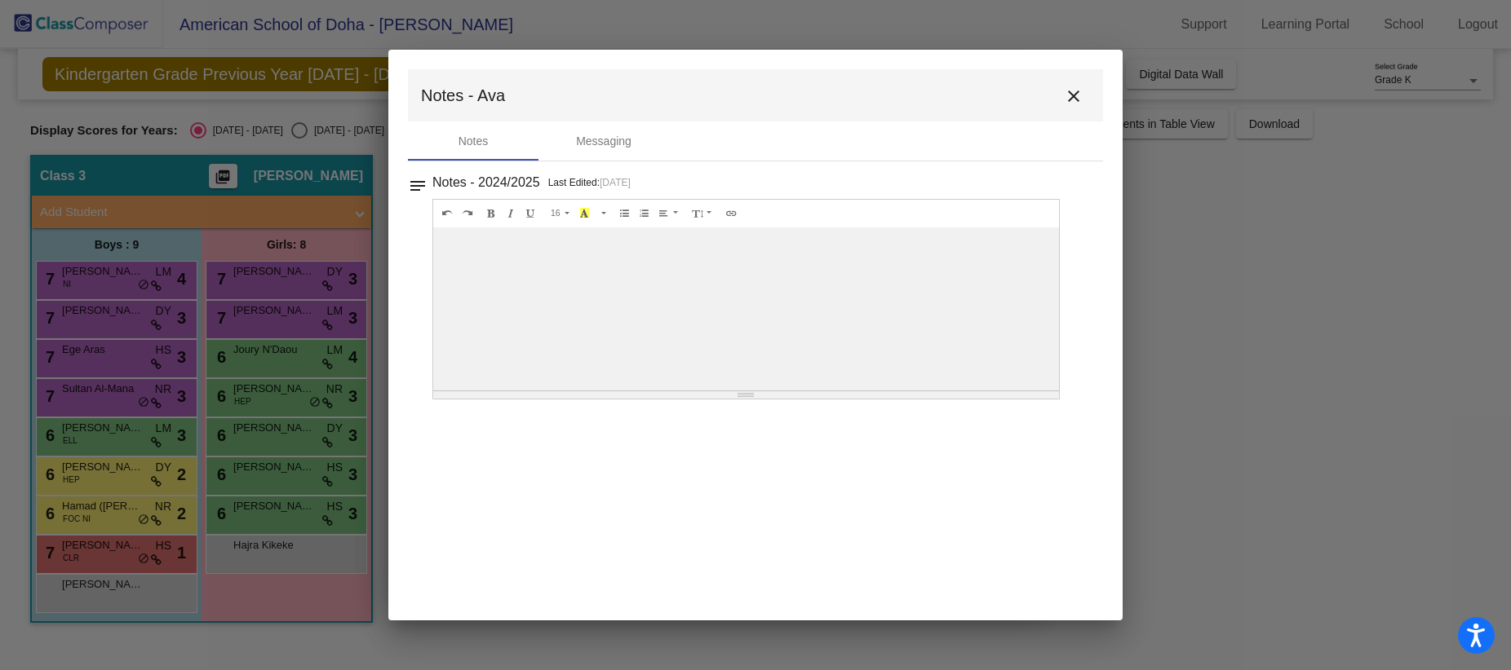
click at [1072, 93] on mat-icon "close" at bounding box center [1074, 96] width 20 height 20
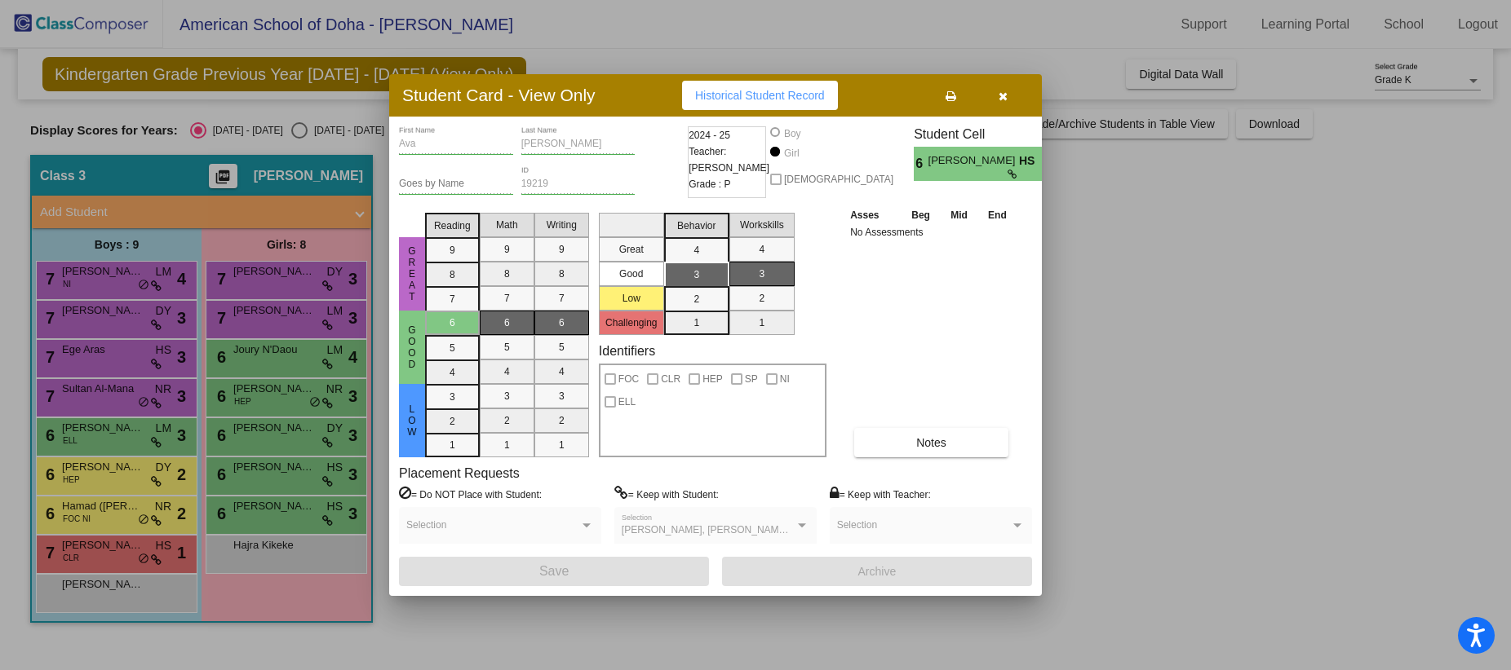
click at [1004, 92] on icon "button" at bounding box center [1002, 96] width 9 height 11
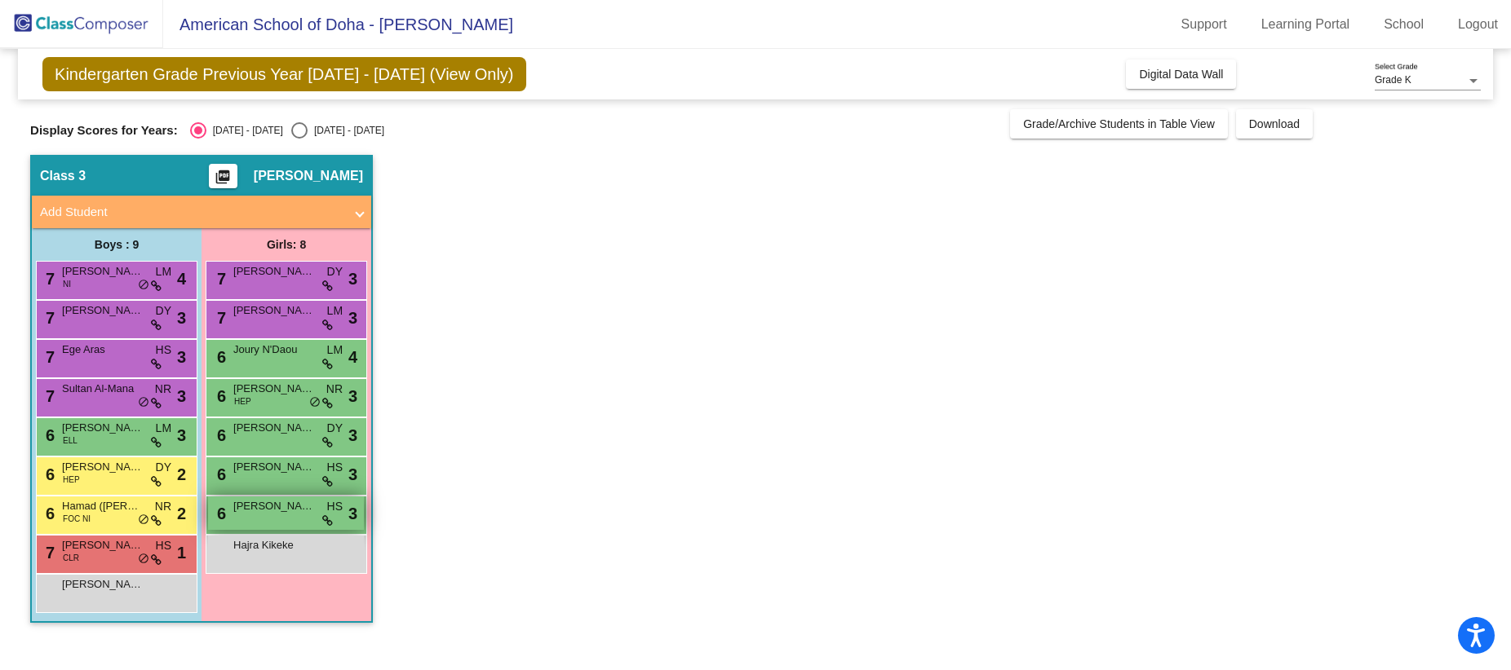
click at [270, 511] on span "[PERSON_NAME]" at bounding box center [274, 506] width 82 height 16
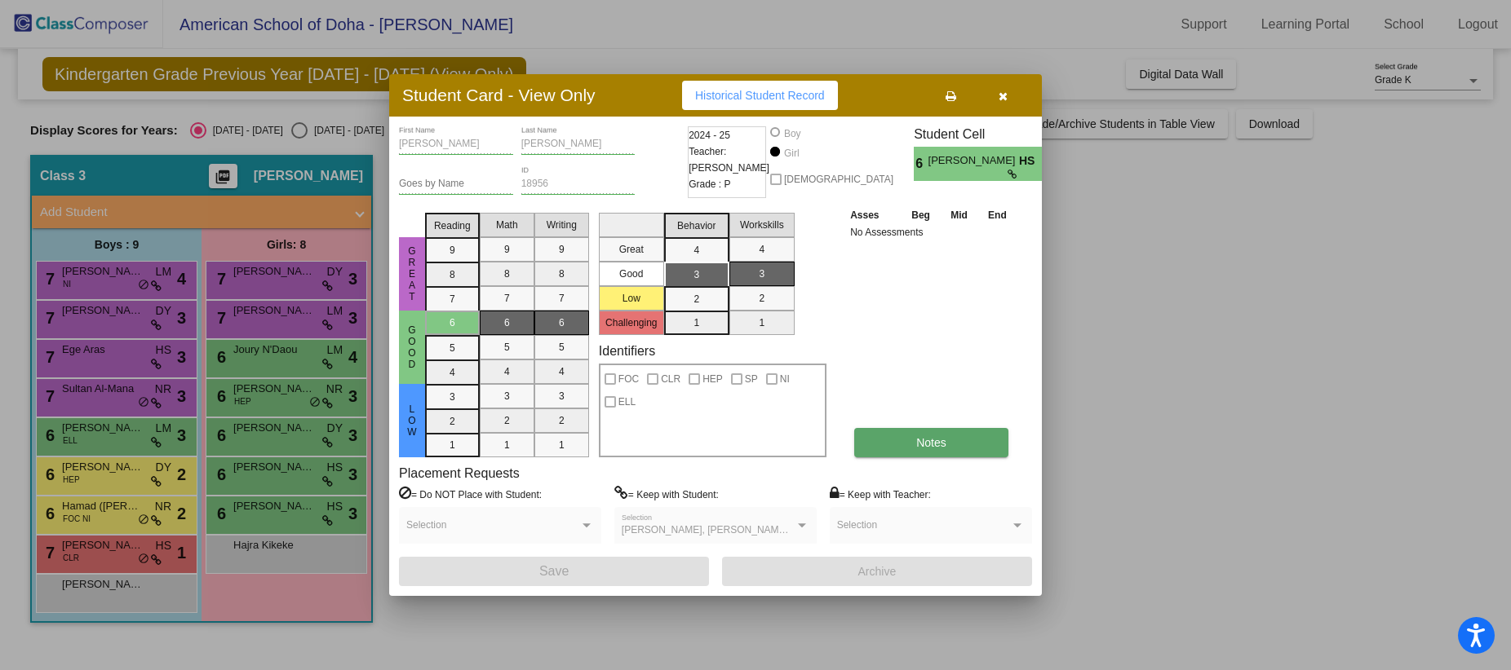
click at [932, 450] on button "Notes" at bounding box center [931, 442] width 154 height 29
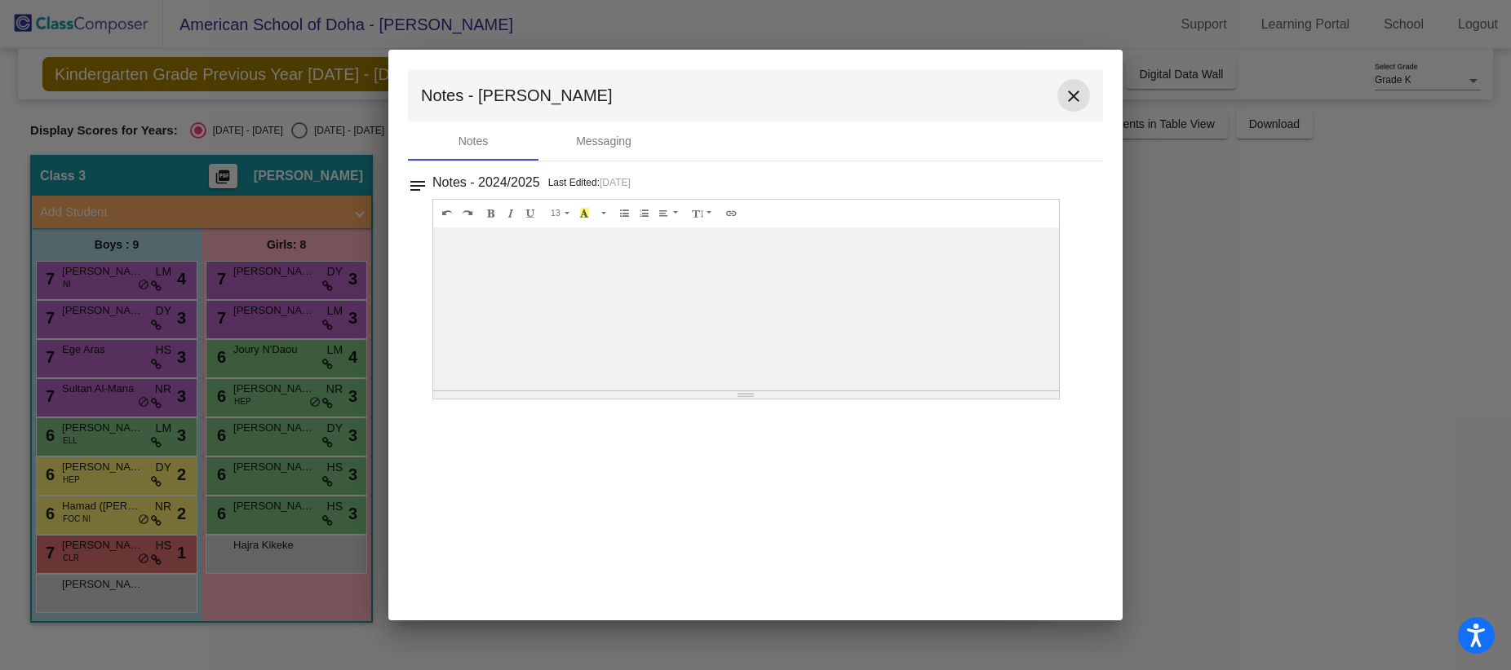
click at [1075, 95] on mat-icon "close" at bounding box center [1074, 96] width 20 height 20
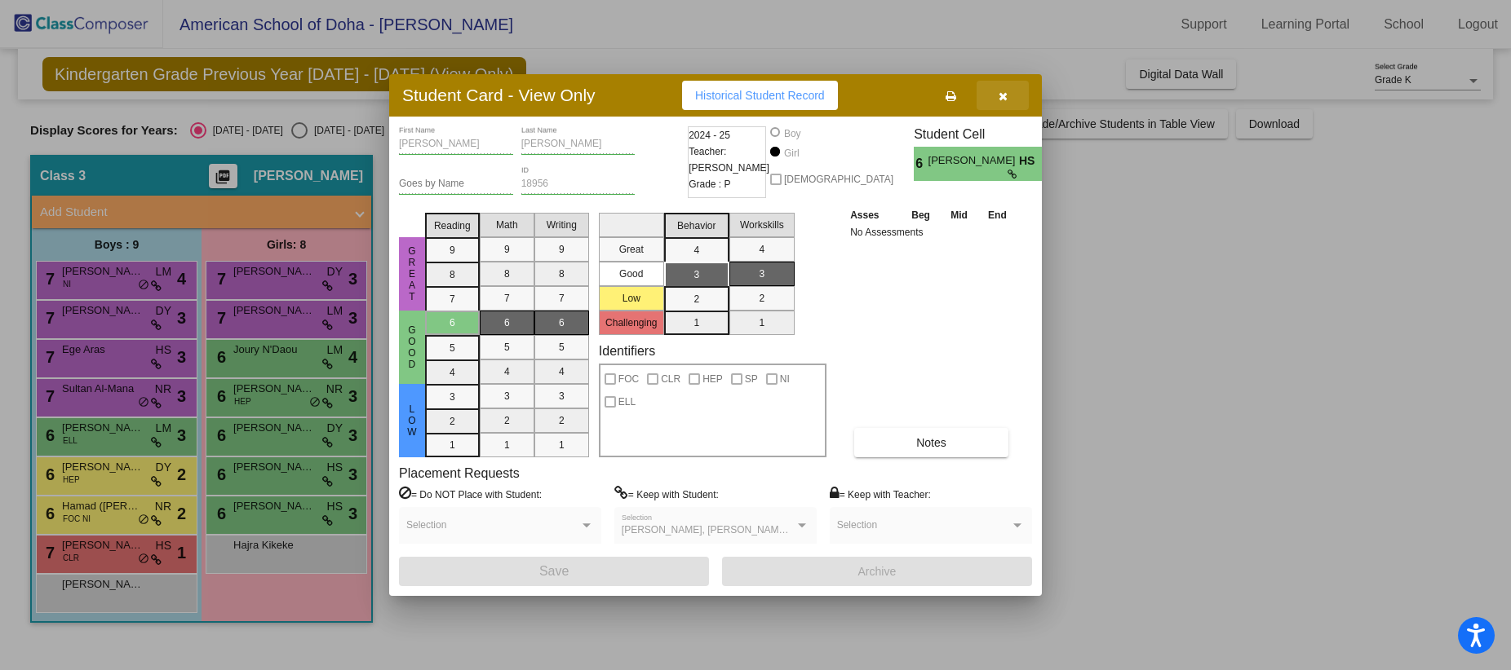
click at [998, 95] on icon "button" at bounding box center [1002, 96] width 9 height 11
